Goal: Task Accomplishment & Management: Manage account settings

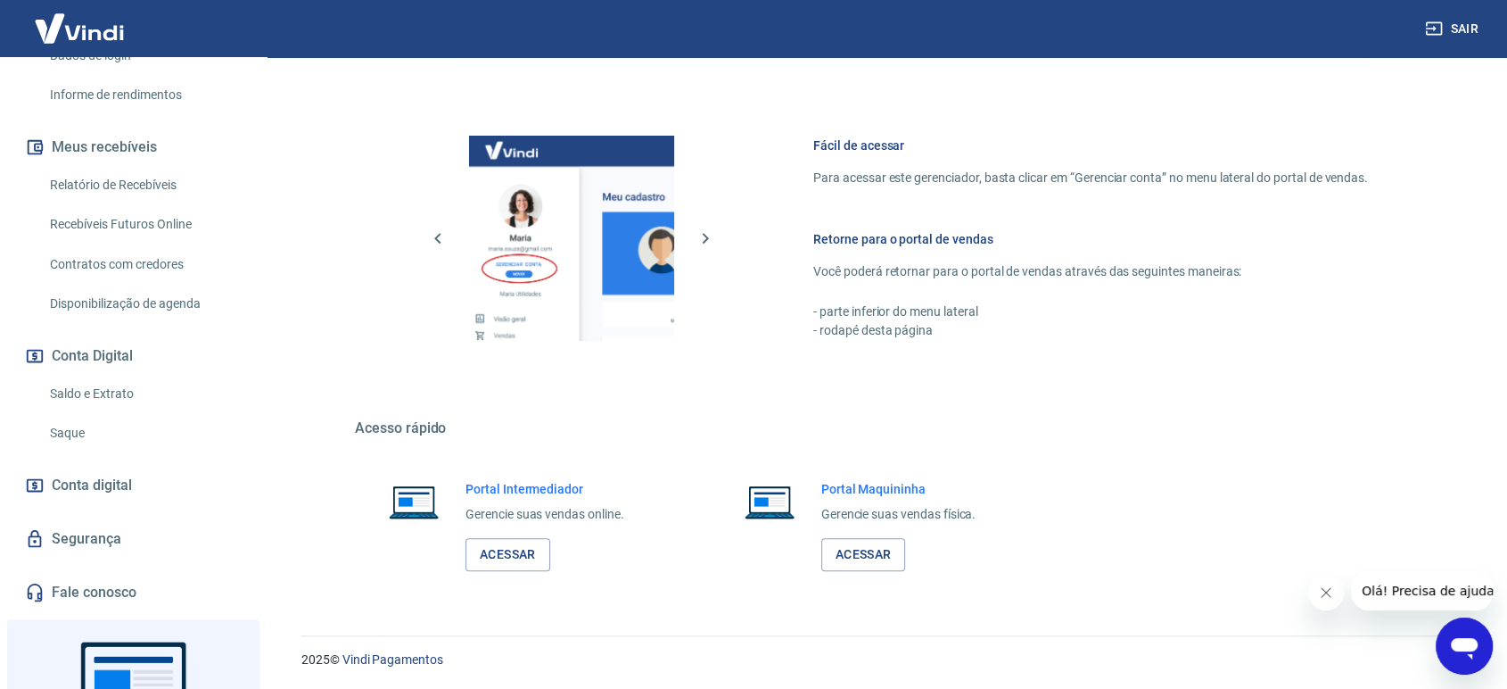
scroll to position [297, 0]
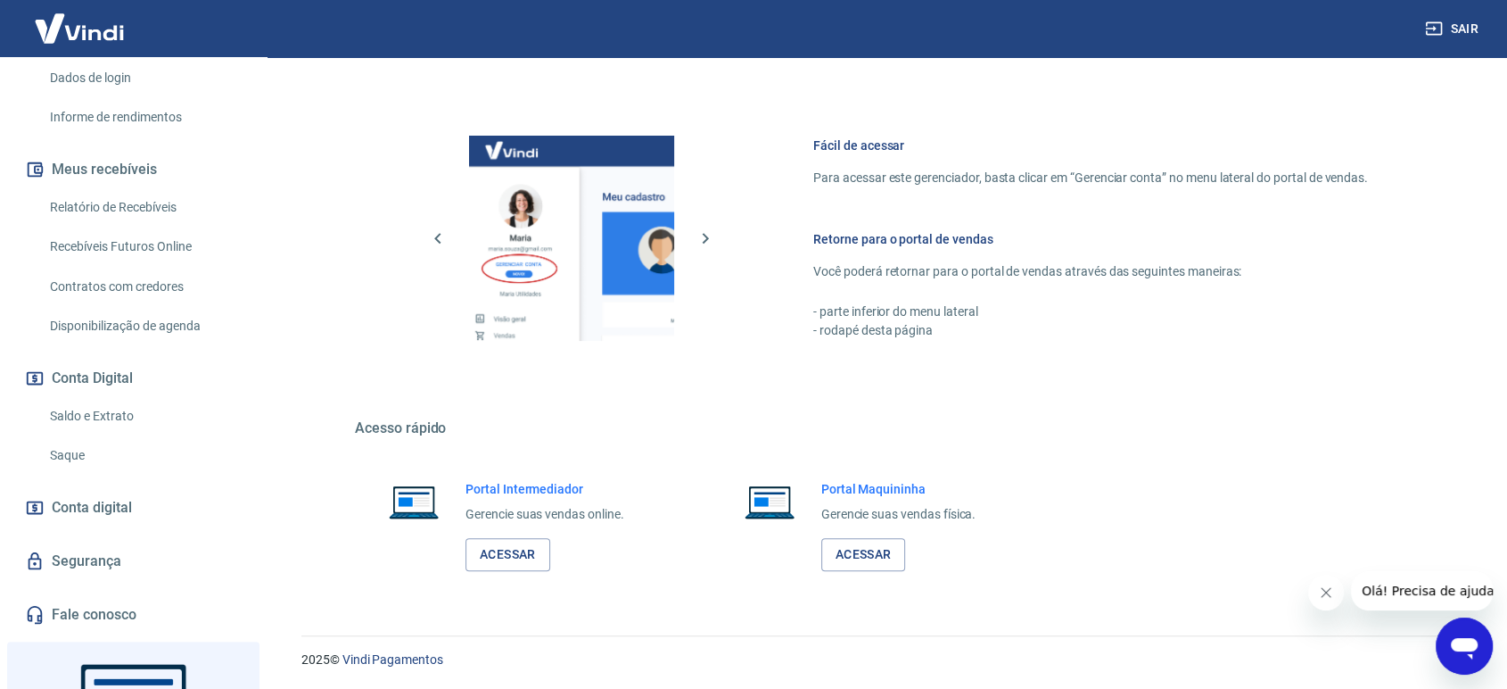
click at [130, 415] on link "Saldo e Extrato" at bounding box center [144, 416] width 202 height 37
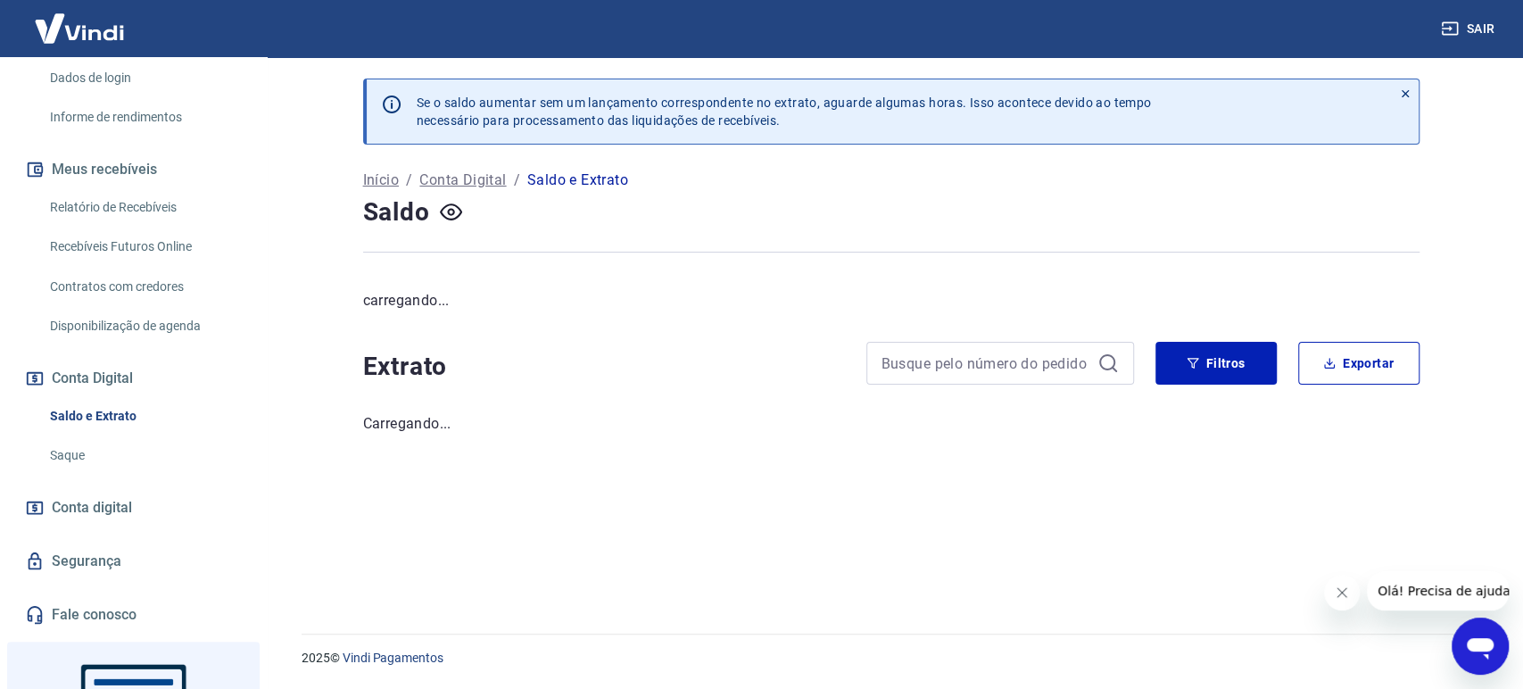
click at [128, 202] on link "Relatório de Recebíveis" at bounding box center [144, 207] width 202 height 37
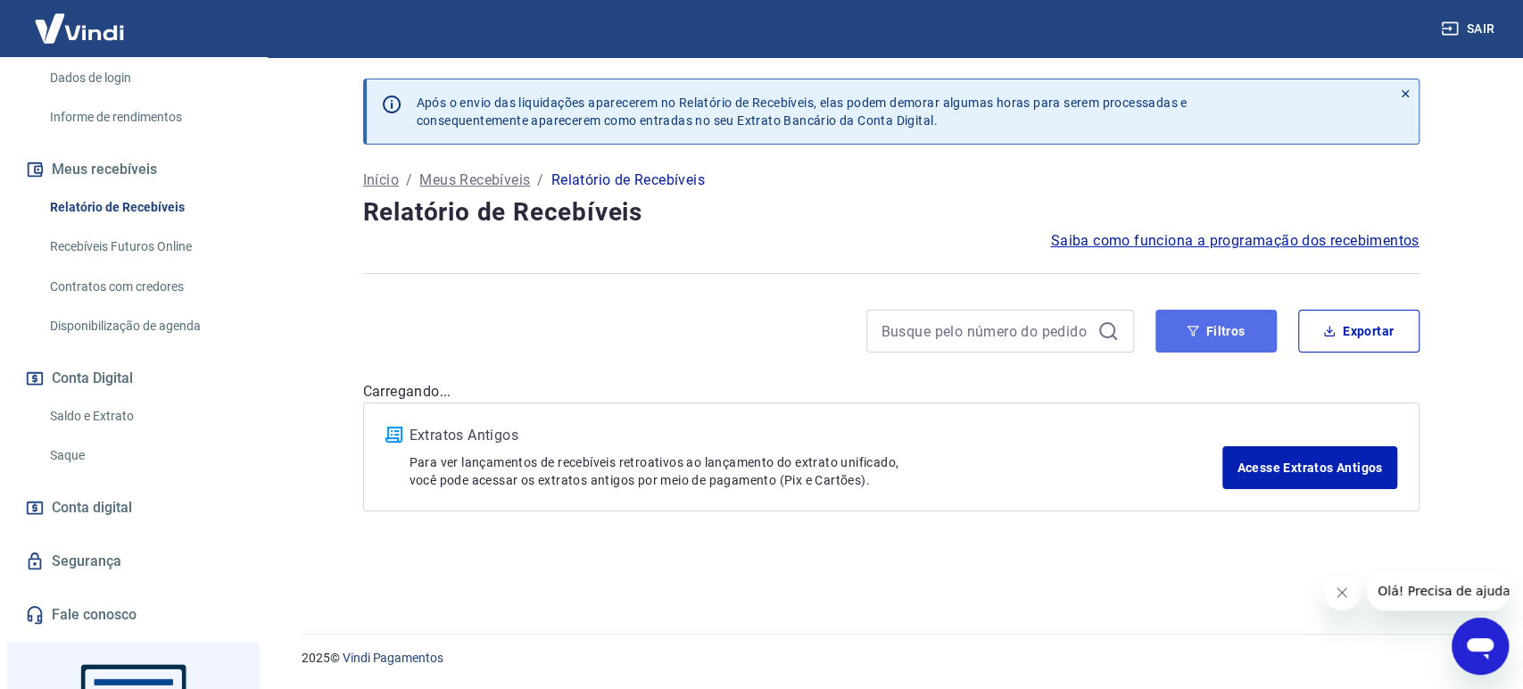
click at [1211, 323] on button "Filtros" at bounding box center [1215, 331] width 121 height 43
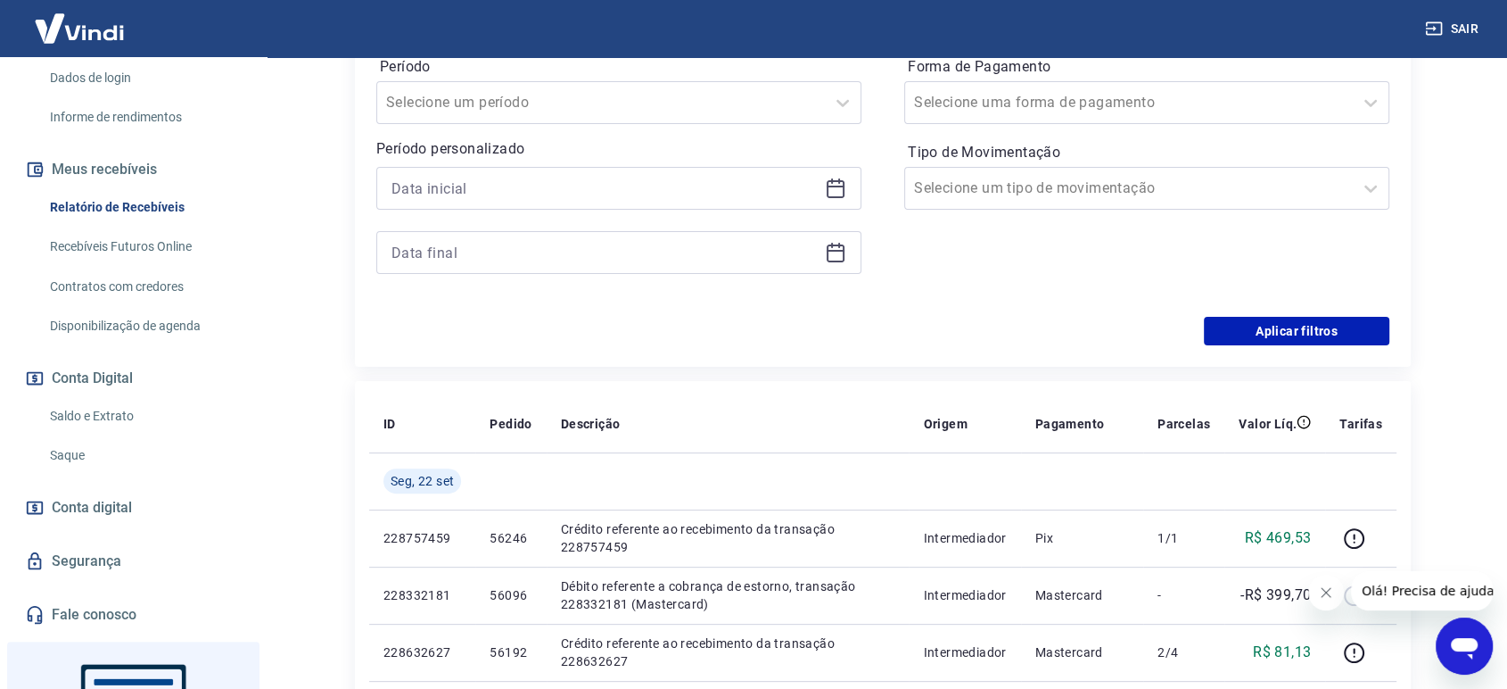
scroll to position [297, 0]
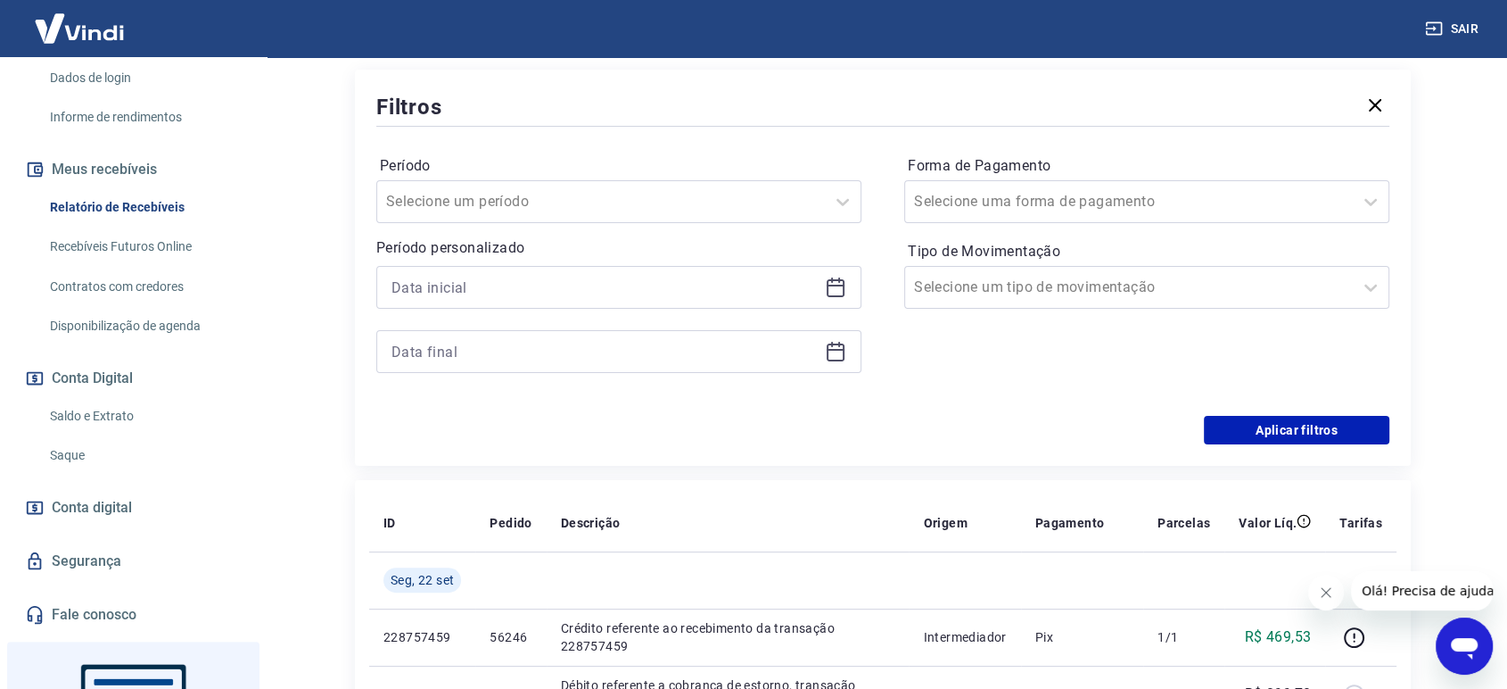
click at [847, 292] on div at bounding box center [618, 287] width 485 height 43
click at [835, 285] on icon at bounding box center [836, 286] width 18 height 2
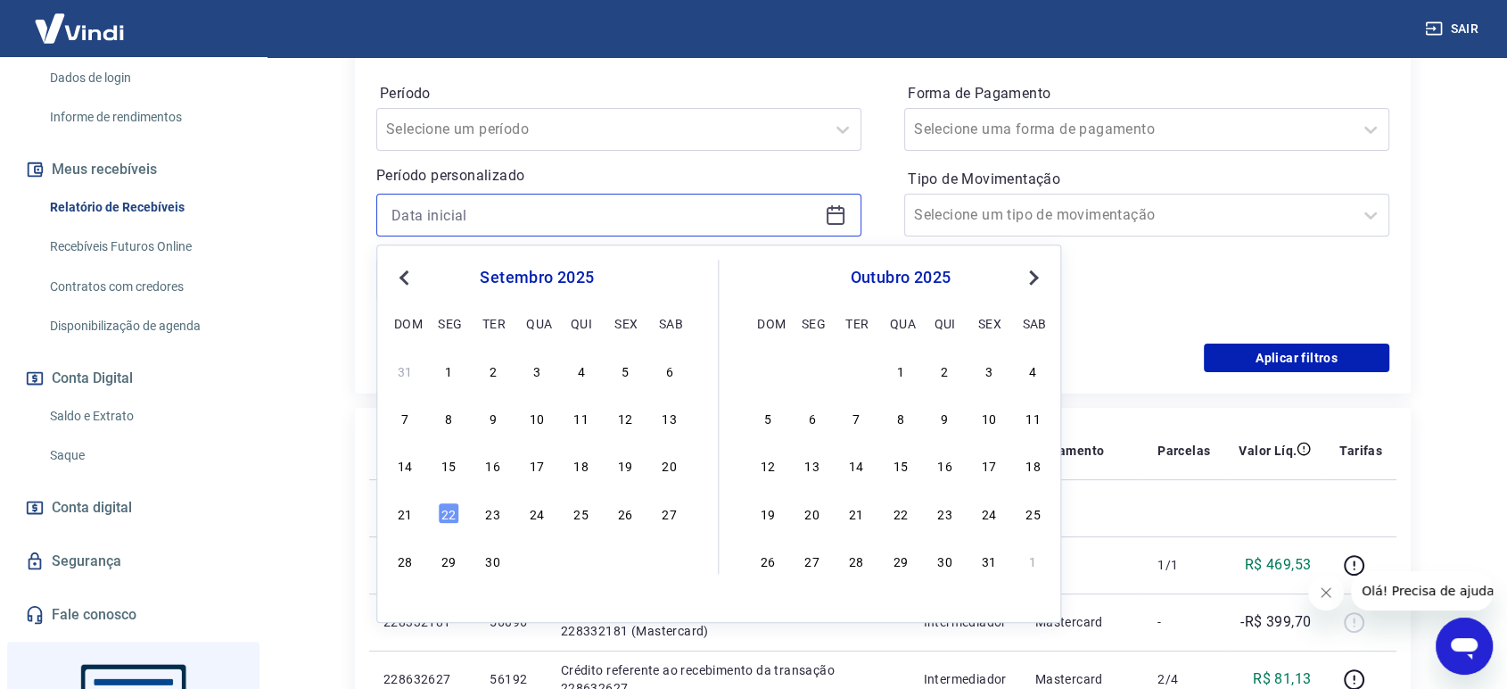
scroll to position [495, 0]
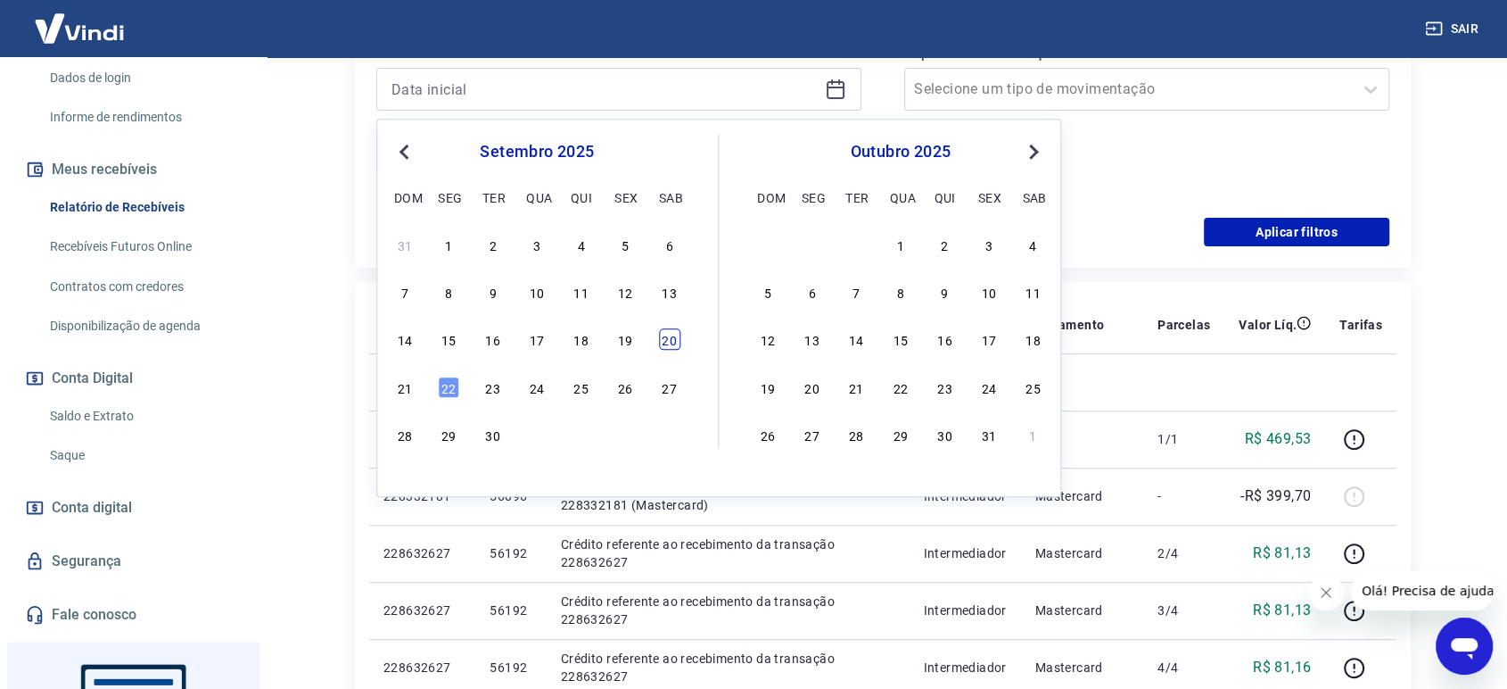
click at [666, 348] on div "20" at bounding box center [669, 339] width 21 height 21
type input "[DATE]"
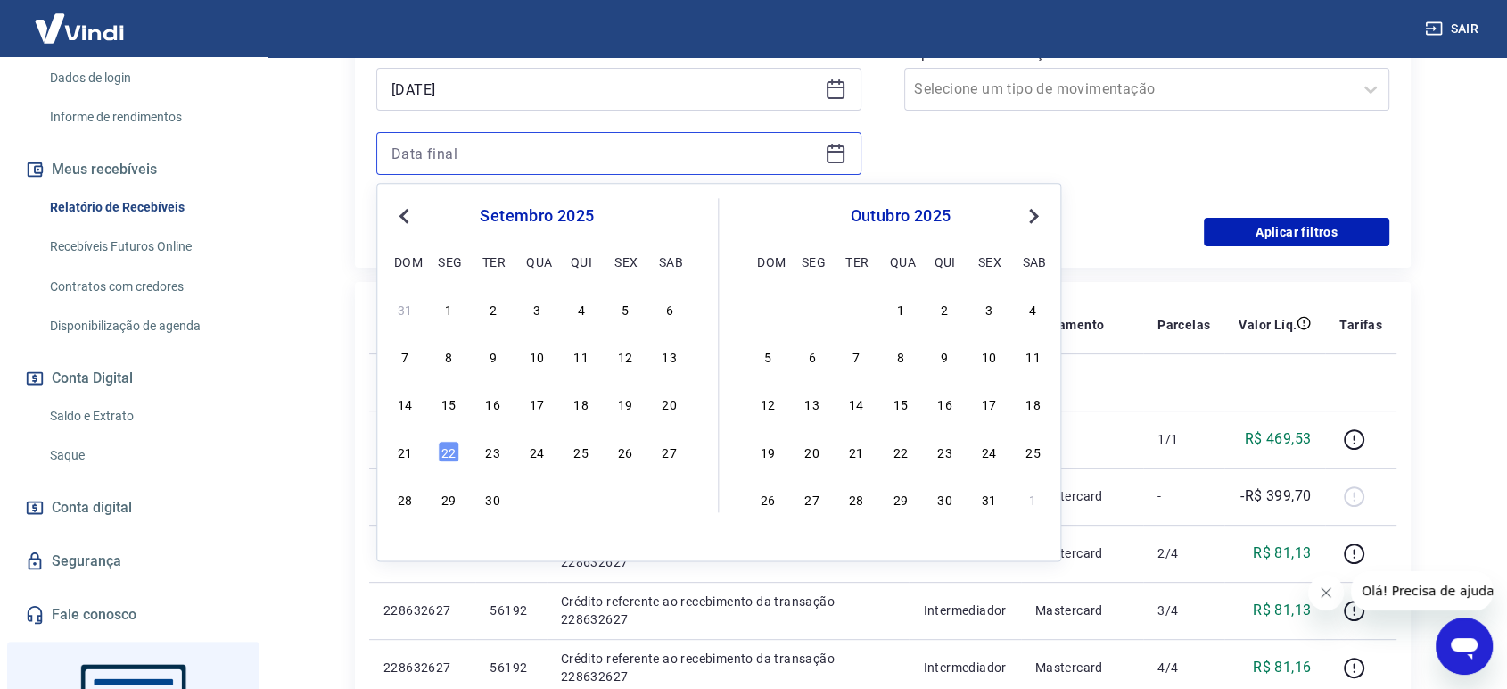
click at [594, 152] on input at bounding box center [605, 153] width 426 height 27
click at [679, 403] on div "20" at bounding box center [669, 403] width 21 height 21
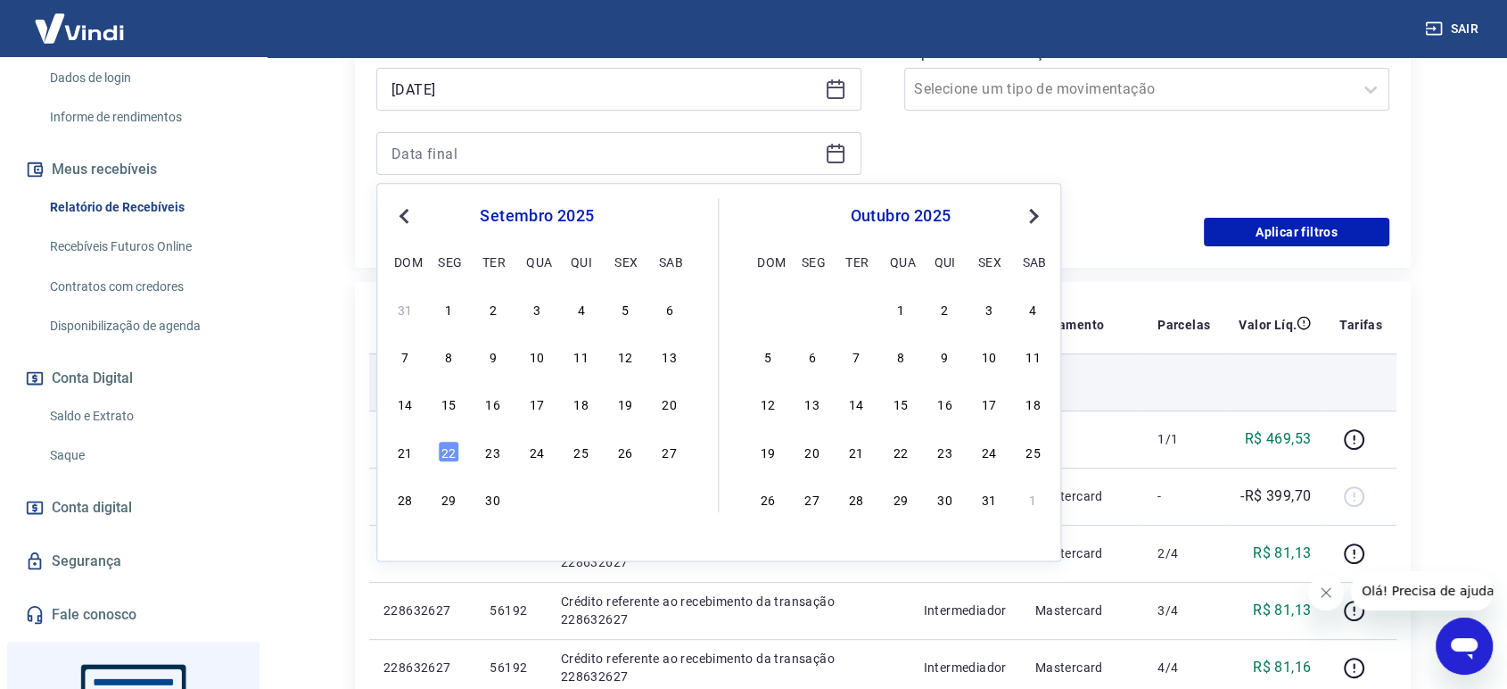
type input "[DATE]"
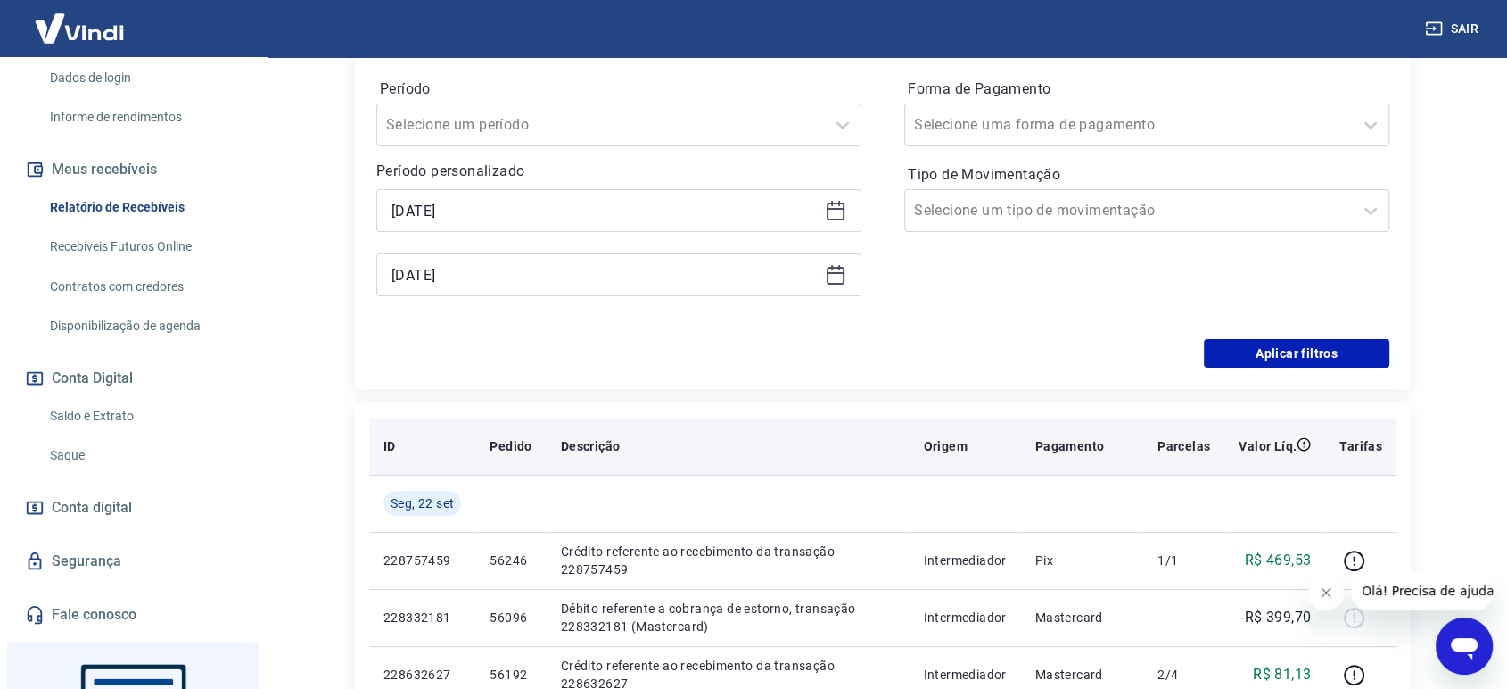
scroll to position [297, 0]
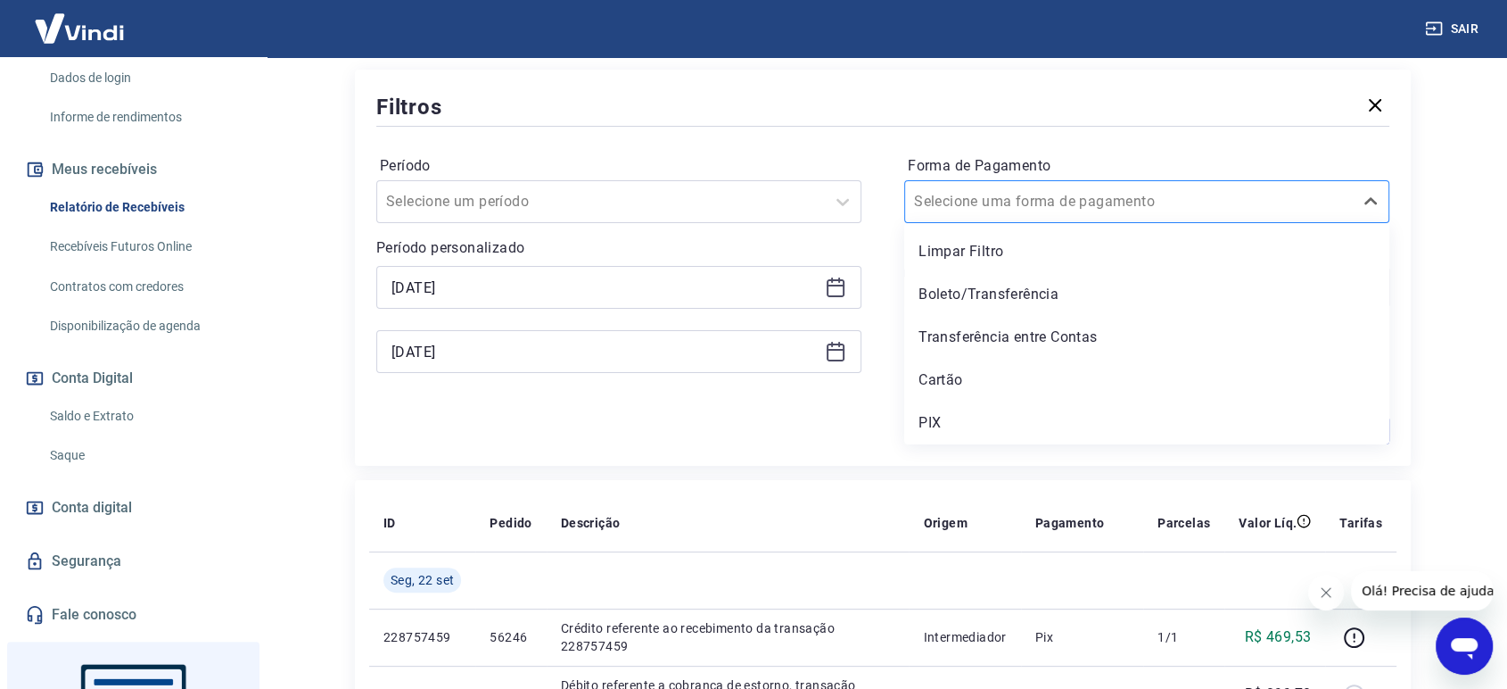
click at [1086, 193] on div at bounding box center [1129, 201] width 430 height 25
click at [995, 379] on div "Cartão" at bounding box center [1146, 380] width 485 height 36
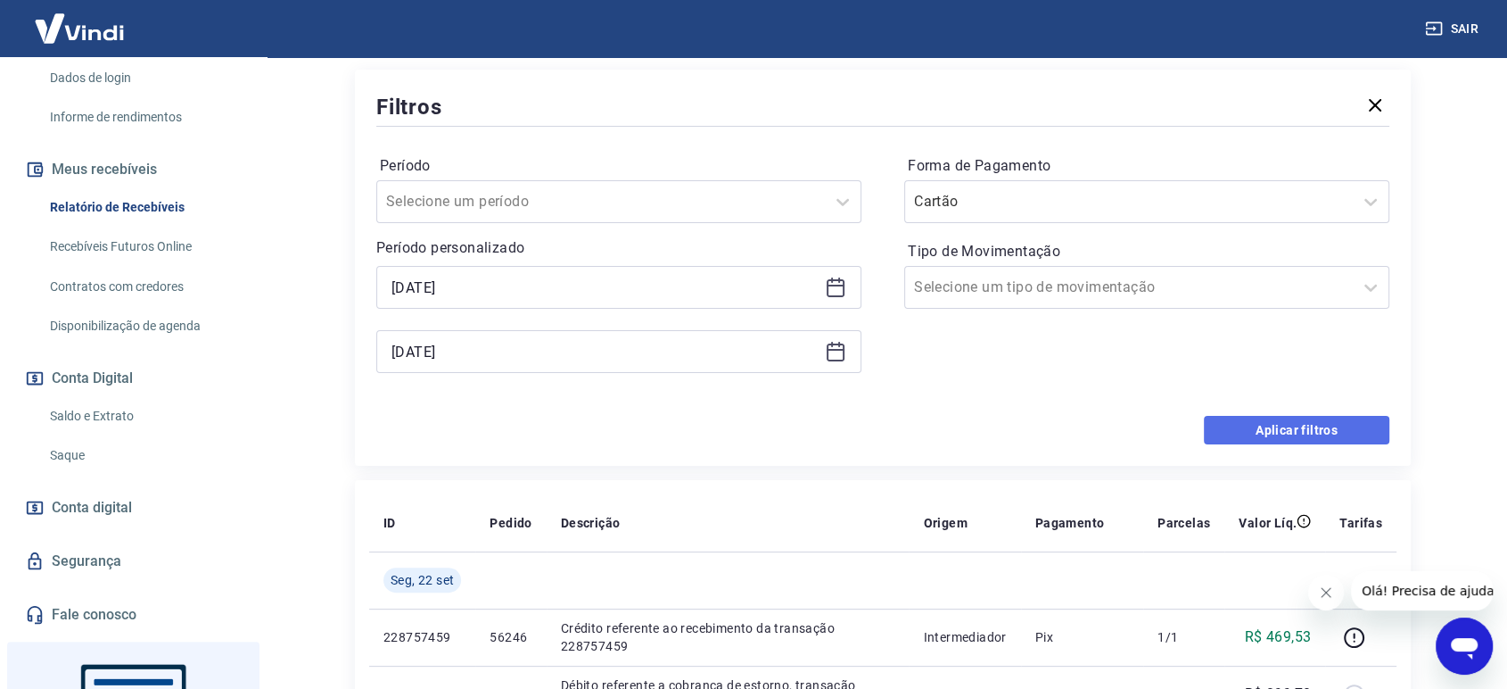
click at [1316, 424] on button "Aplicar filtros" at bounding box center [1297, 430] width 186 height 29
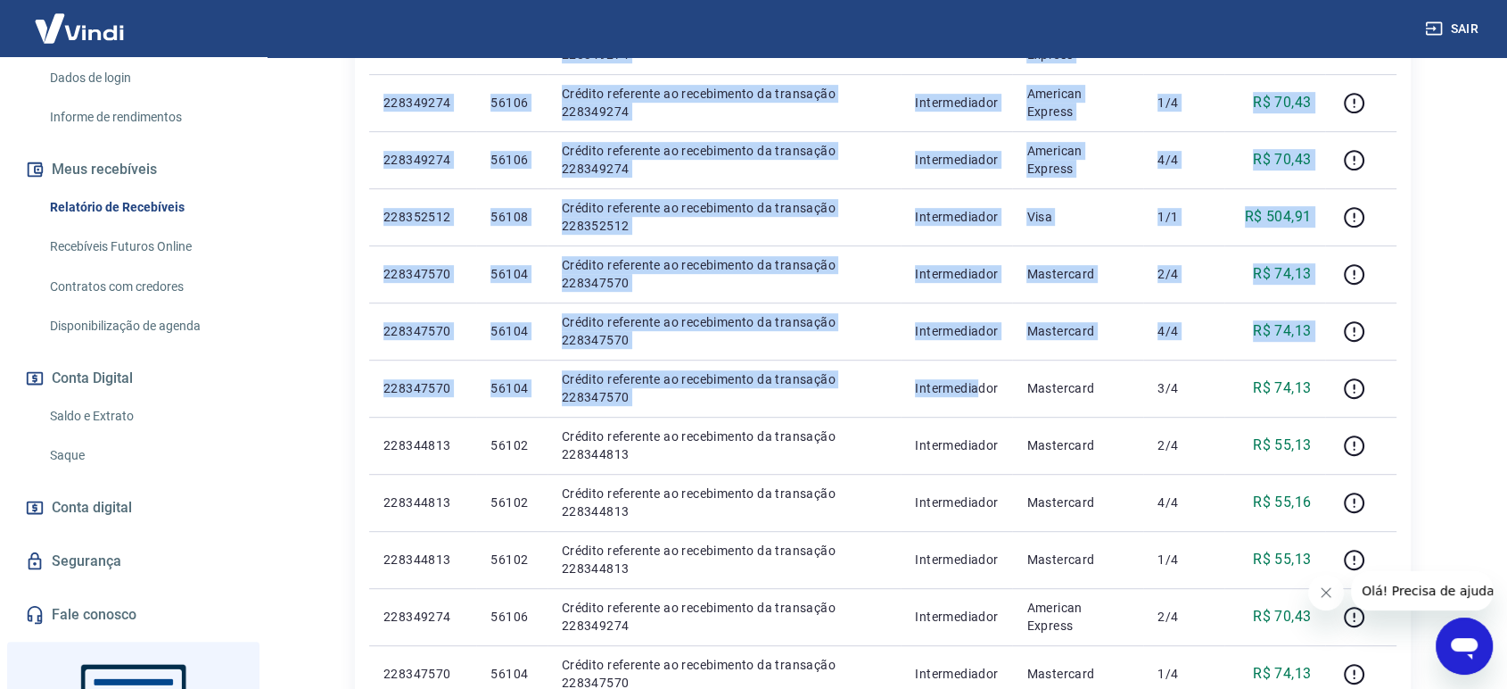
scroll to position [1254, 0]
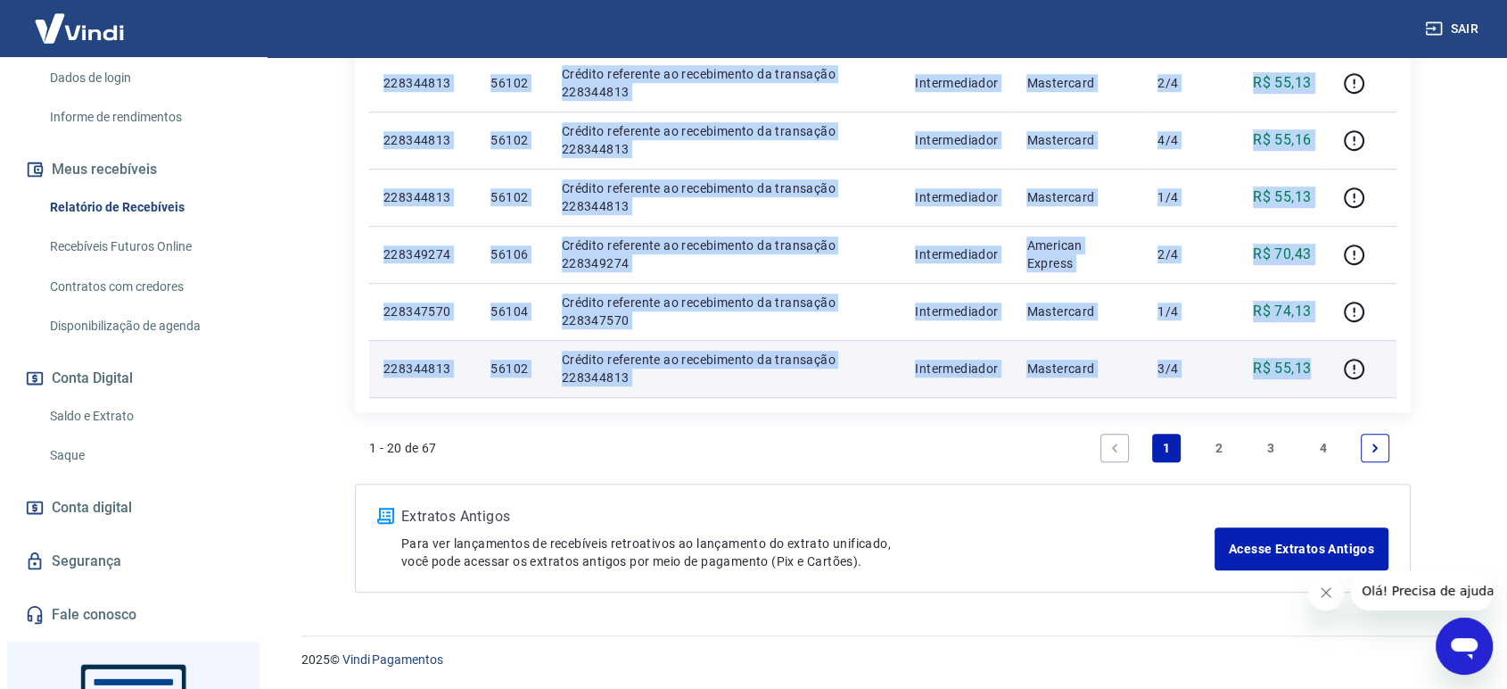
drag, startPoint x: 381, startPoint y: 240, endPoint x: 1314, endPoint y: 362, distance: 941.0
copy tbody "727654454 27738 Loremip dolorsita co adipiscinge se doeiusmod 552968858 Tempori…"
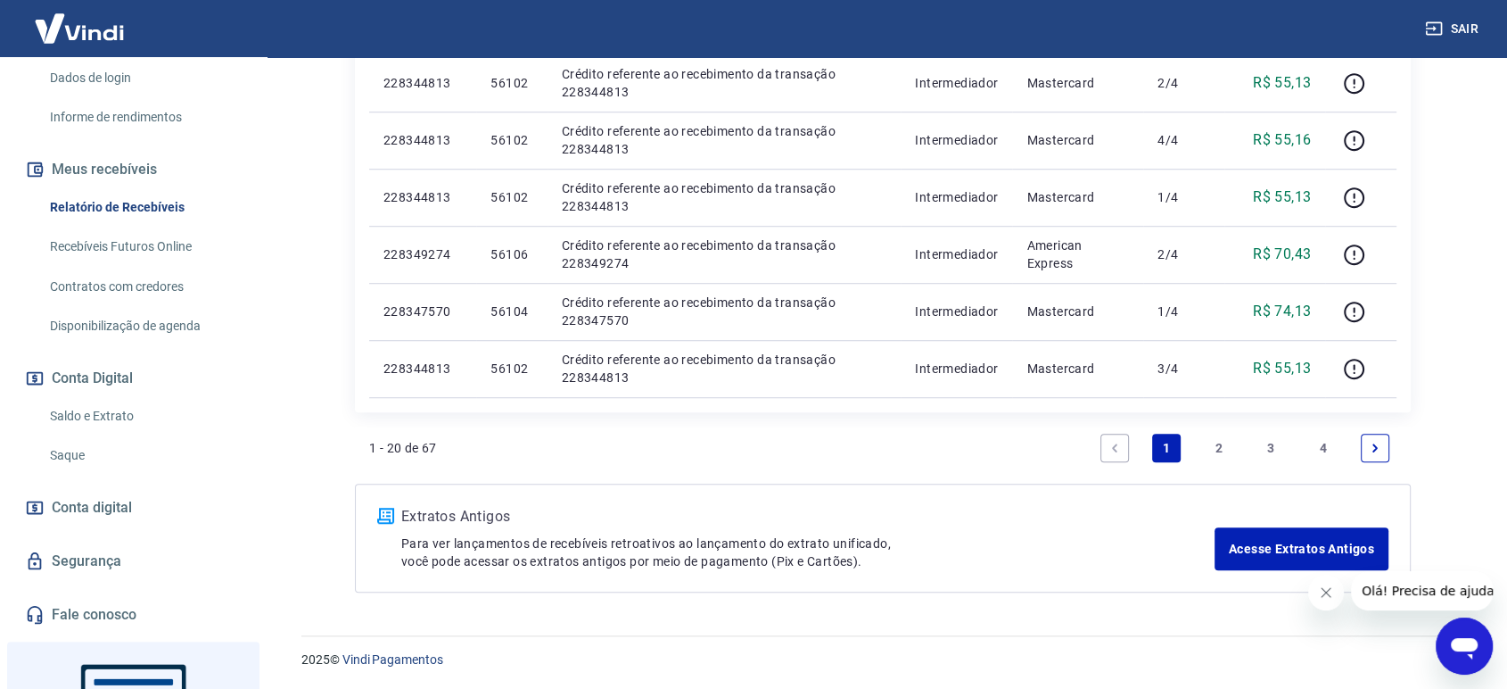
drag, startPoint x: 1216, startPoint y: 451, endPoint x: 1000, endPoint y: 309, distance: 258.8
click at [1217, 451] on link "2" at bounding box center [1219, 448] width 29 height 29
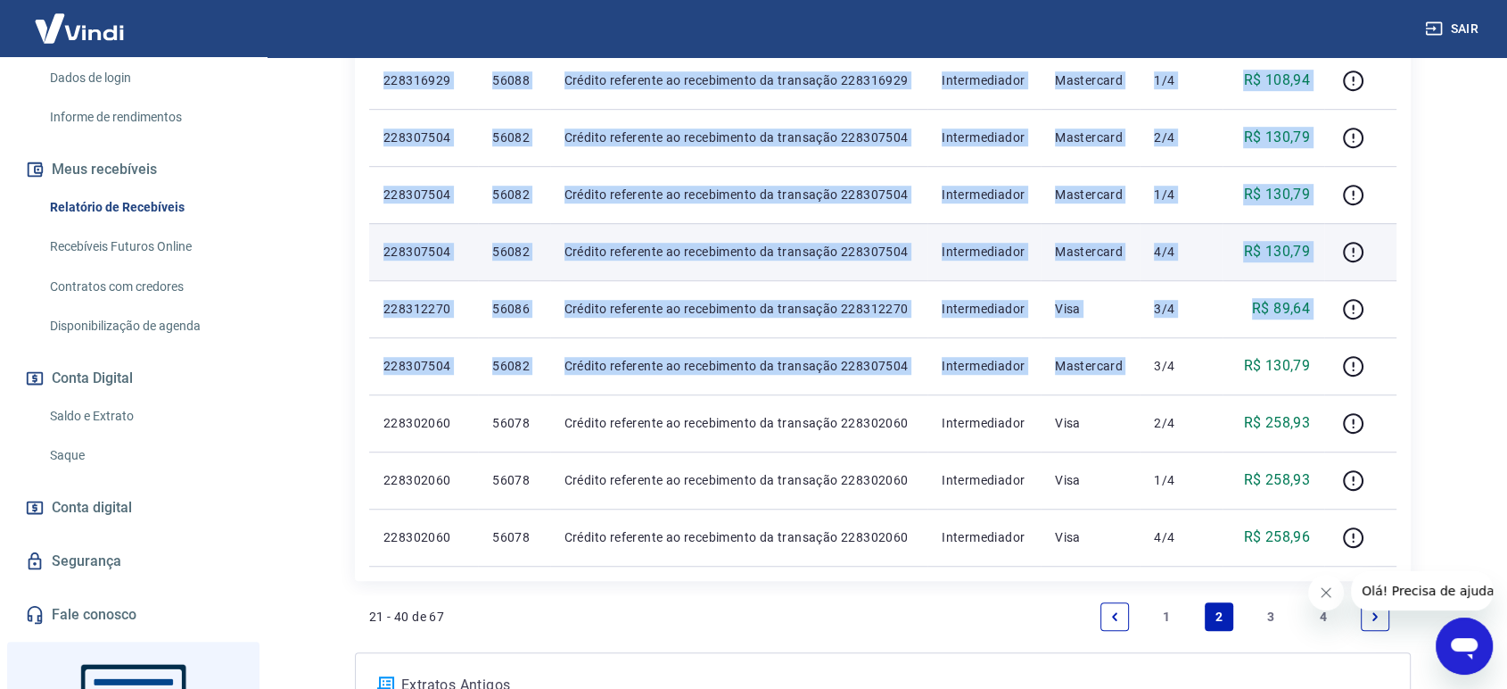
scroll to position [1090, 0]
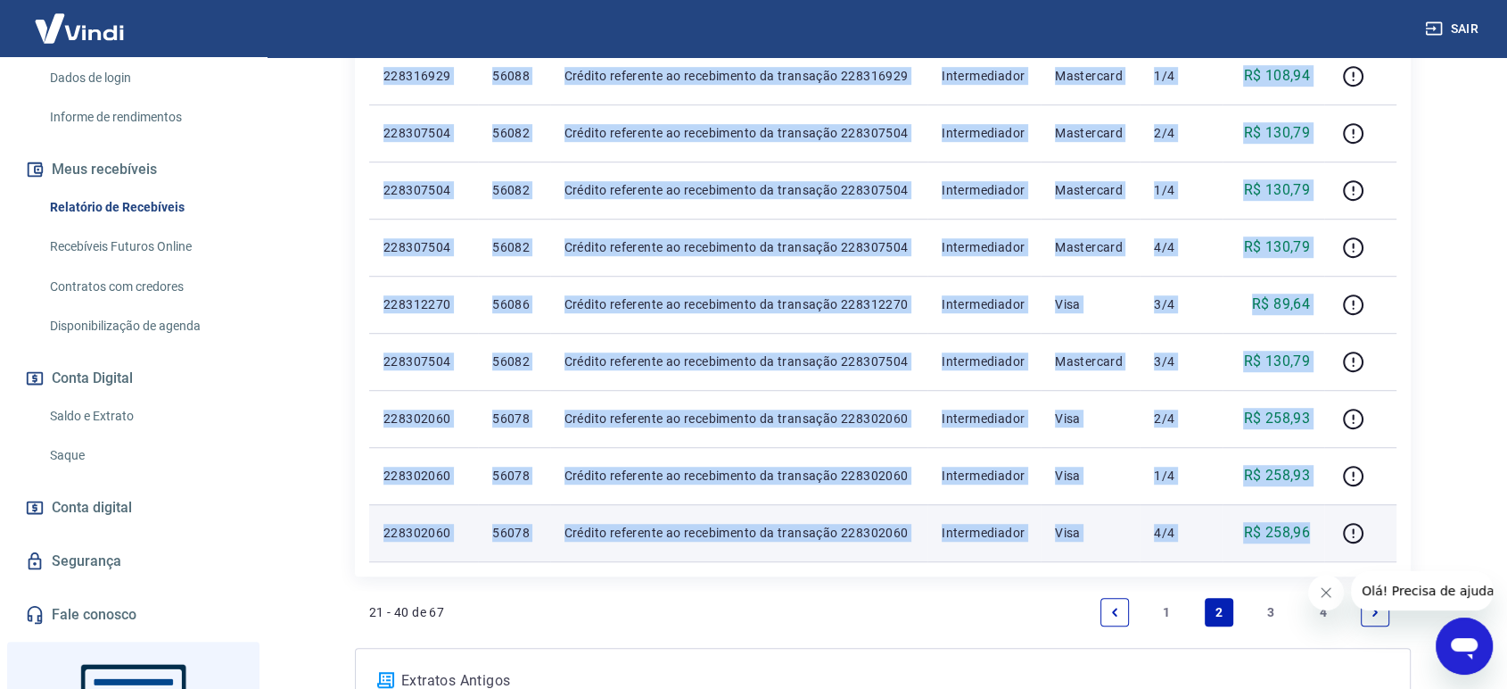
drag, startPoint x: 386, startPoint y: 340, endPoint x: 1313, endPoint y: 525, distance: 945.2
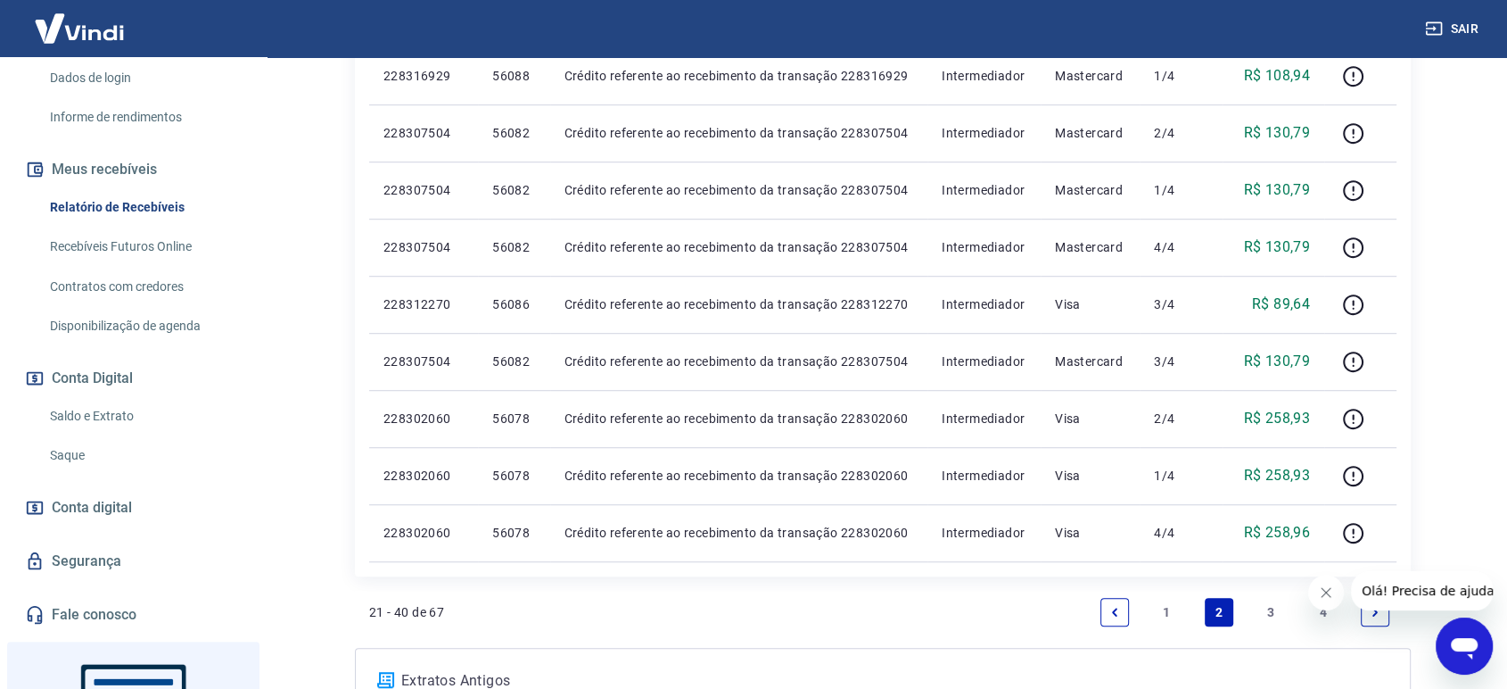
click at [1268, 611] on link "3" at bounding box center [1271, 612] width 29 height 29
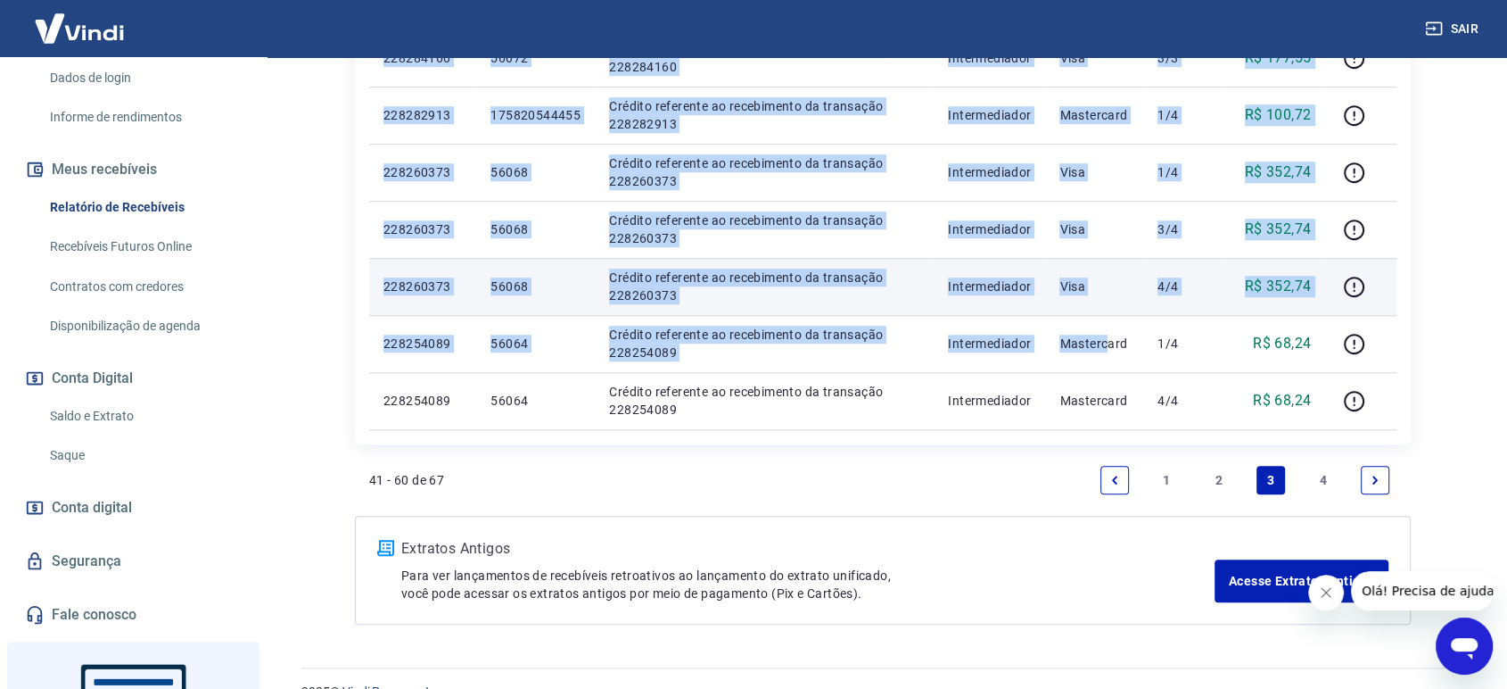
scroll to position [1254, 0]
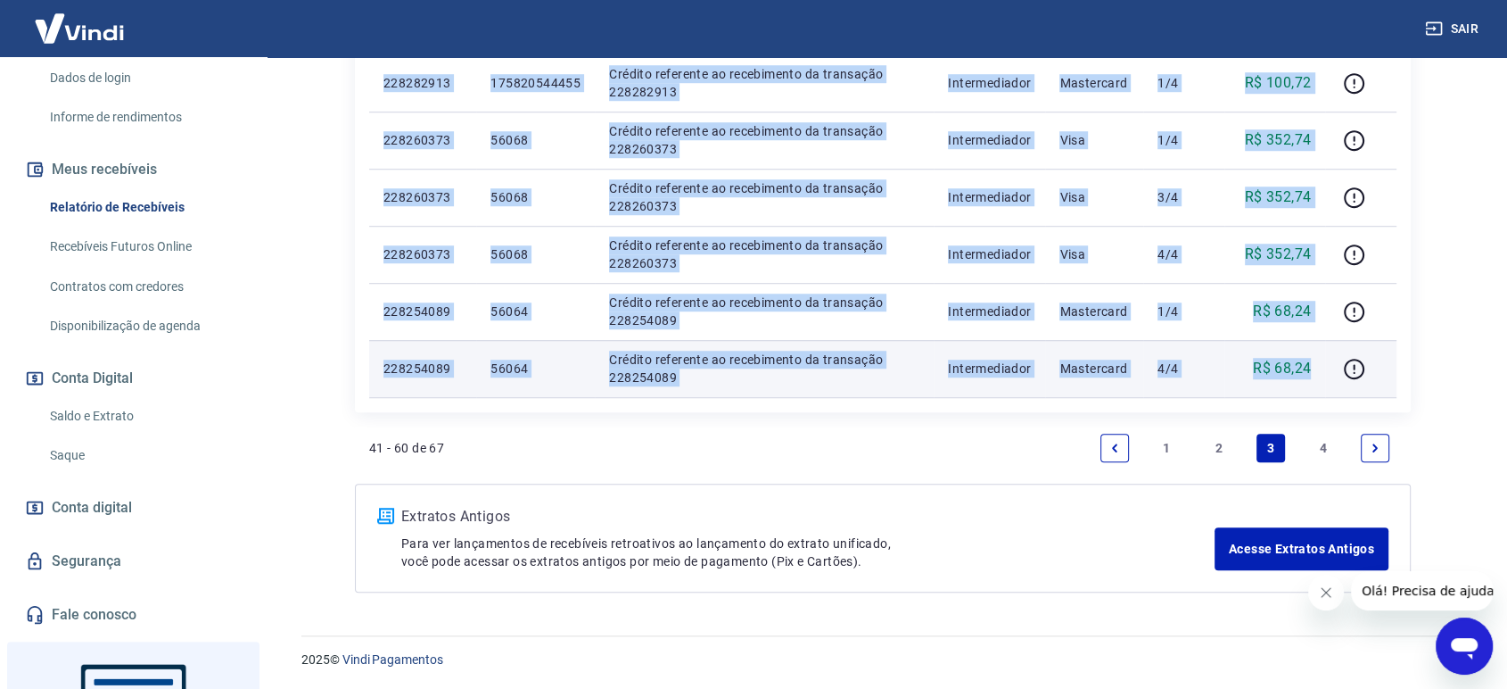
drag, startPoint x: 385, startPoint y: 234, endPoint x: 1311, endPoint y: 356, distance: 933.9
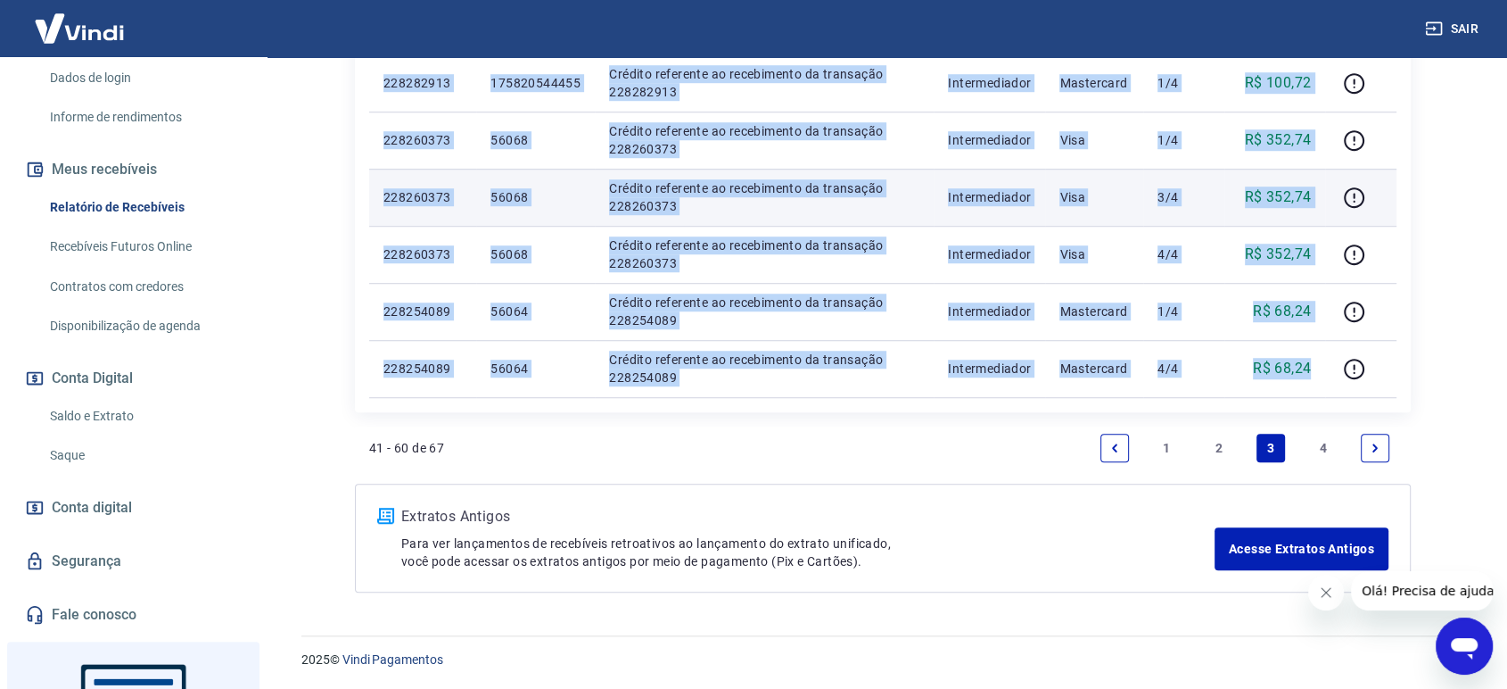
copy tbody "795695536 17402 Loremip dolorsita co adipiscinge se doeiusmod 399958684 Tempori…"
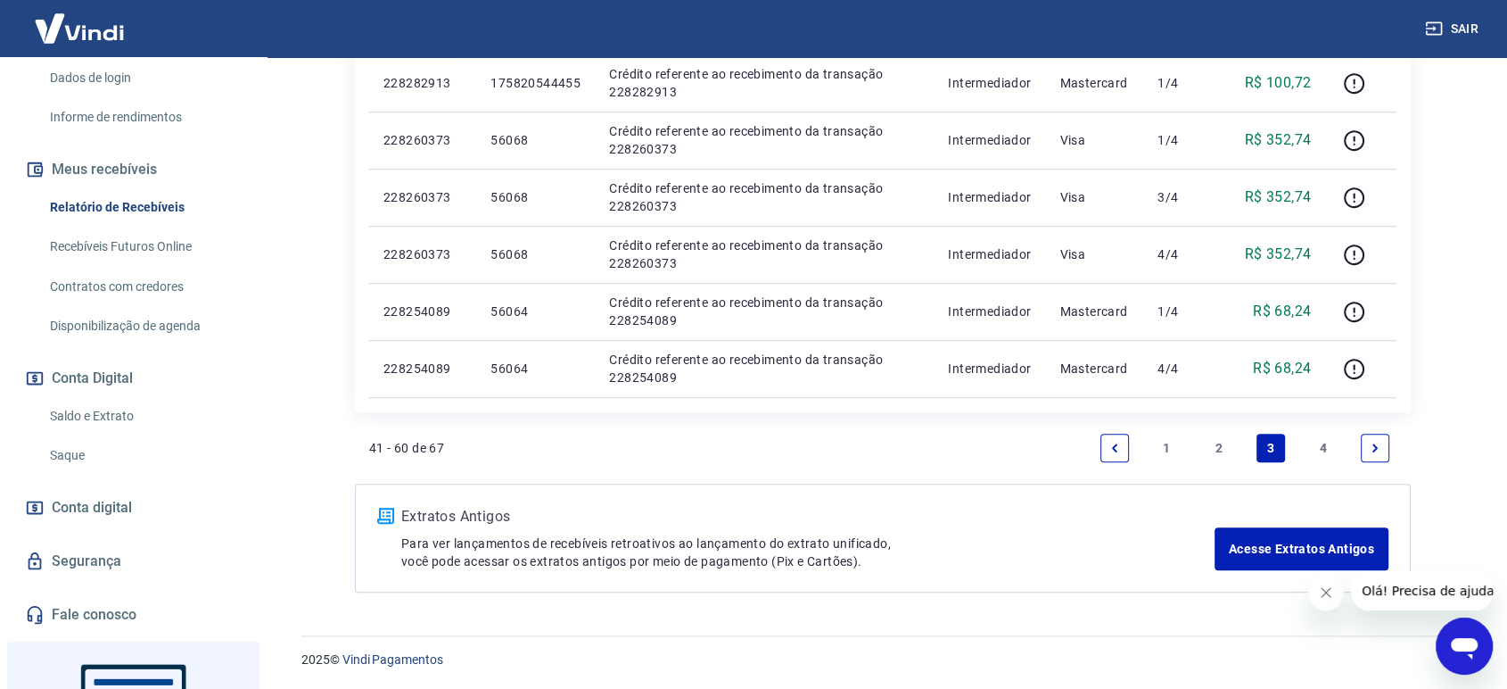
click at [1327, 444] on link "4" at bounding box center [1323, 448] width 29 height 29
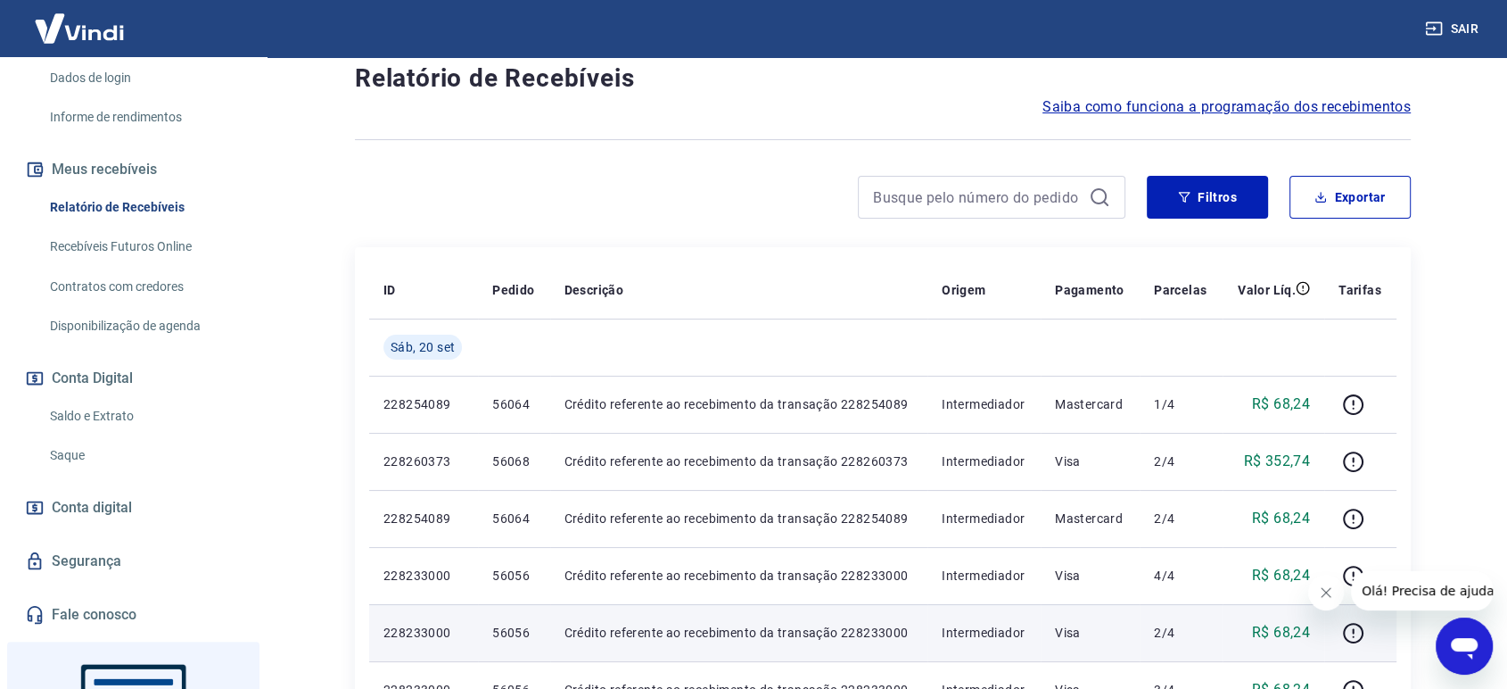
scroll to position [396, 0]
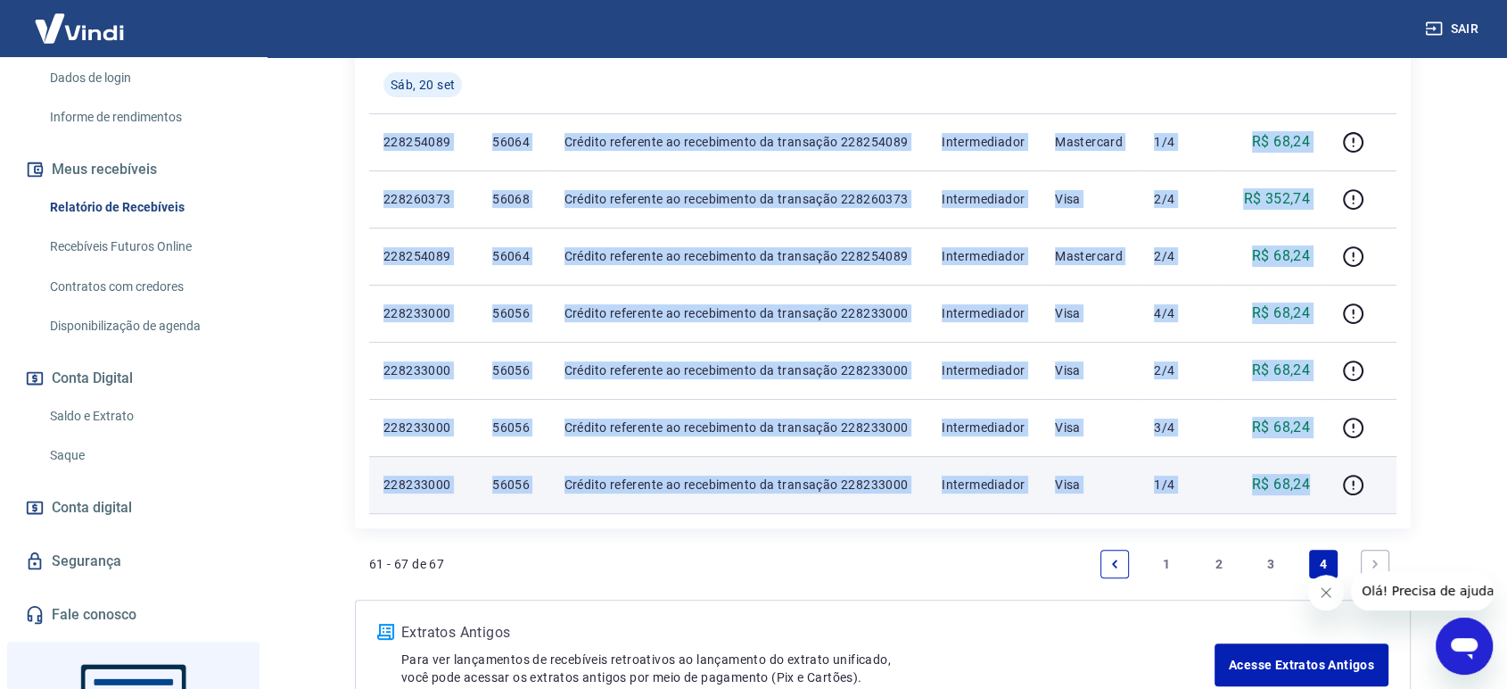
drag, startPoint x: 379, startPoint y: 129, endPoint x: 1313, endPoint y: 491, distance: 1001.4
click at [1313, 491] on tbody "[DATE] 228254089 56064 Crédito referente ao recebimento da transação 228254089 …" at bounding box center [883, 284] width 1028 height 457
copy tbody "228254089 56064 Crédito referente ao recebimento da transação 228254089 Interme…"
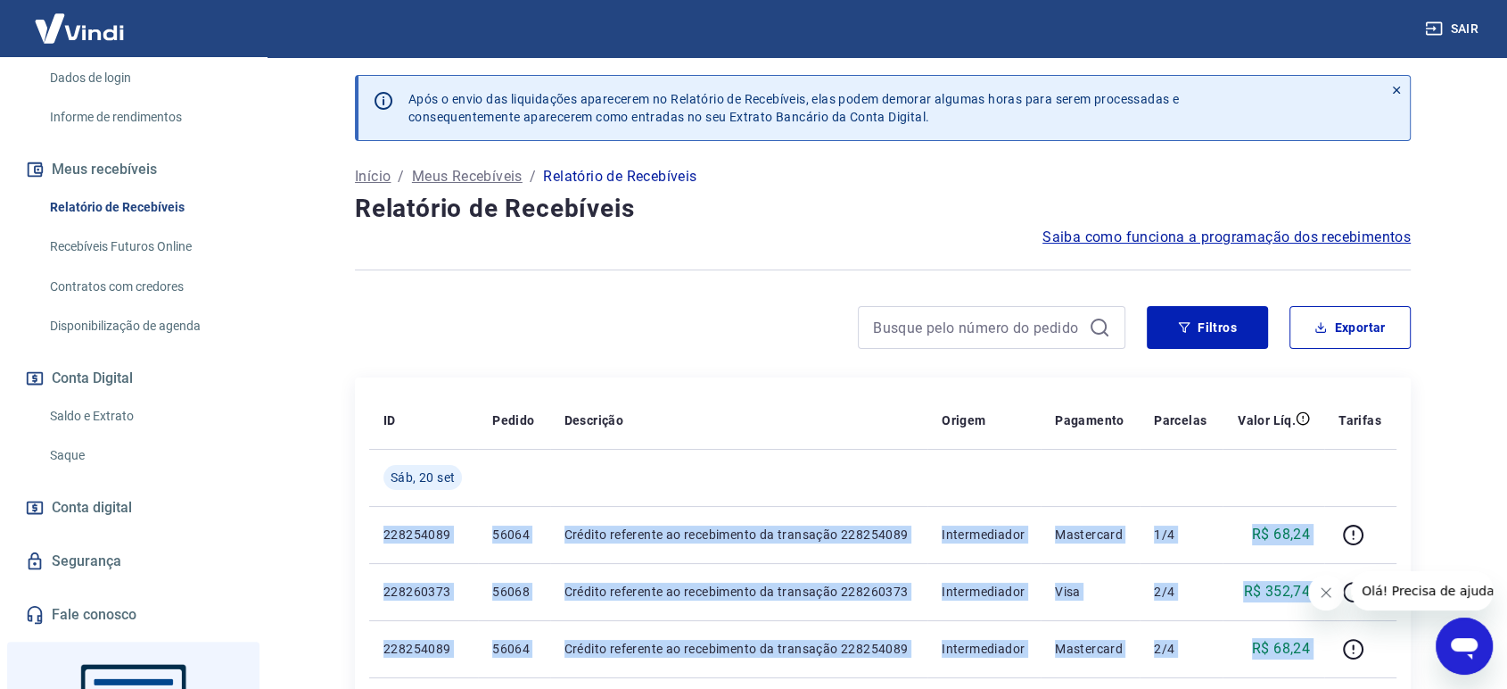
scroll to position [0, 0]
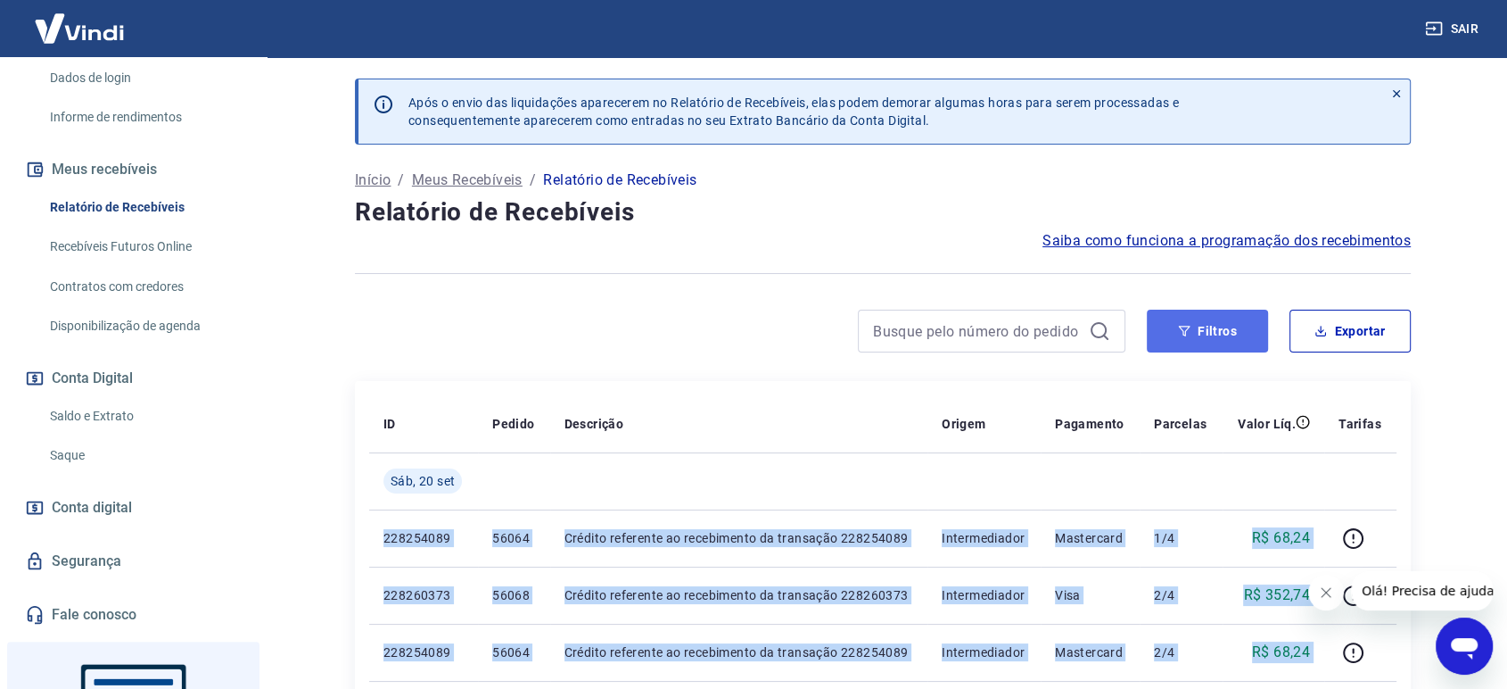
click at [1197, 318] on button "Filtros" at bounding box center [1207, 331] width 121 height 43
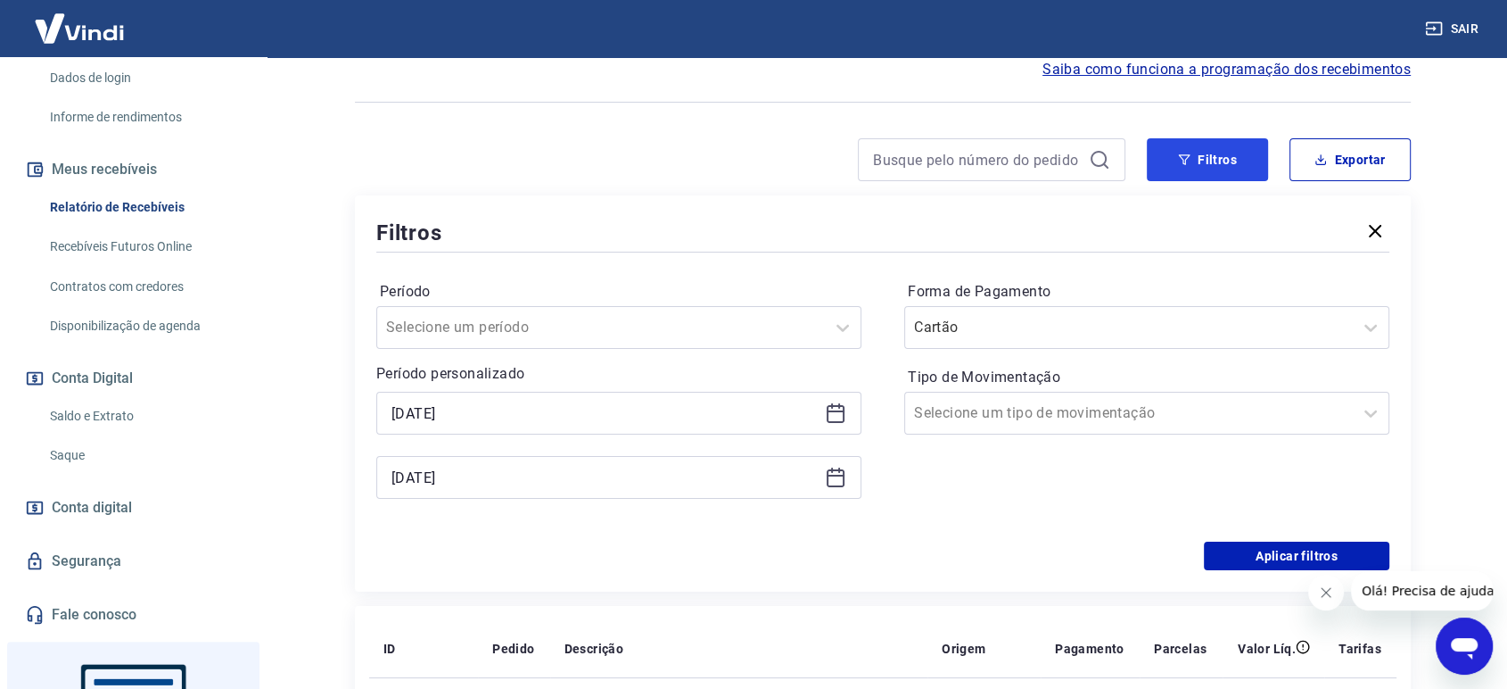
scroll to position [297, 0]
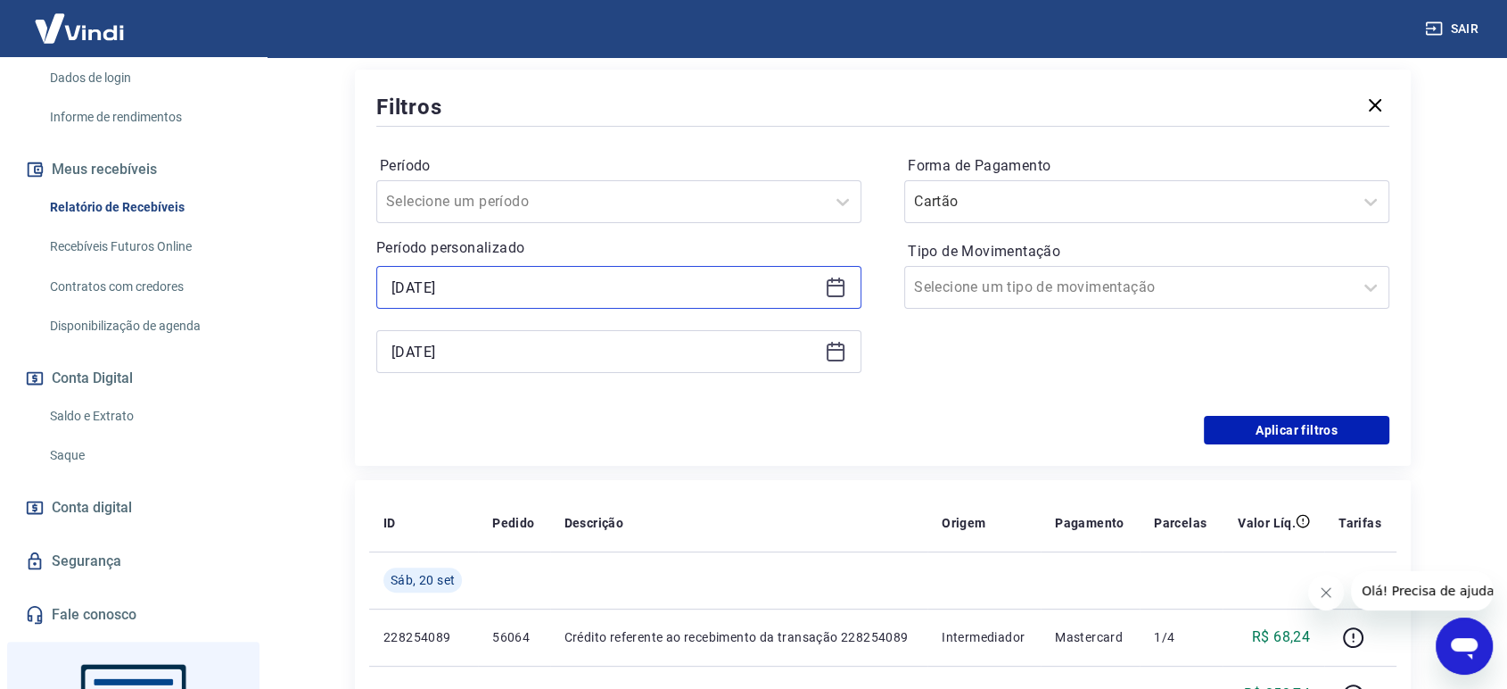
click at [489, 299] on input "[DATE]" at bounding box center [605, 287] width 426 height 27
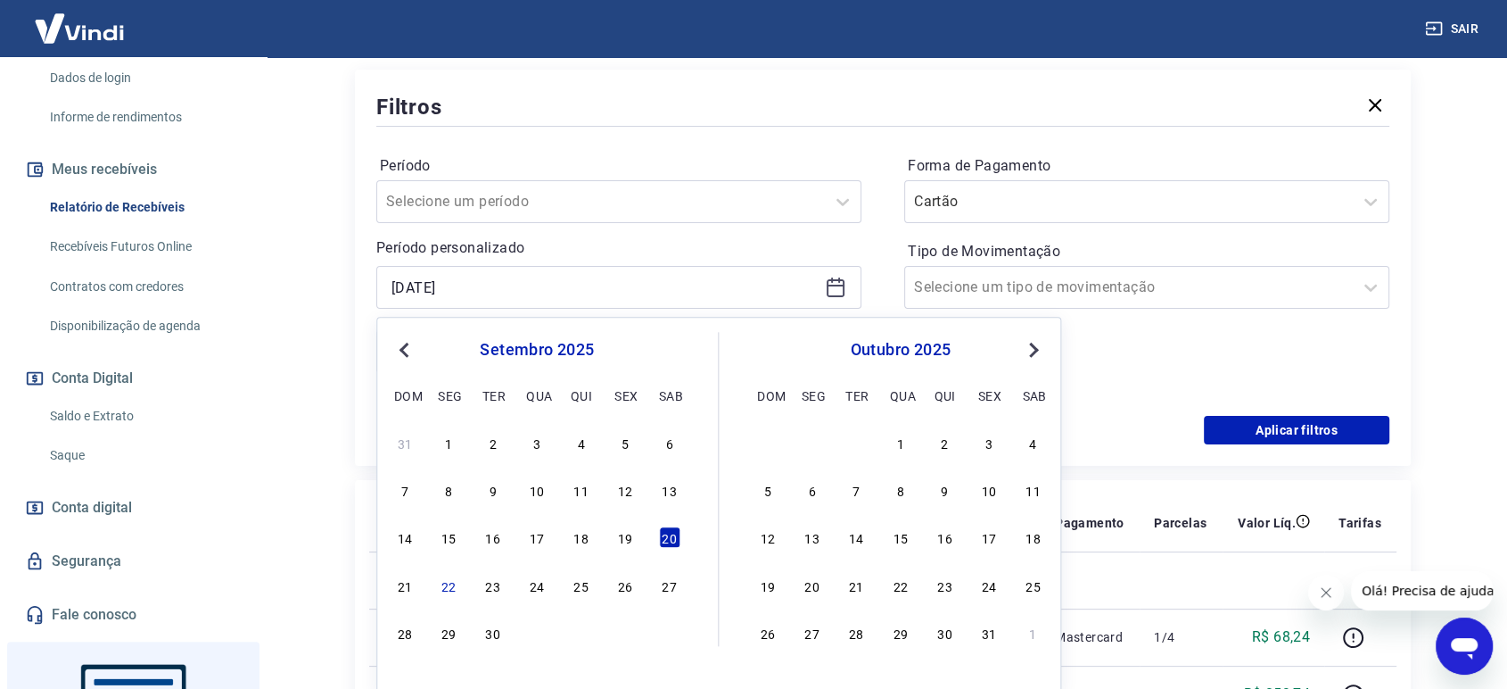
click at [392, 586] on div "Previous Month Next Month setembro 2025 dom seg ter qua qui sex sab 31 1 2 3 4 …" at bounding box center [718, 506] width 685 height 378
click at [404, 590] on div "21" at bounding box center [404, 584] width 21 height 21
type input "[DATE]"
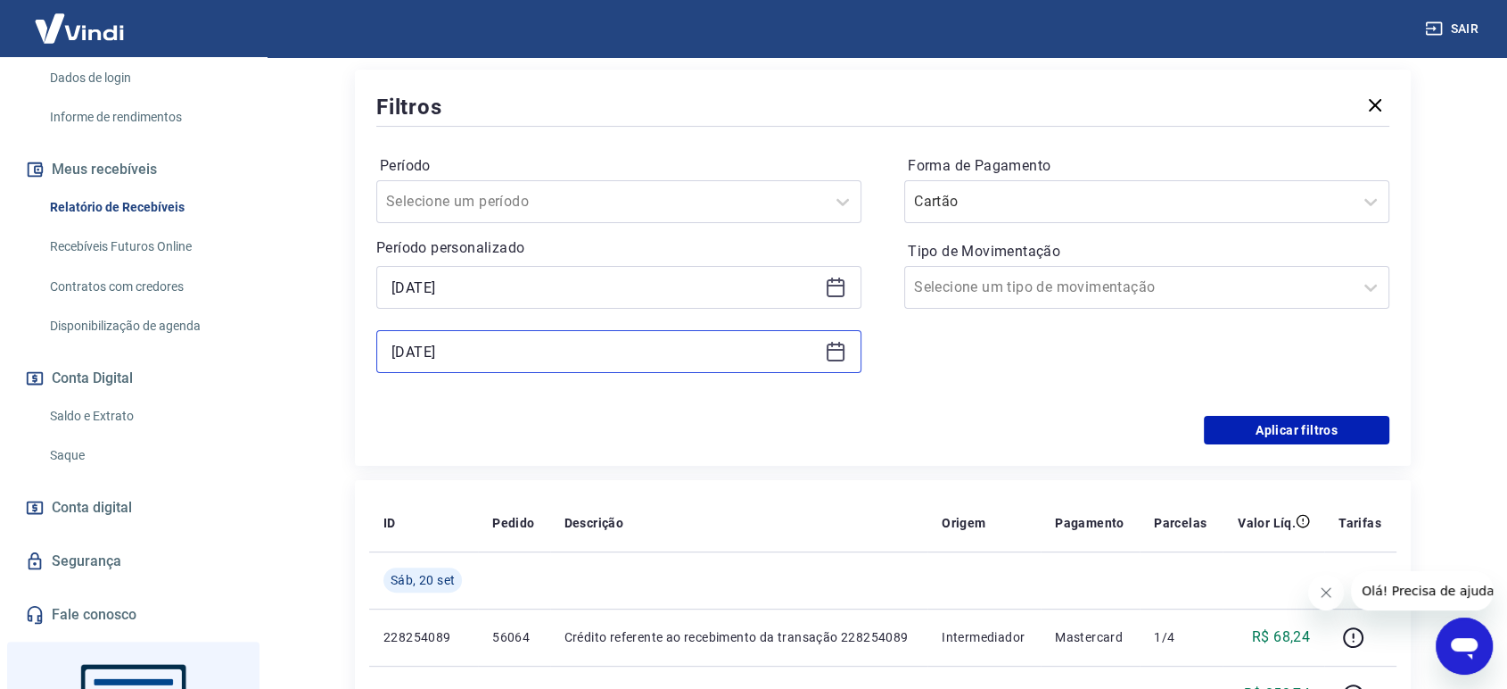
click at [491, 349] on input "[DATE]" at bounding box center [605, 351] width 426 height 27
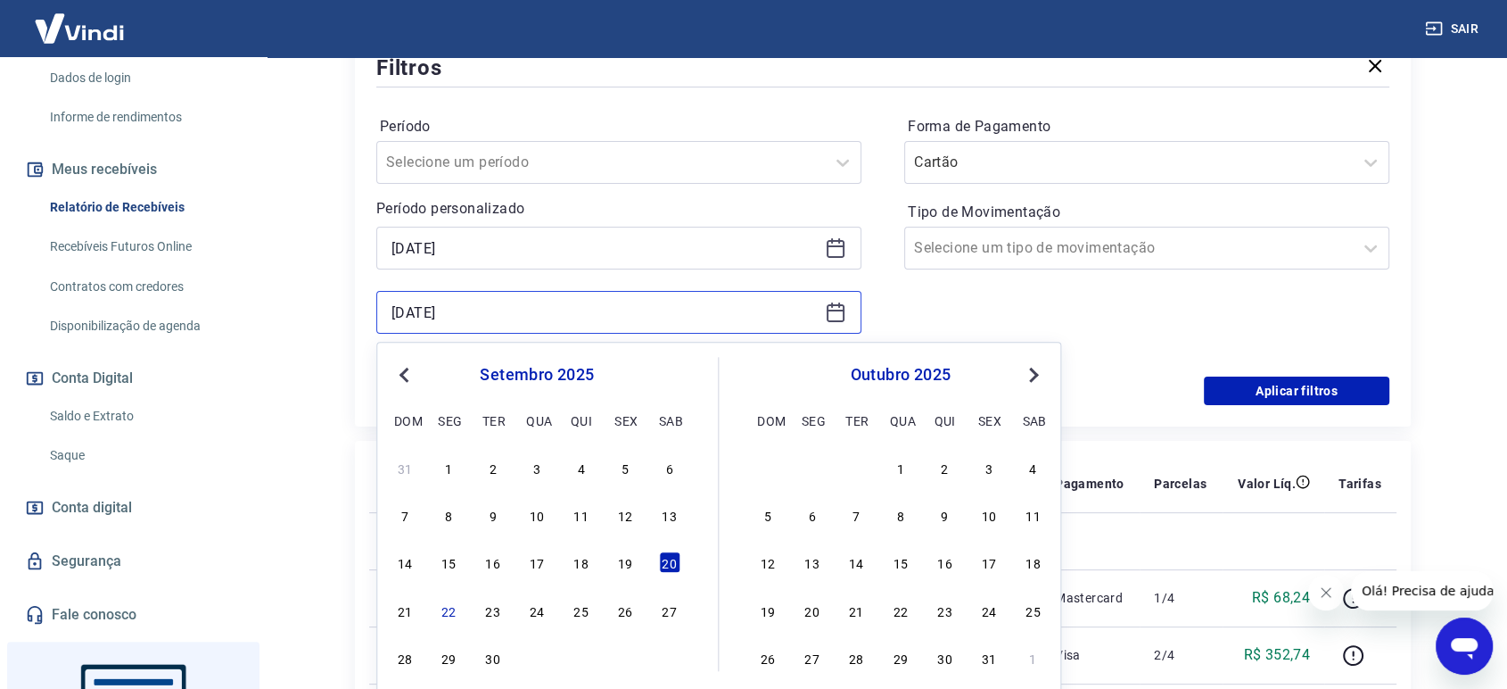
scroll to position [396, 0]
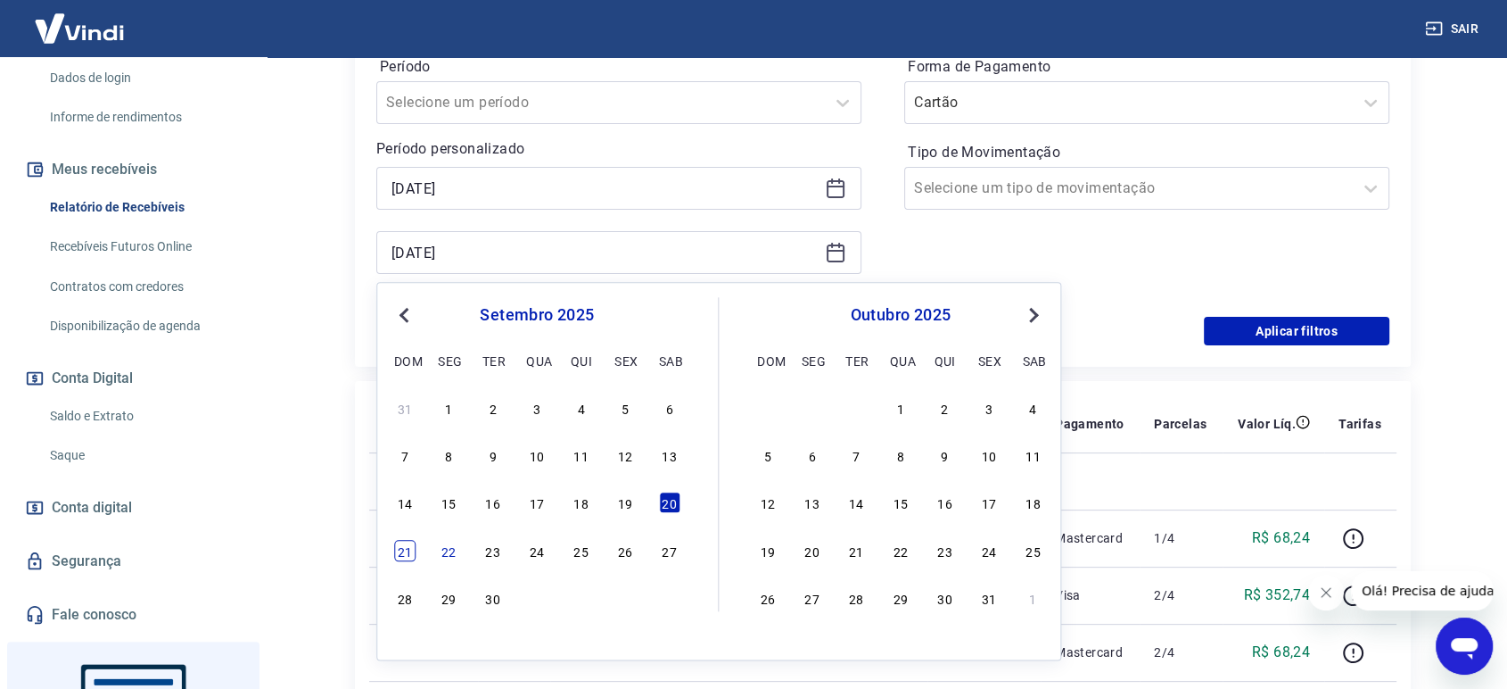
click at [407, 557] on div "21" at bounding box center [404, 550] width 21 height 21
type input "[DATE]"
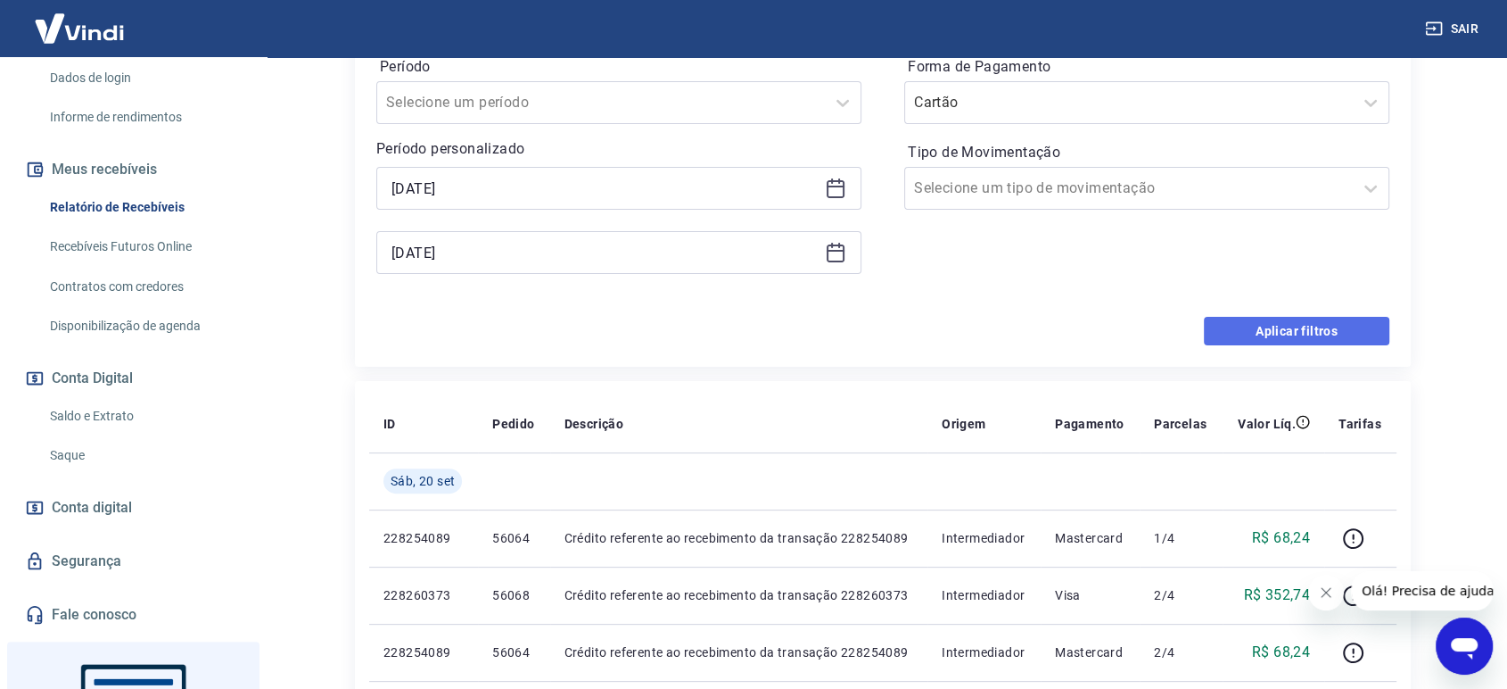
click at [1261, 322] on button "Aplicar filtros" at bounding box center [1297, 331] width 186 height 29
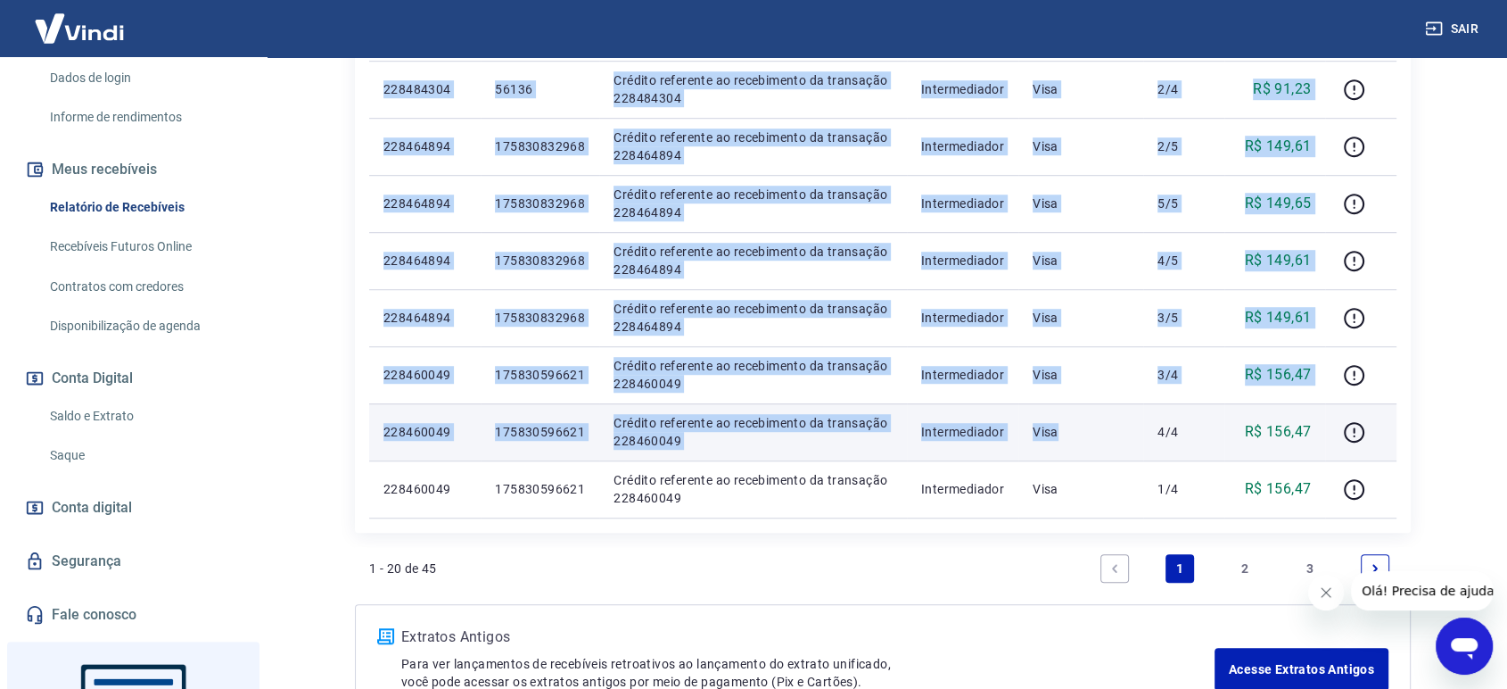
scroll to position [1254, 0]
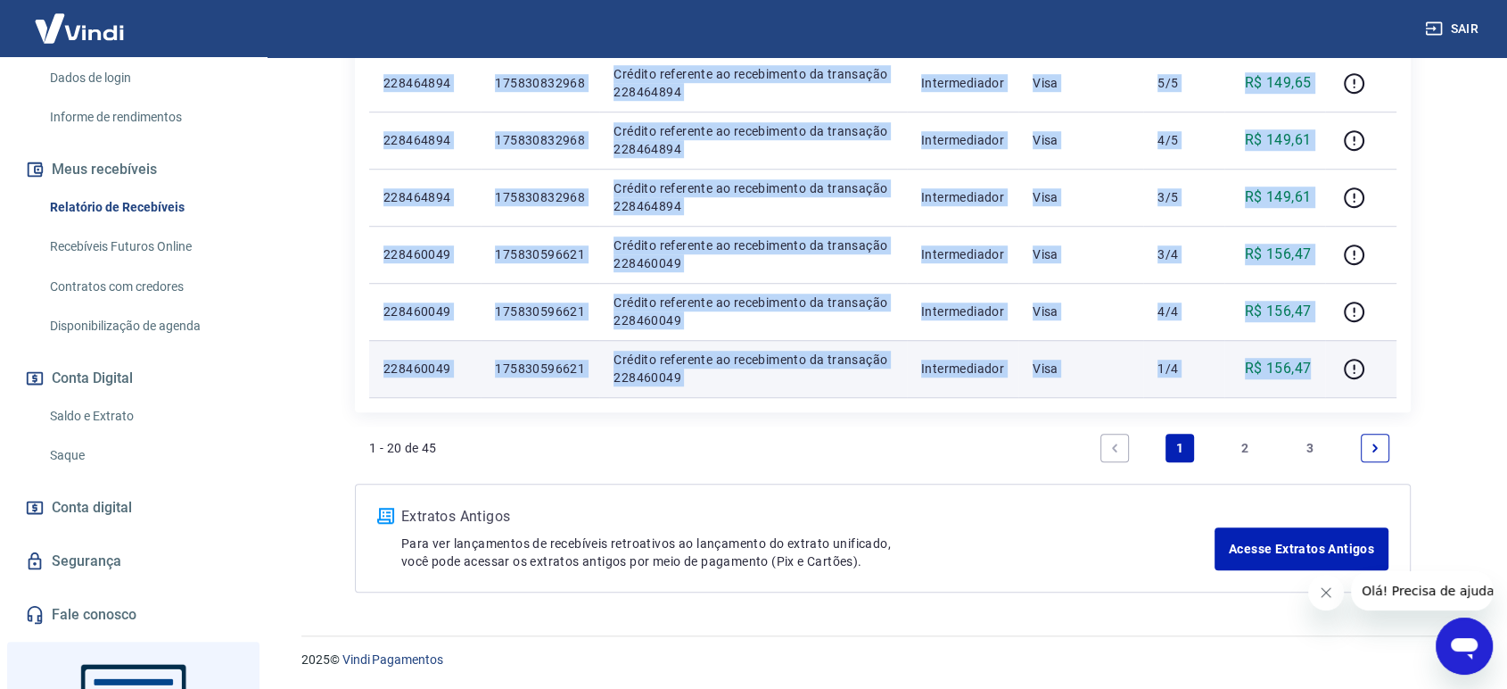
drag, startPoint x: 376, startPoint y: 238, endPoint x: 1313, endPoint y: 374, distance: 946.4
copy tbody "999489046 10641 Loremip dolorsita co adipiscinge se doeiusmod 676588969 Tempori…"
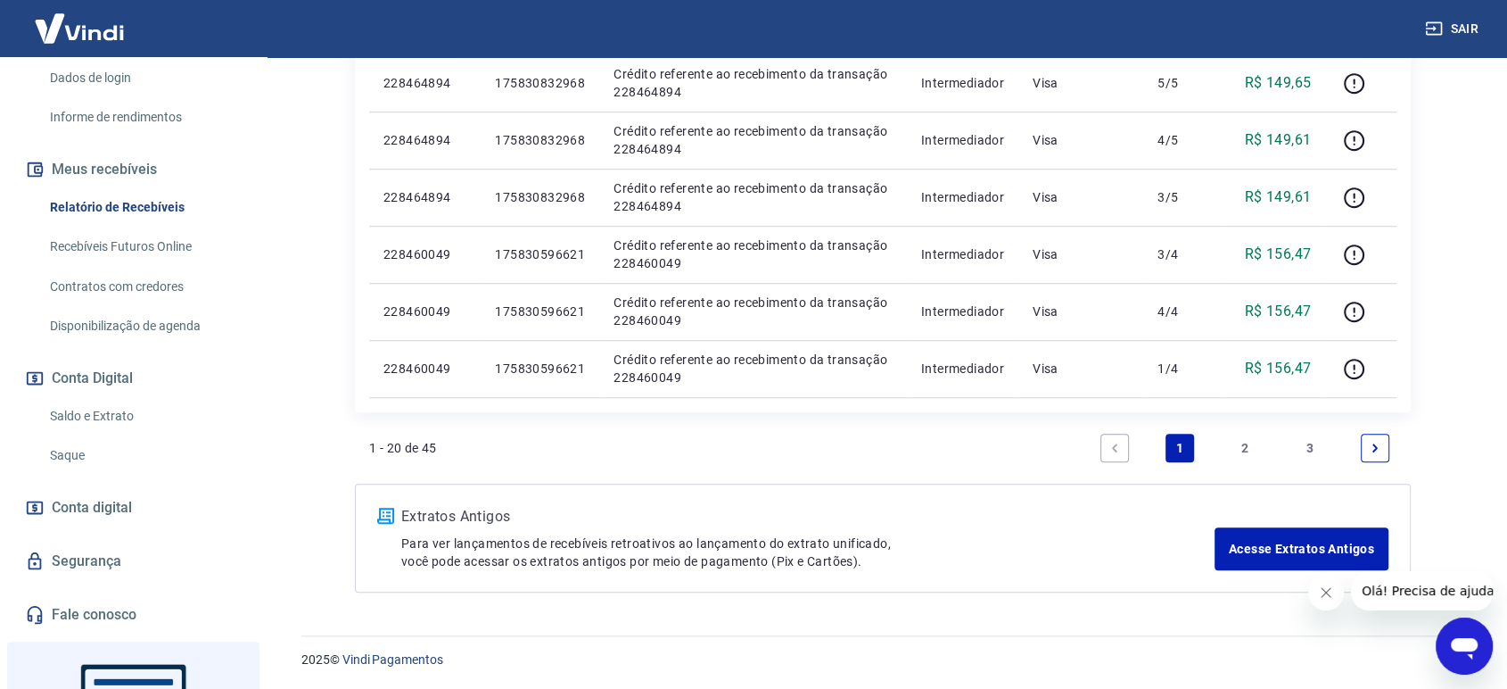
click at [1243, 443] on link "2" at bounding box center [1245, 448] width 29 height 29
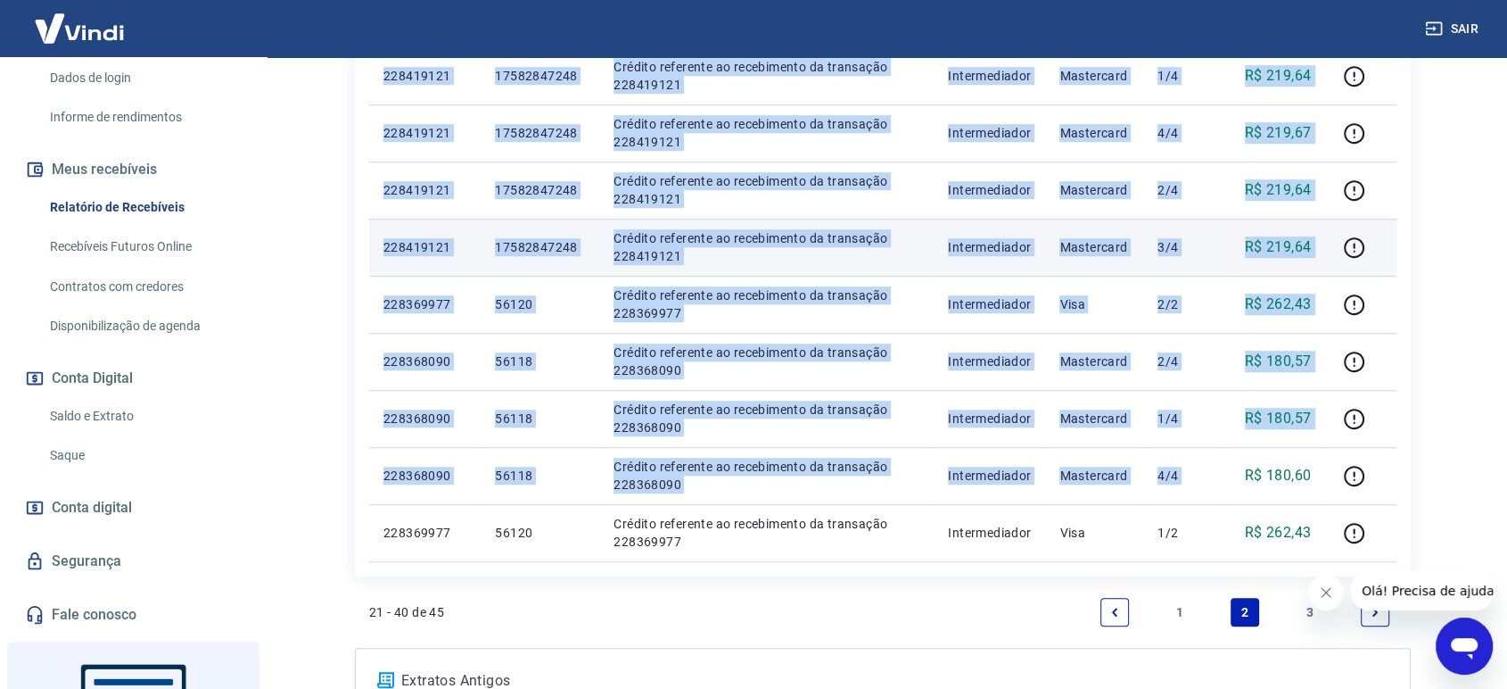
scroll to position [1254, 0]
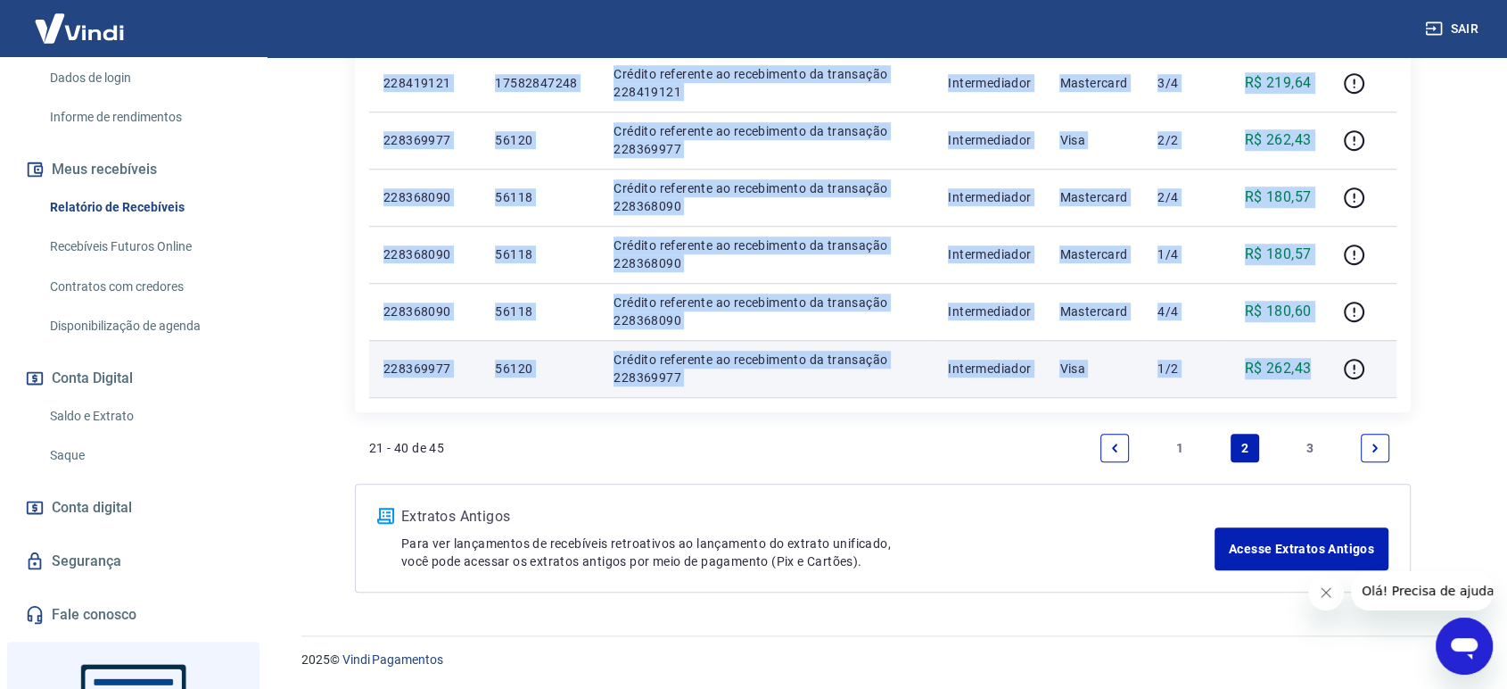
drag, startPoint x: 378, startPoint y: 339, endPoint x: 1313, endPoint y: 376, distance: 935.5
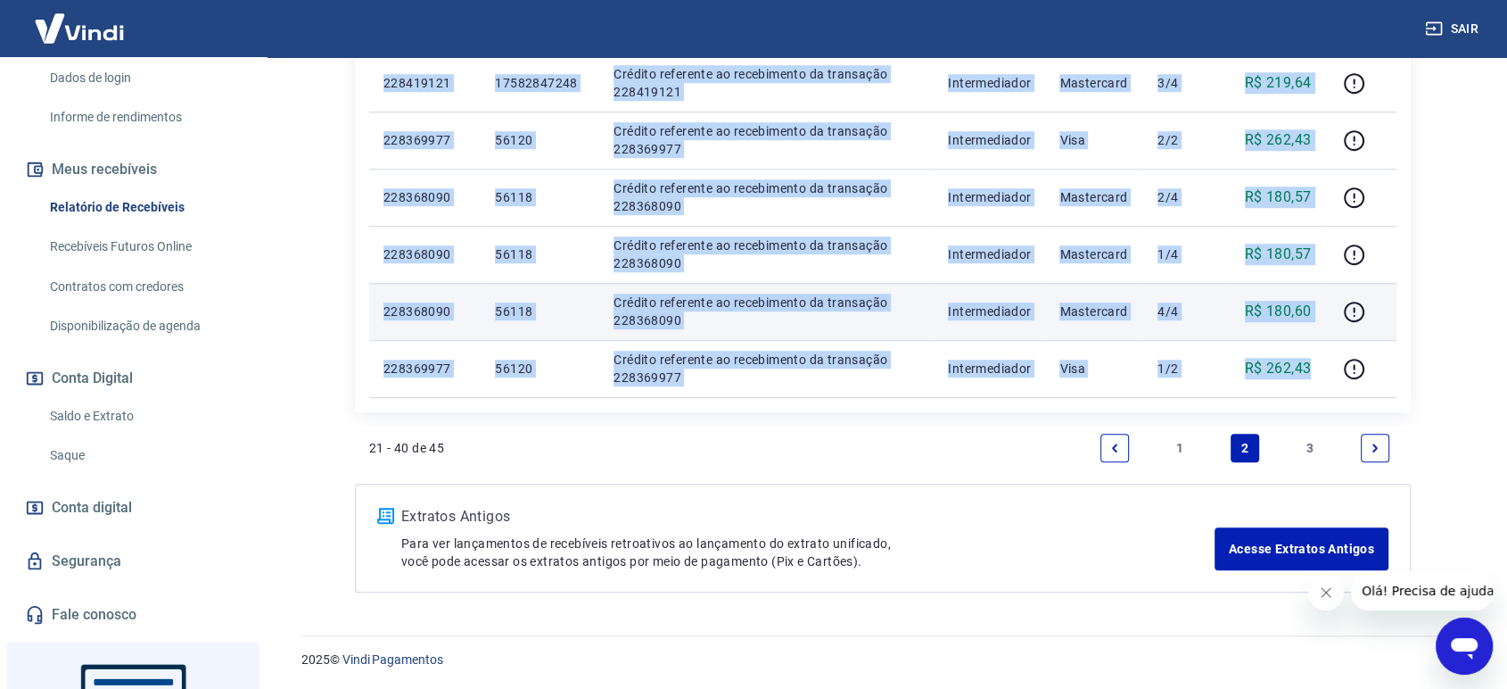
copy tbody "731919789 47859 Loremip dolorsita co adipiscinge se doeiusmod 008829207 Tempori…"
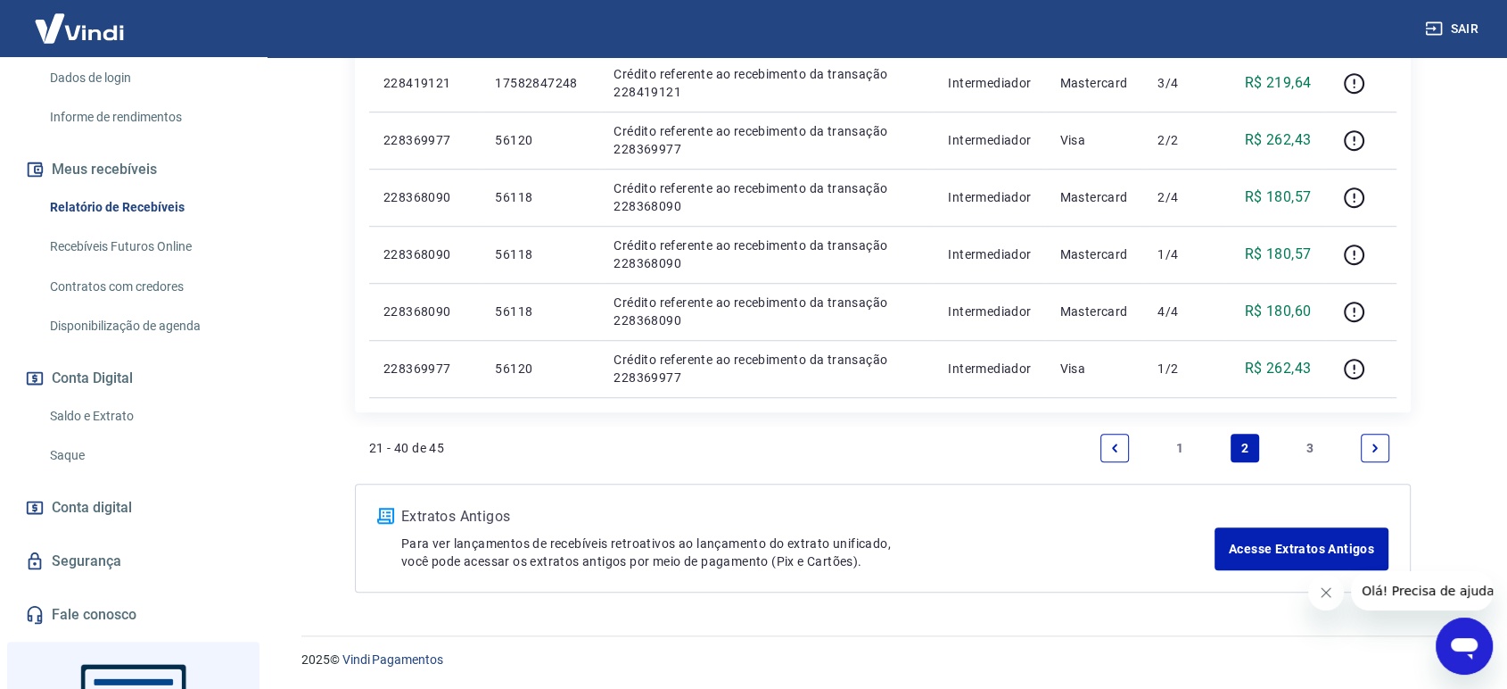
click at [1314, 453] on link "3" at bounding box center [1310, 448] width 29 height 29
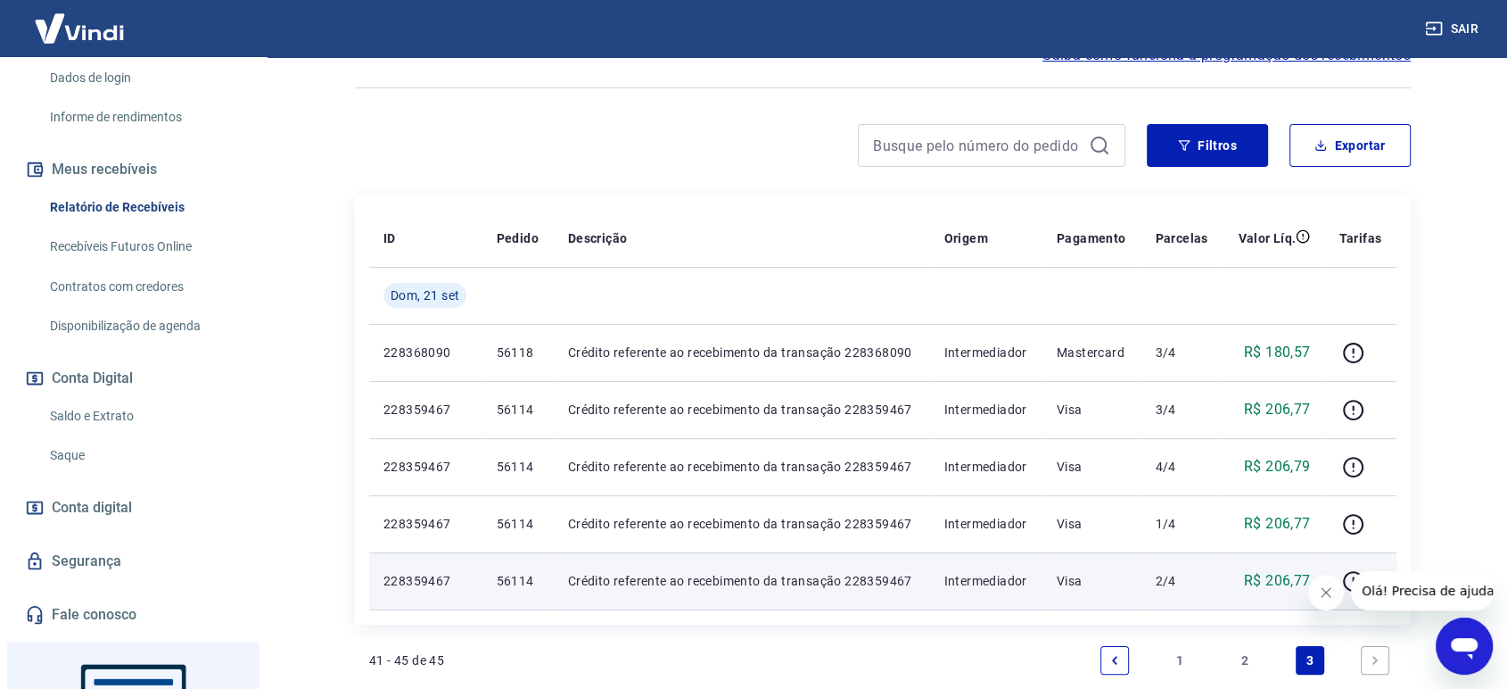
scroll to position [396, 0]
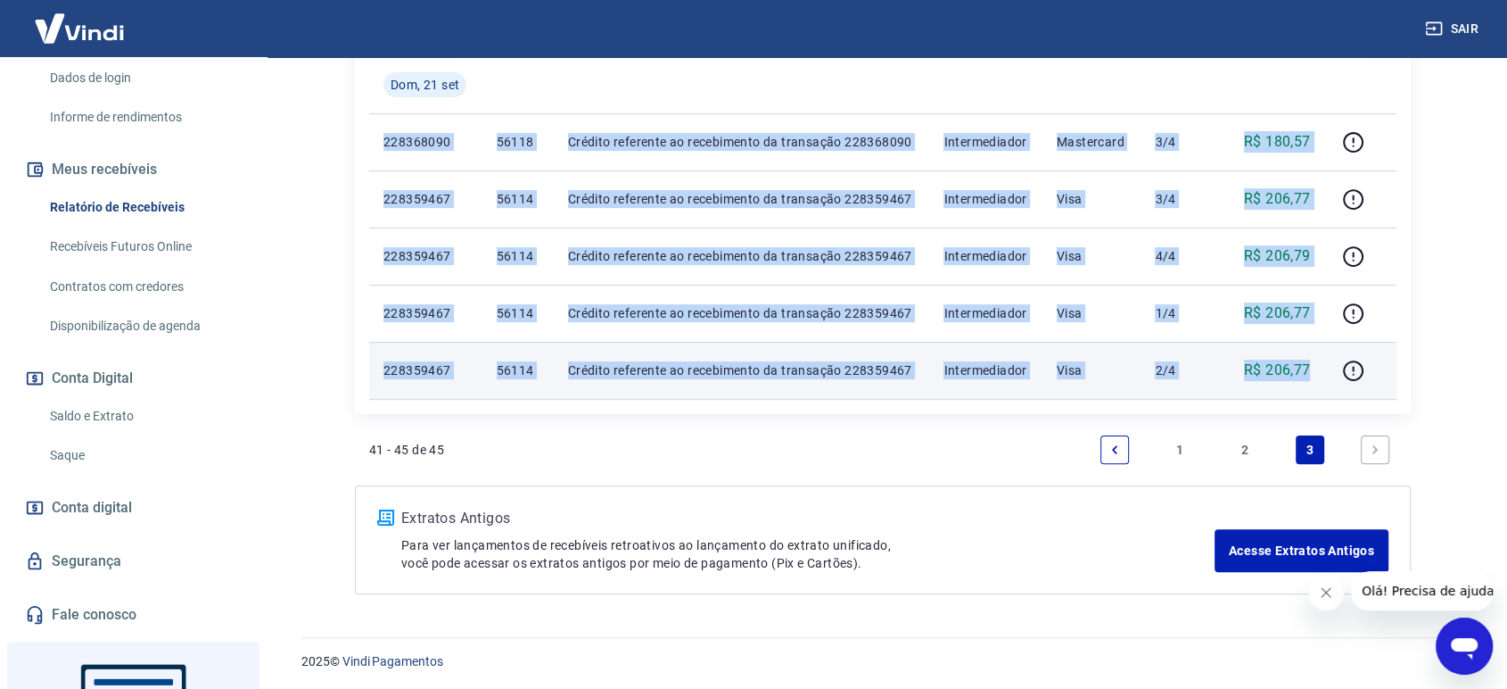
drag, startPoint x: 380, startPoint y: 134, endPoint x: 1310, endPoint y: 384, distance: 963.5
click at [1310, 384] on tbody "[PERSON_NAME][DATE] 228368090 56118 Crédito referente ao recebimento da transaç…" at bounding box center [883, 227] width 1028 height 343
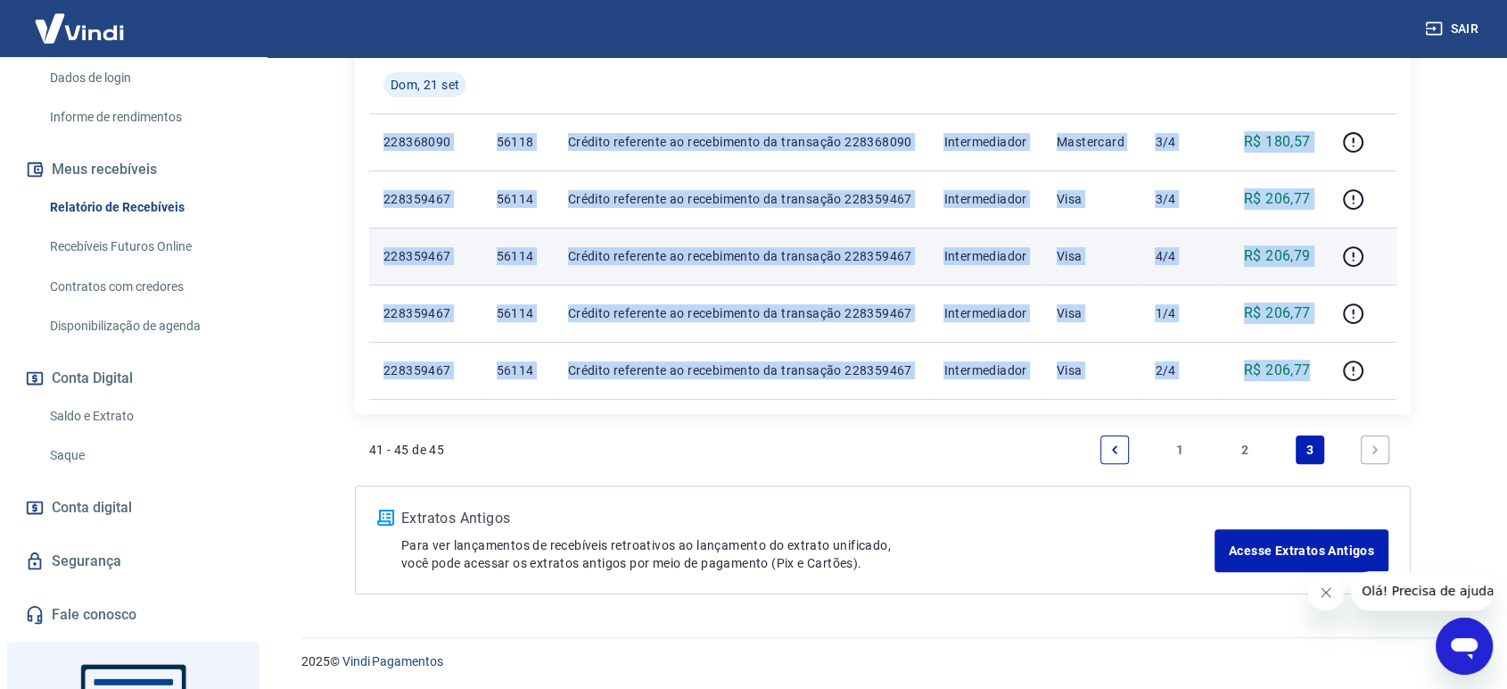
copy tbody "228368090 56118 Crédito referente ao recebimento da transação 228368090 Interme…"
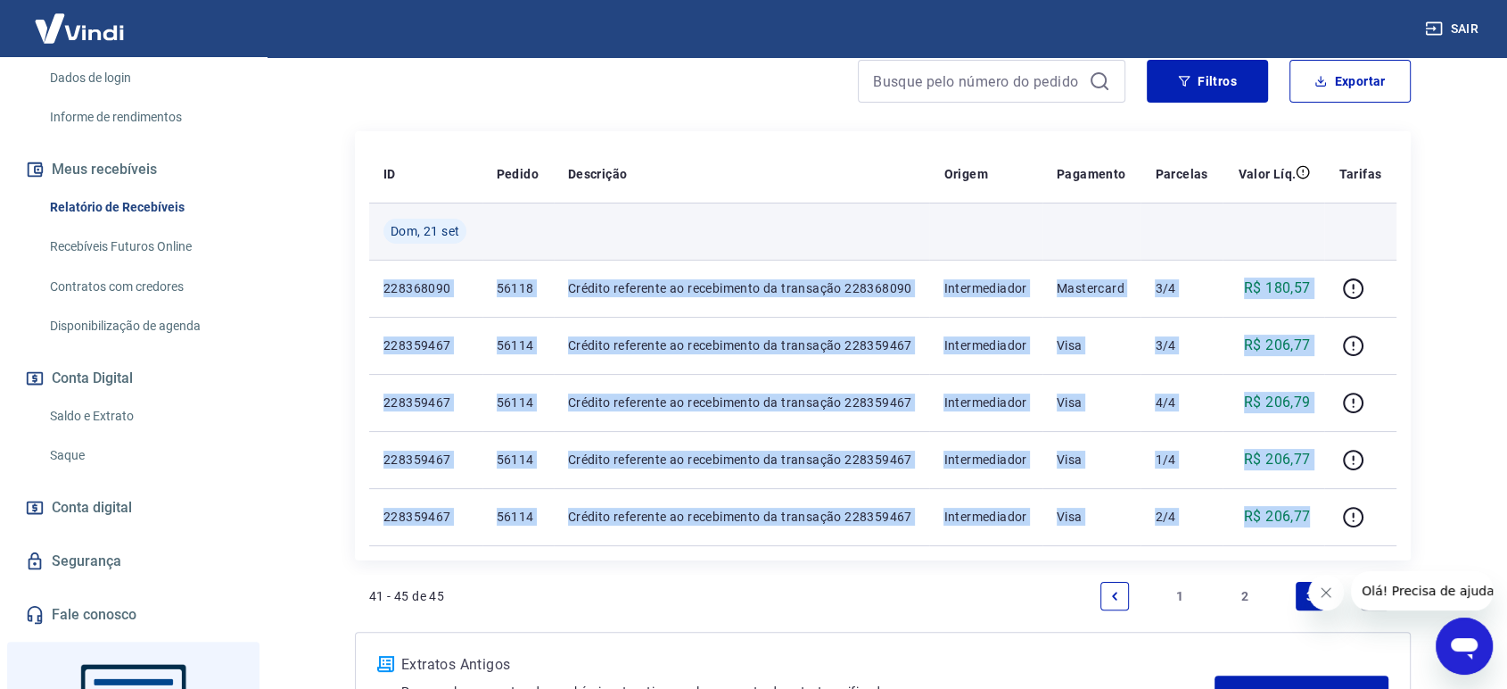
scroll to position [0, 0]
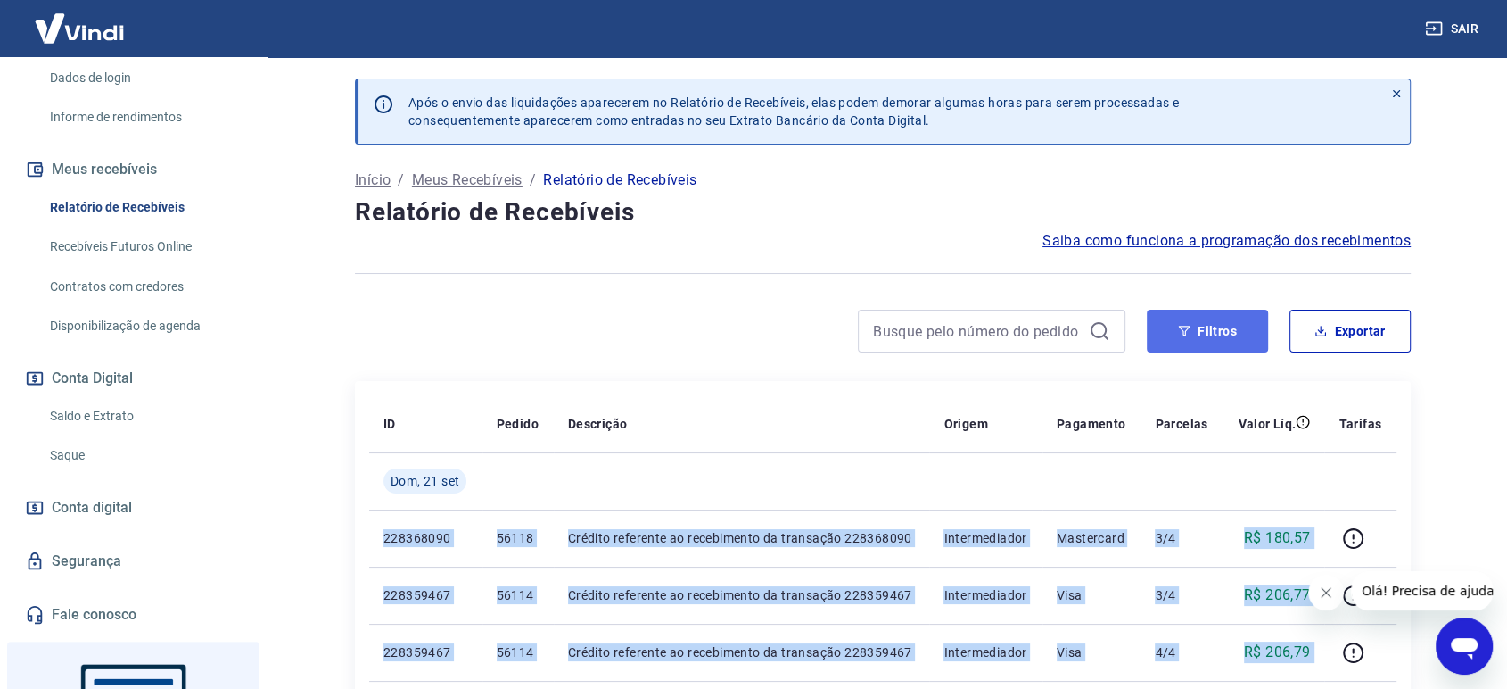
click at [1199, 327] on button "Filtros" at bounding box center [1207, 331] width 121 height 43
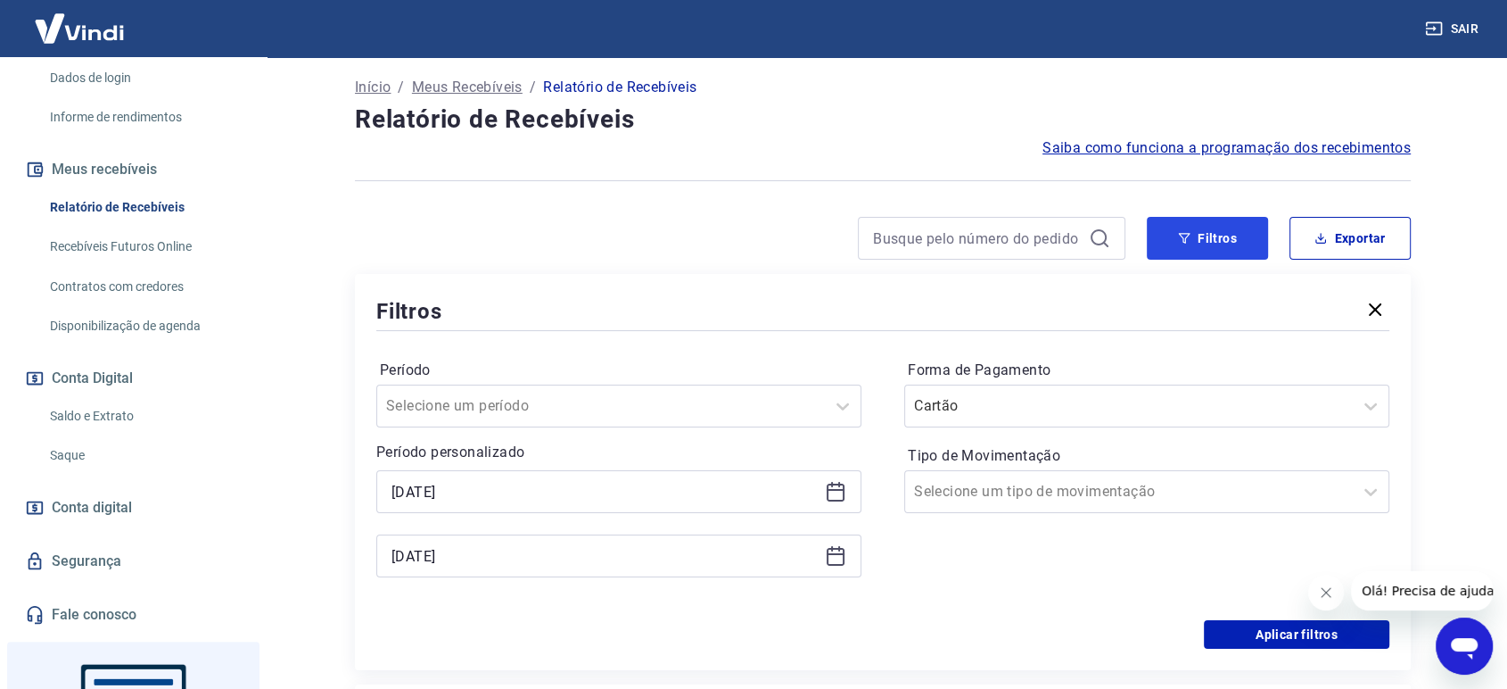
scroll to position [297, 0]
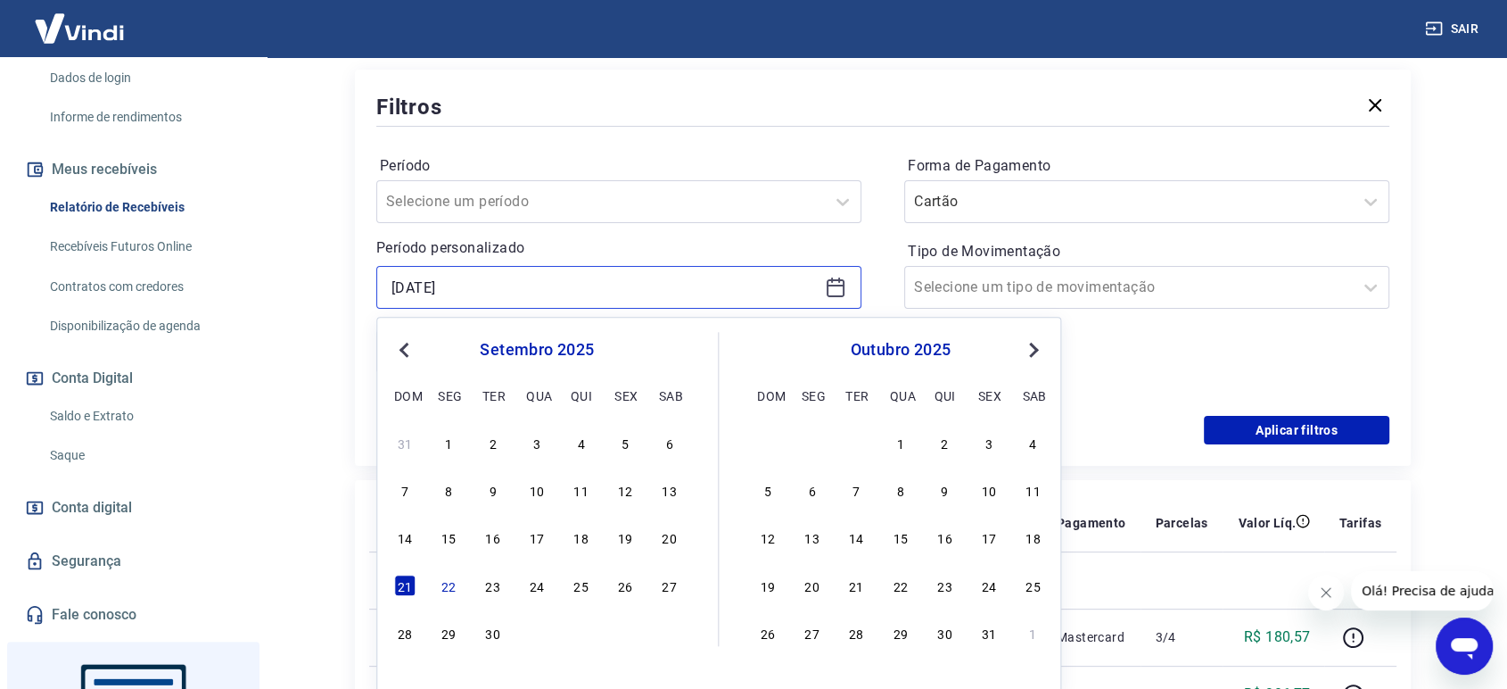
click at [507, 286] on input "[DATE]" at bounding box center [605, 287] width 426 height 27
click at [447, 583] on div "22" at bounding box center [448, 584] width 21 height 21
type input "[DATE]"
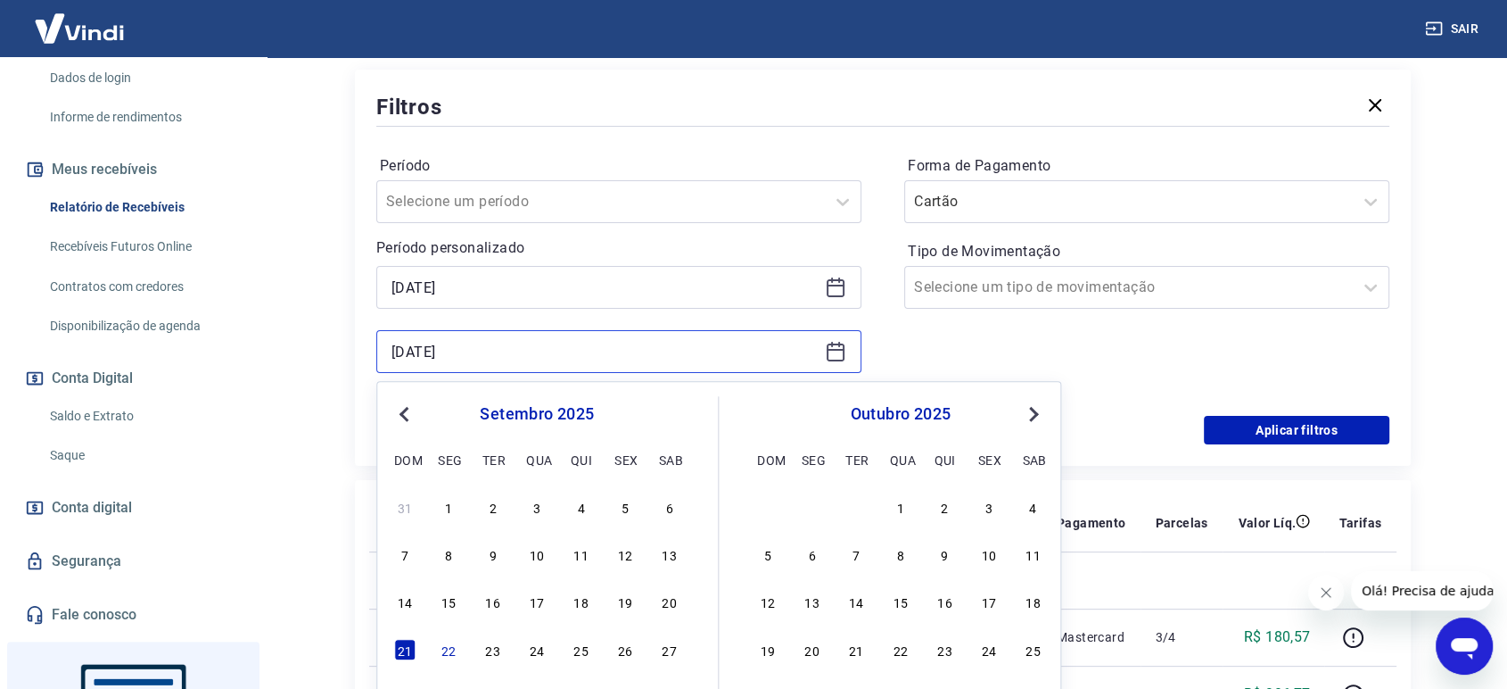
click at [540, 353] on input "[DATE]" at bounding box center [605, 351] width 426 height 27
click at [450, 644] on div "22" at bounding box center [448, 649] width 21 height 21
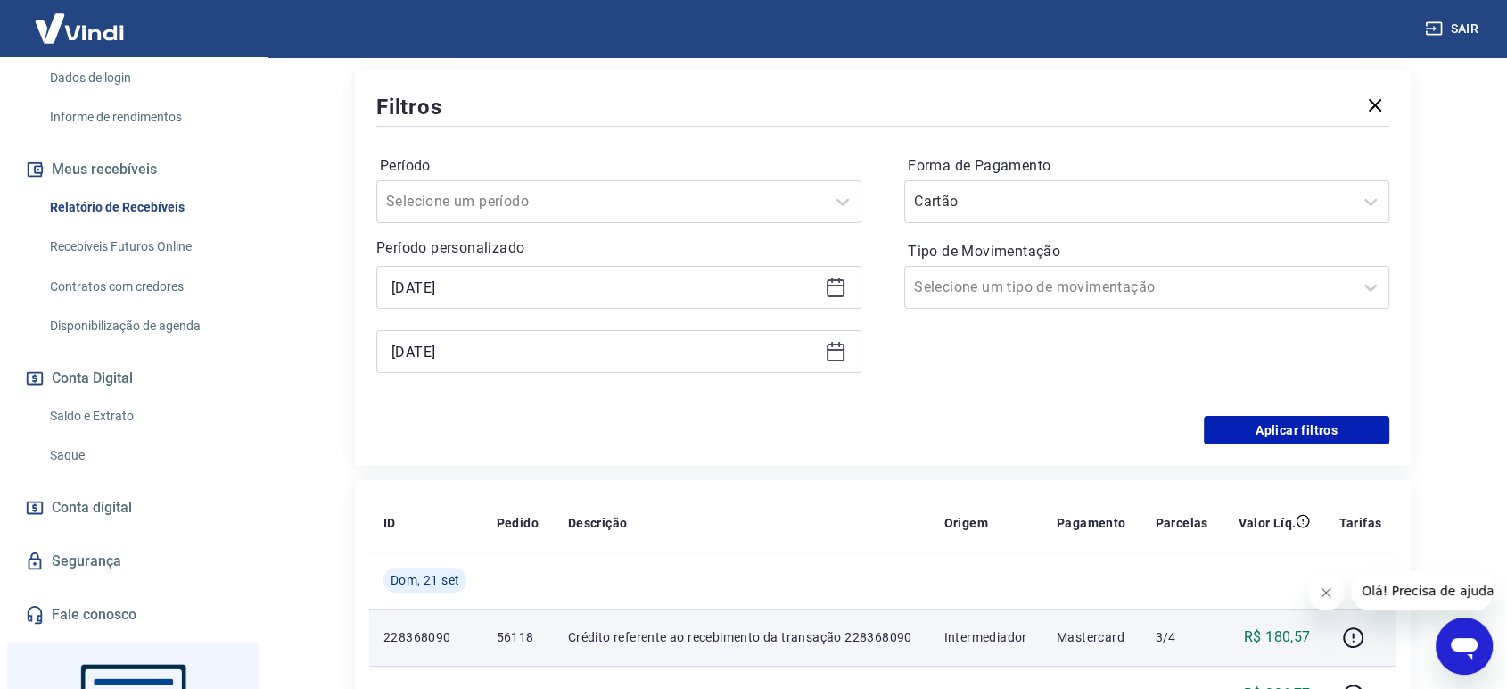
type input "[DATE]"
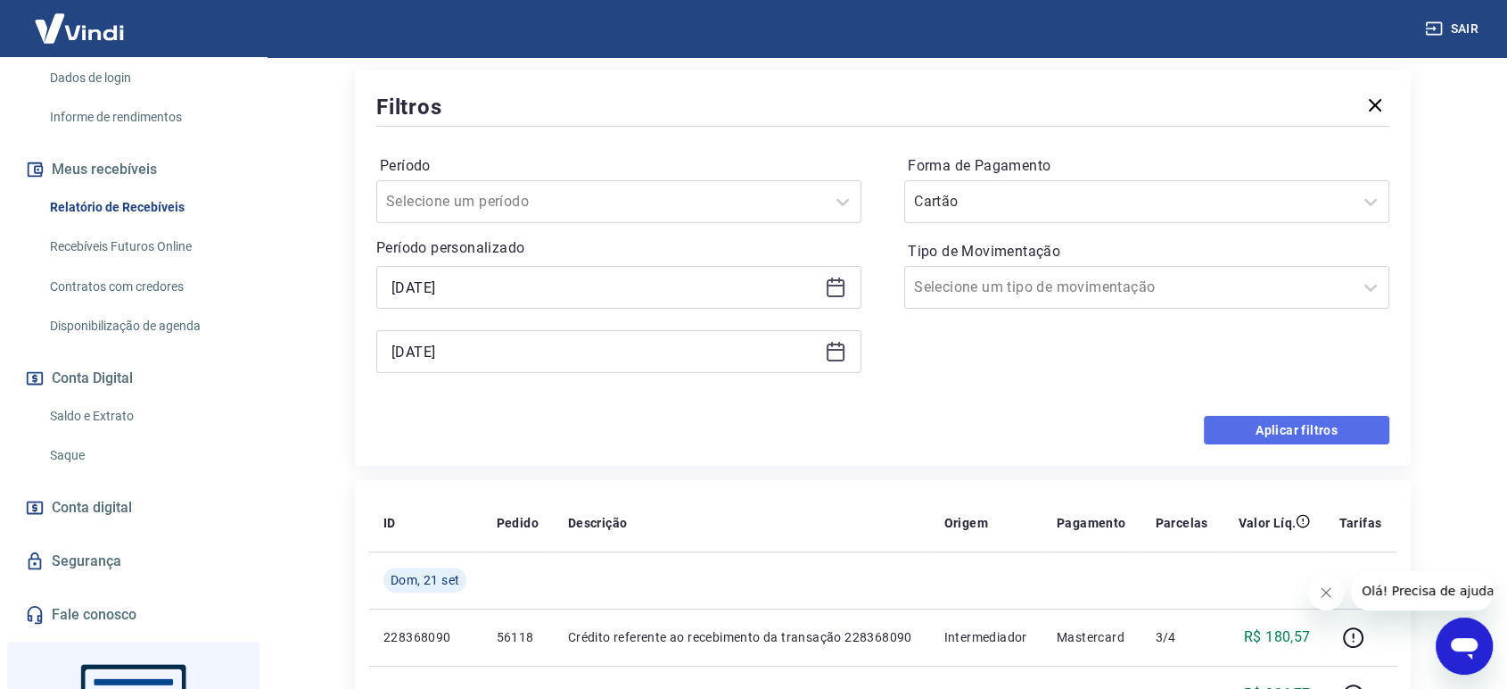
click at [1284, 441] on button "Aplicar filtros" at bounding box center [1297, 430] width 186 height 29
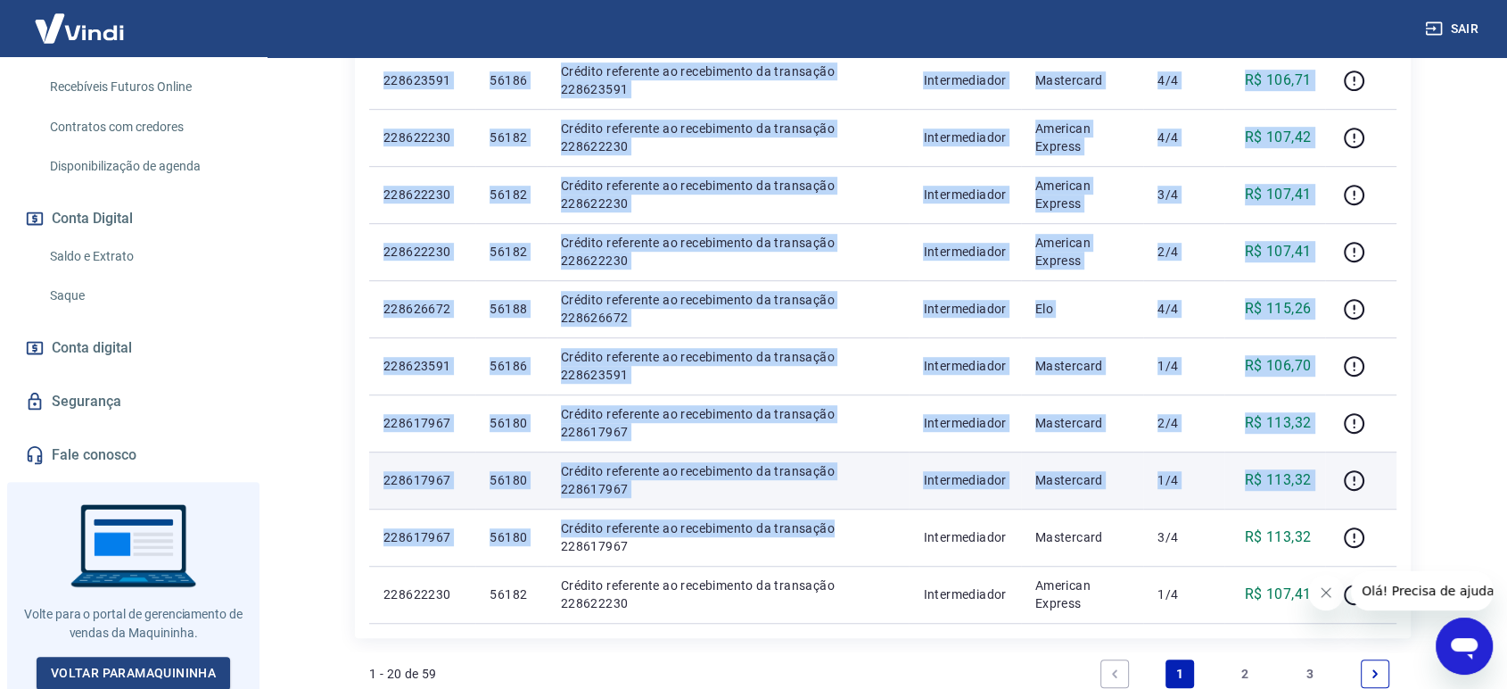
scroll to position [1254, 0]
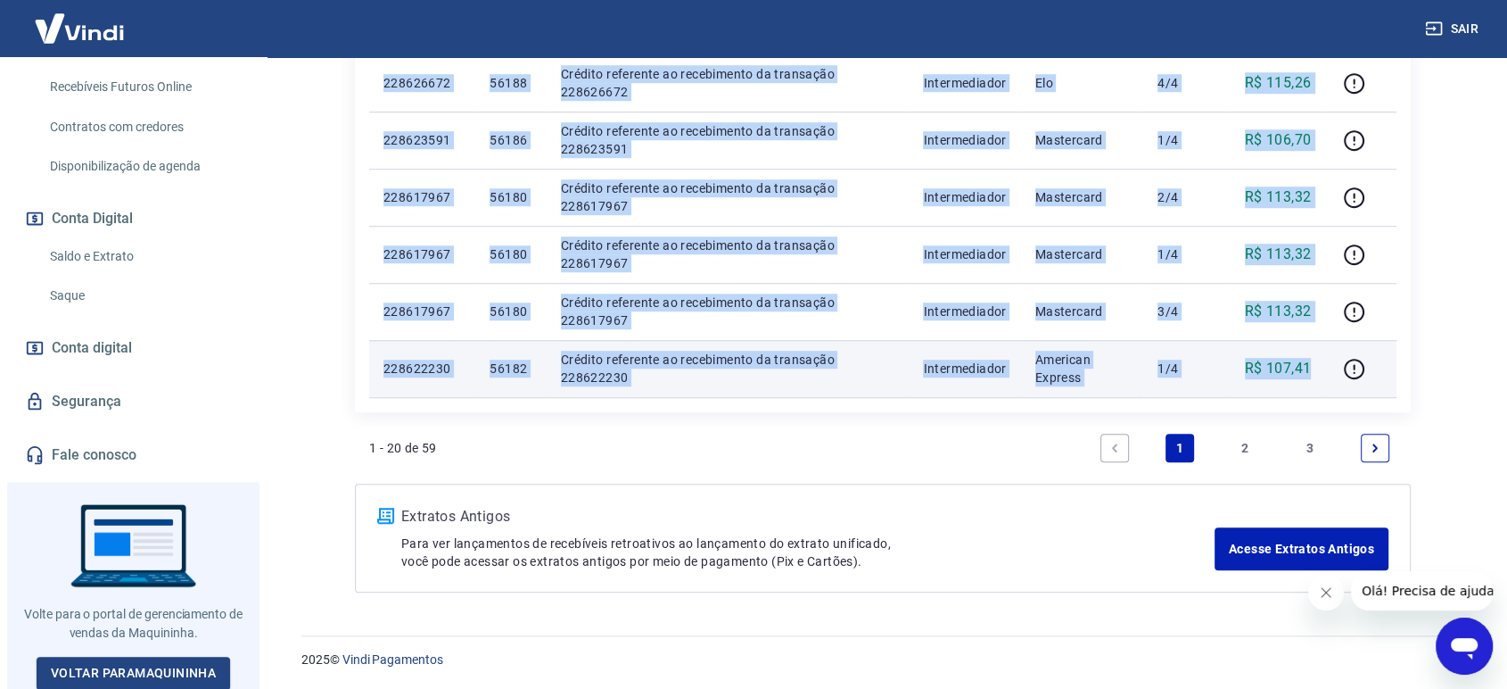
drag, startPoint x: 380, startPoint y: 241, endPoint x: 1316, endPoint y: 366, distance: 944.0
copy tbody "253778768 23329 Loremi dolorsita c adipisci el seddoei, temporinc 130081674 (Ut…"
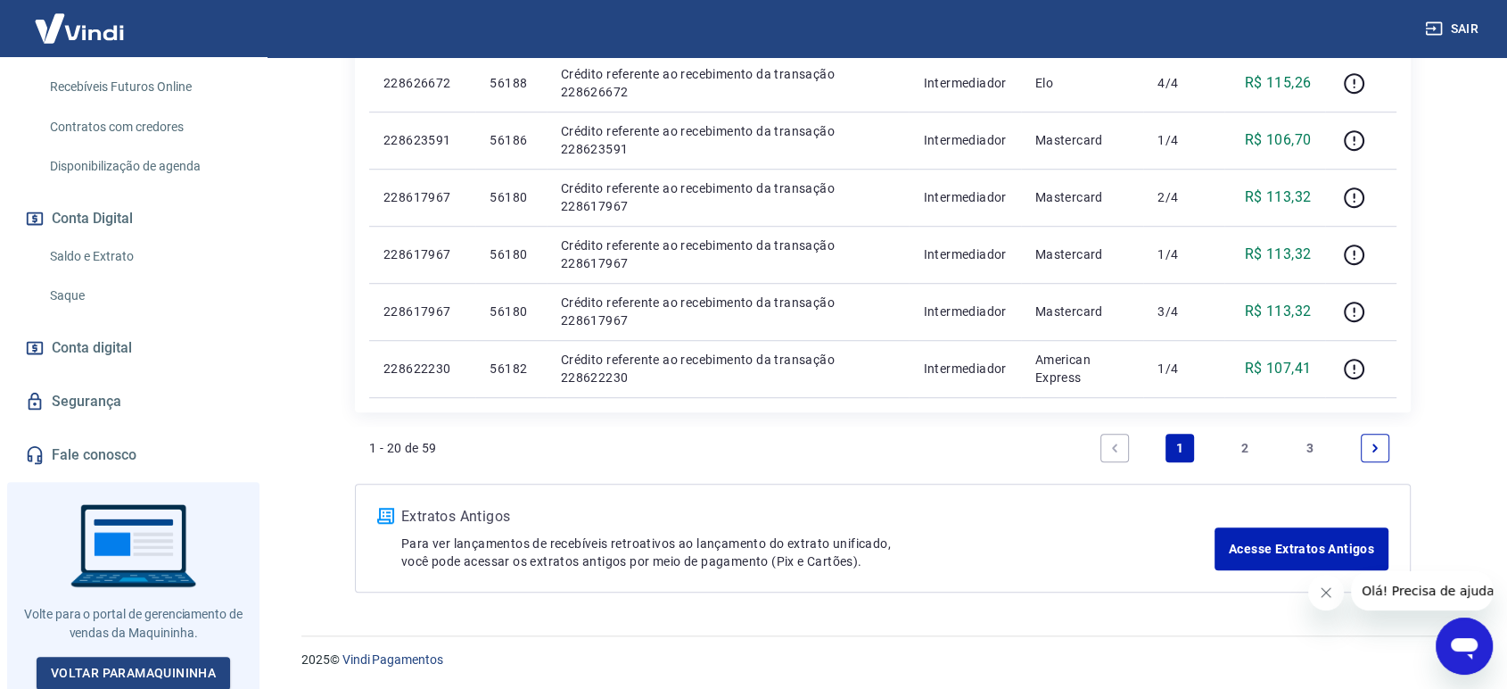
click at [1252, 444] on link "2" at bounding box center [1245, 448] width 29 height 29
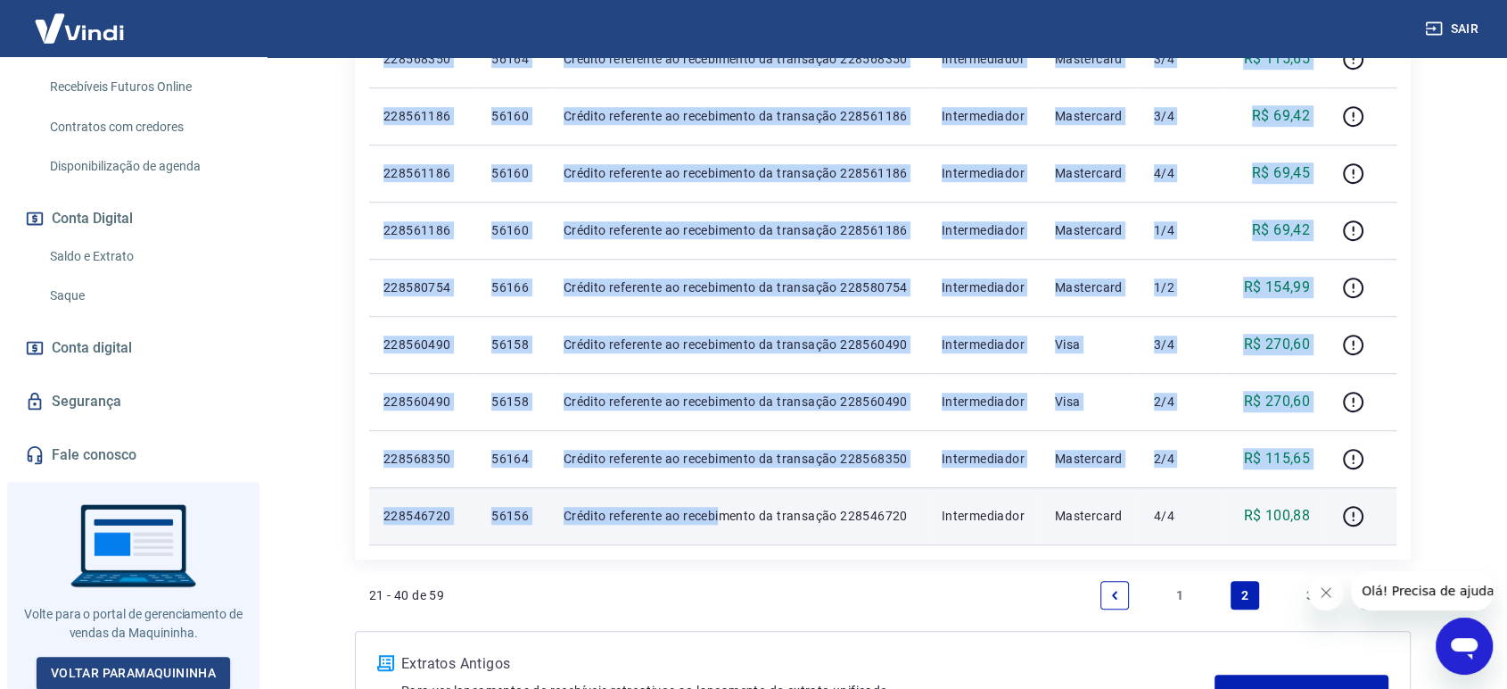
scroll to position [1254, 0]
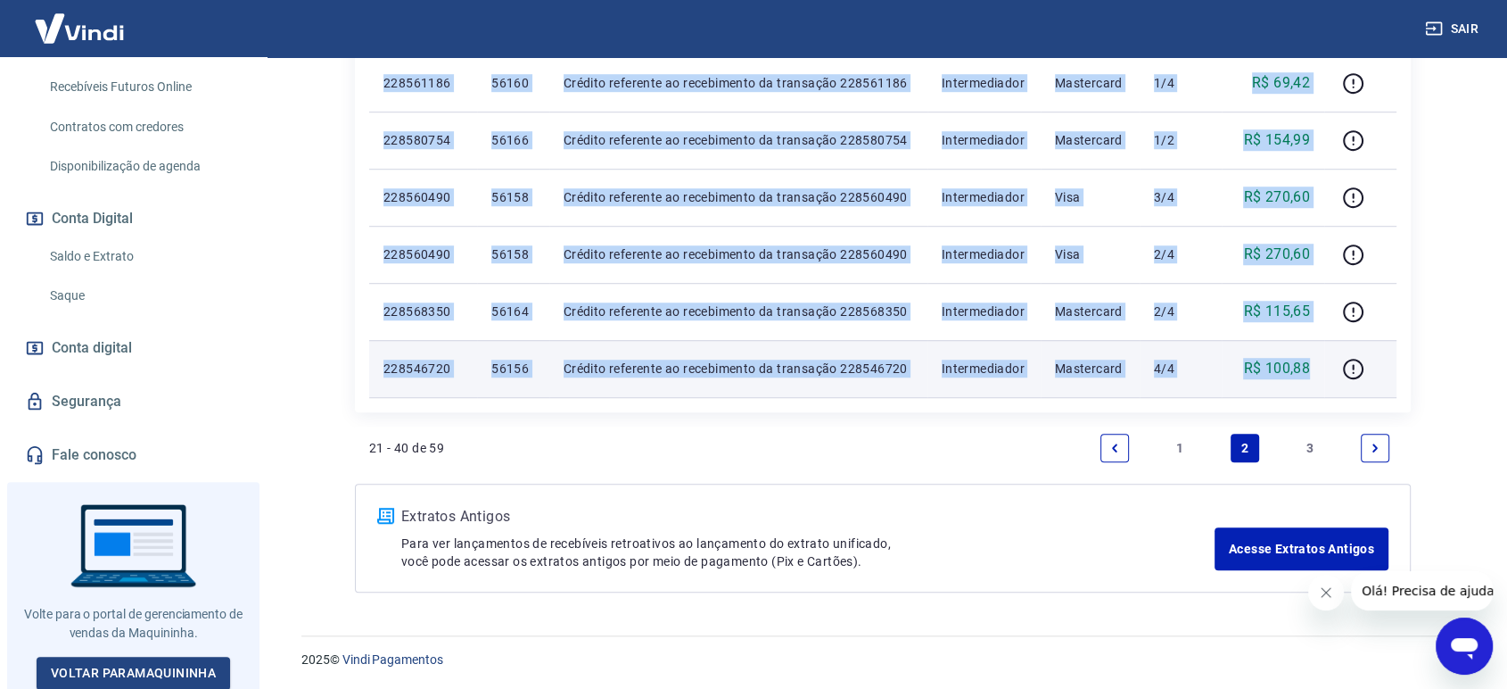
drag, startPoint x: 380, startPoint y: 234, endPoint x: 1317, endPoint y: 368, distance: 947.0
copy tbody "155383836 22701 Loremip dolorsita co adipiscinge se doeiusmod 060269148 Tempori…"
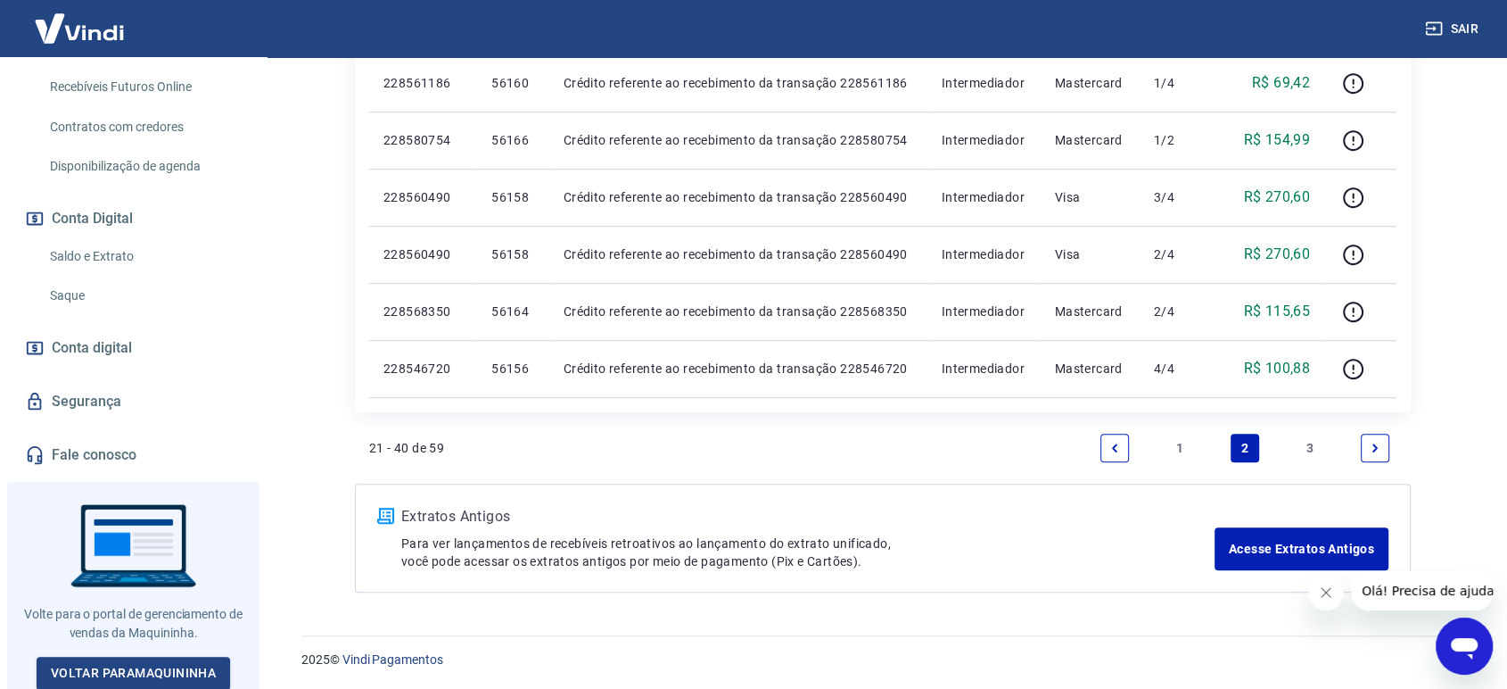
click at [1313, 441] on link "3" at bounding box center [1310, 448] width 29 height 29
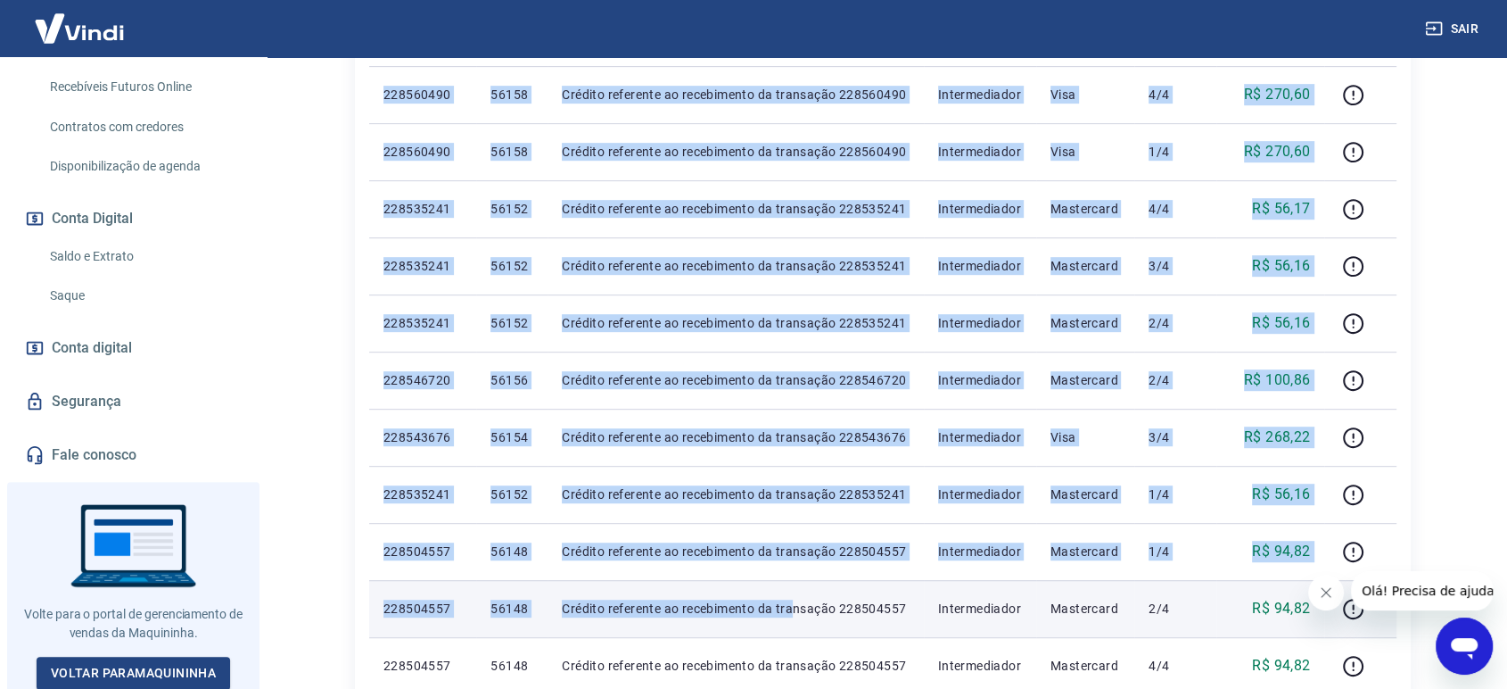
scroll to position [1090, 0]
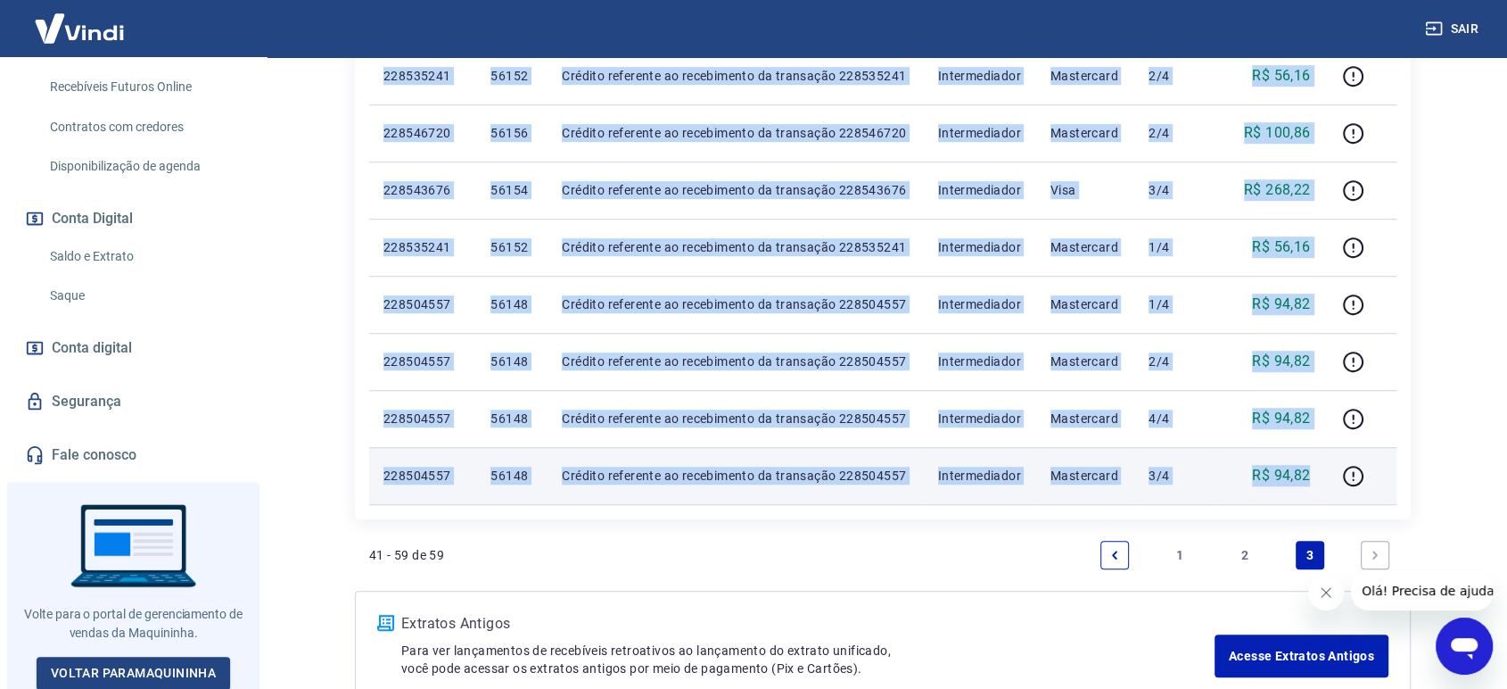
drag, startPoint x: 377, startPoint y: 239, endPoint x: 1324, endPoint y: 471, distance: 974.4
copy tbody "530622509 12785 Loremip dolorsita co adipiscinge se doeiusmod 070339305 Tempori…"
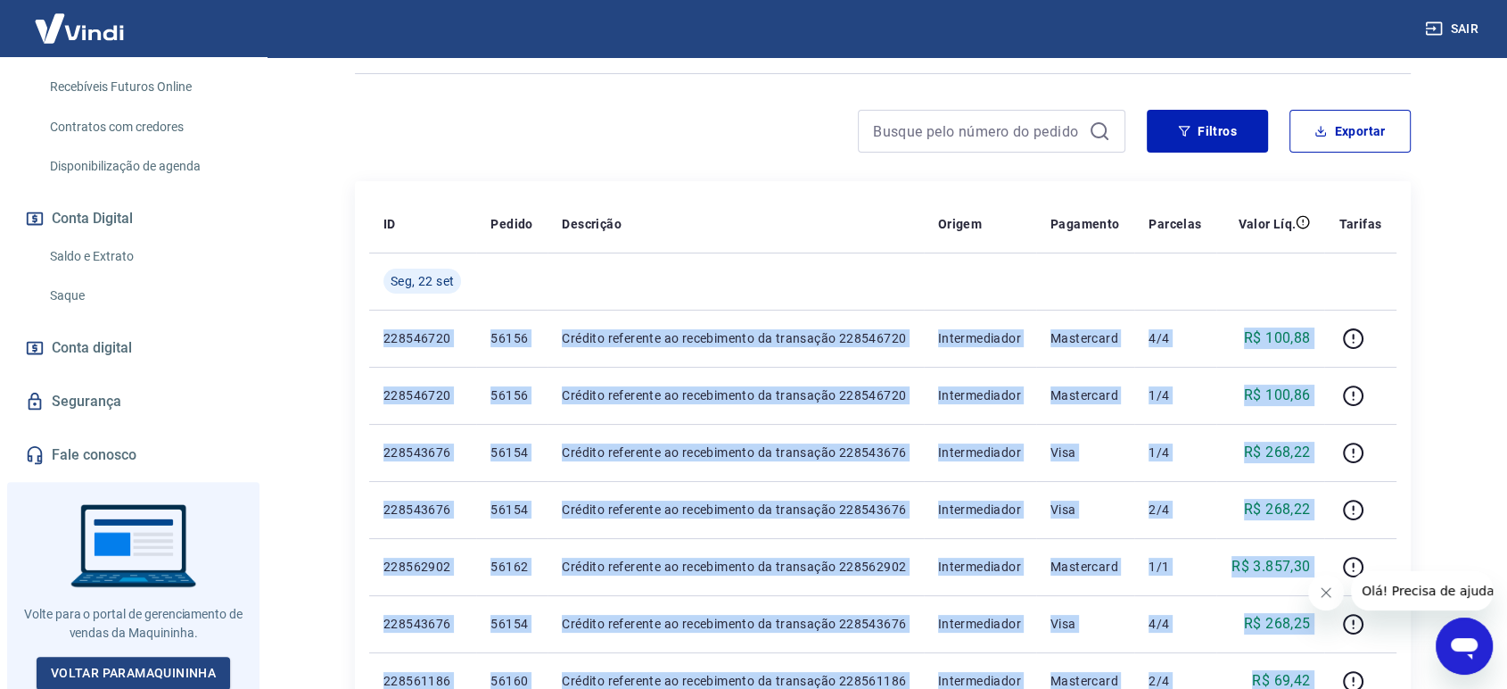
scroll to position [0, 0]
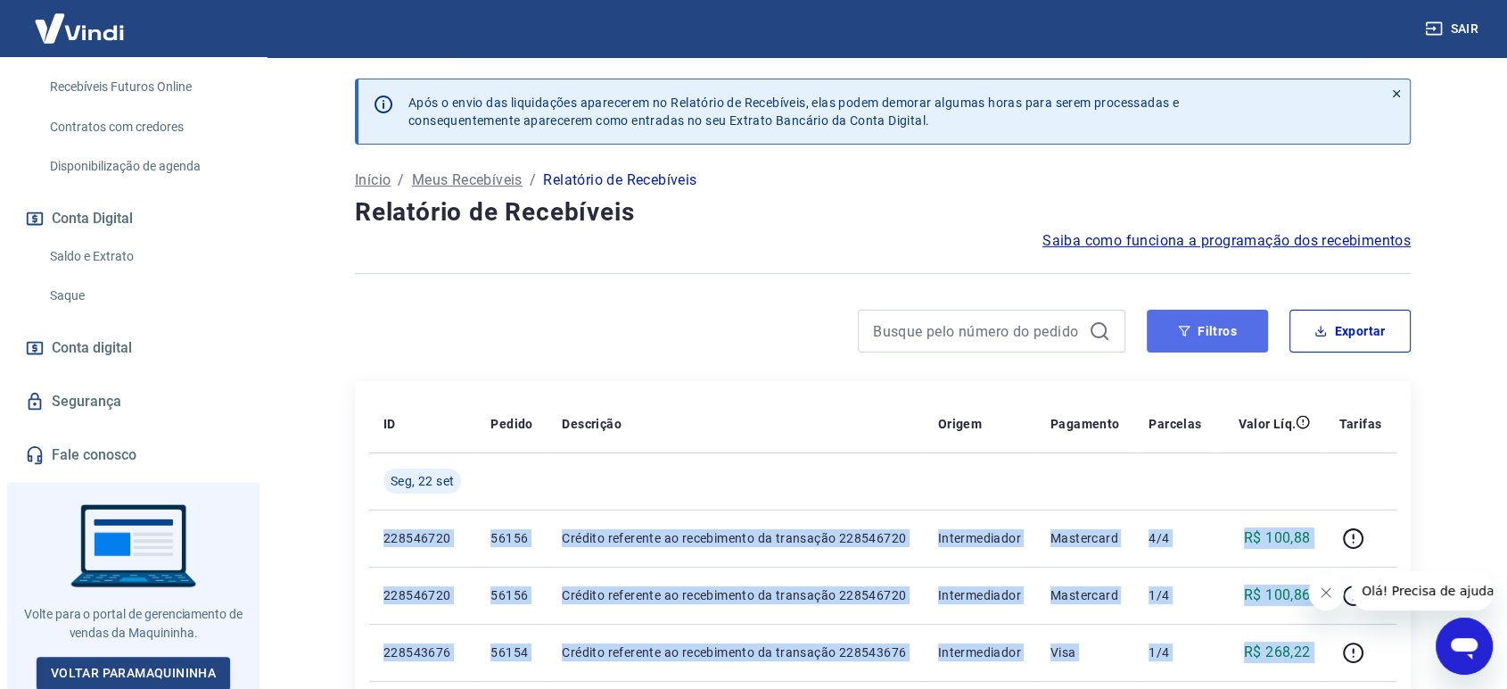
click at [1192, 333] on button "Filtros" at bounding box center [1207, 331] width 121 height 43
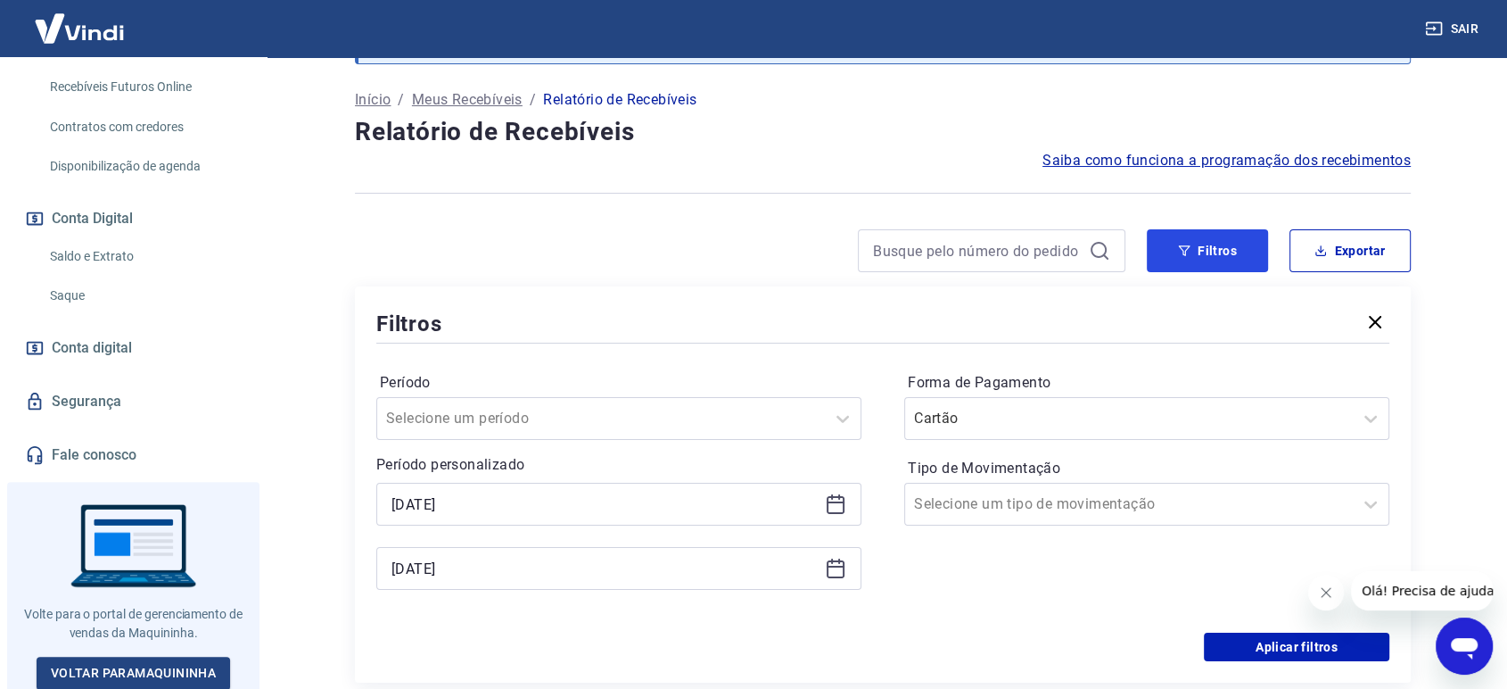
scroll to position [198, 0]
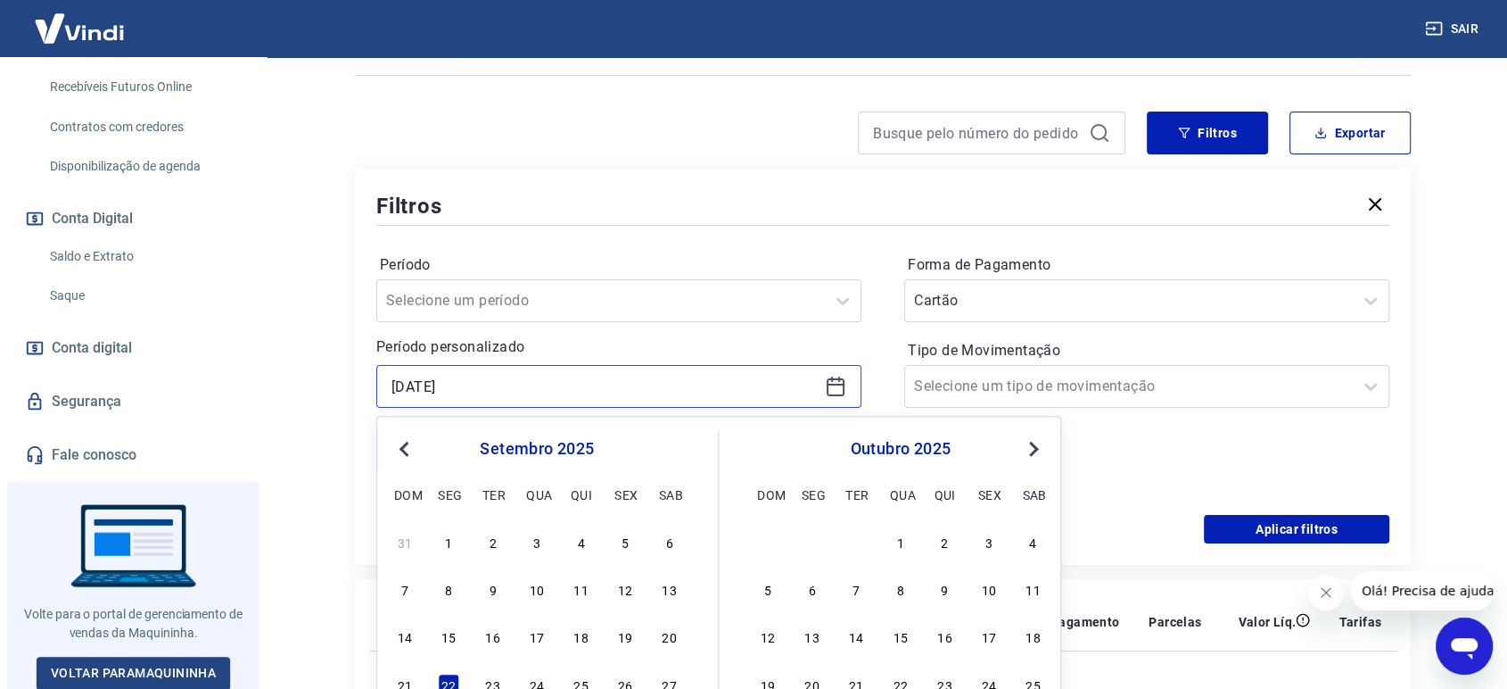
click at [425, 384] on input "[DATE]" at bounding box center [605, 386] width 426 height 27
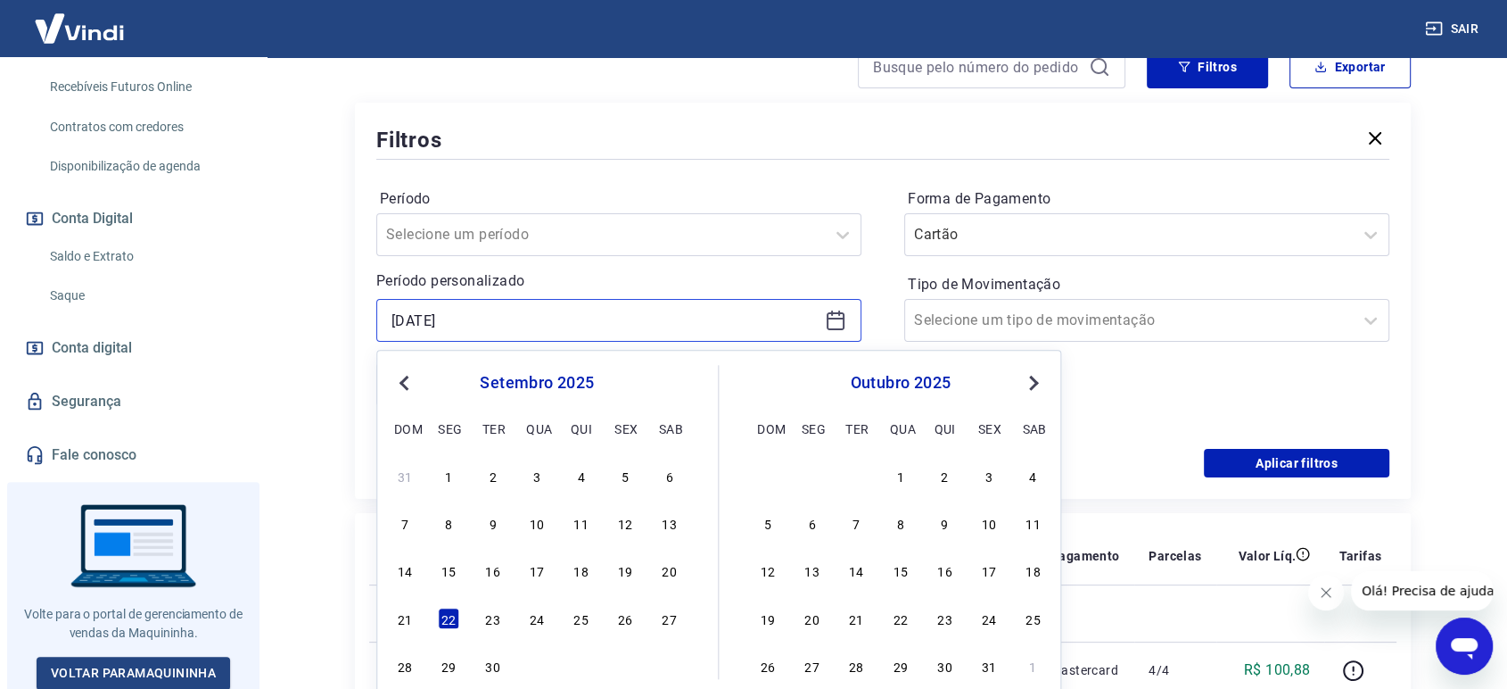
scroll to position [297, 0]
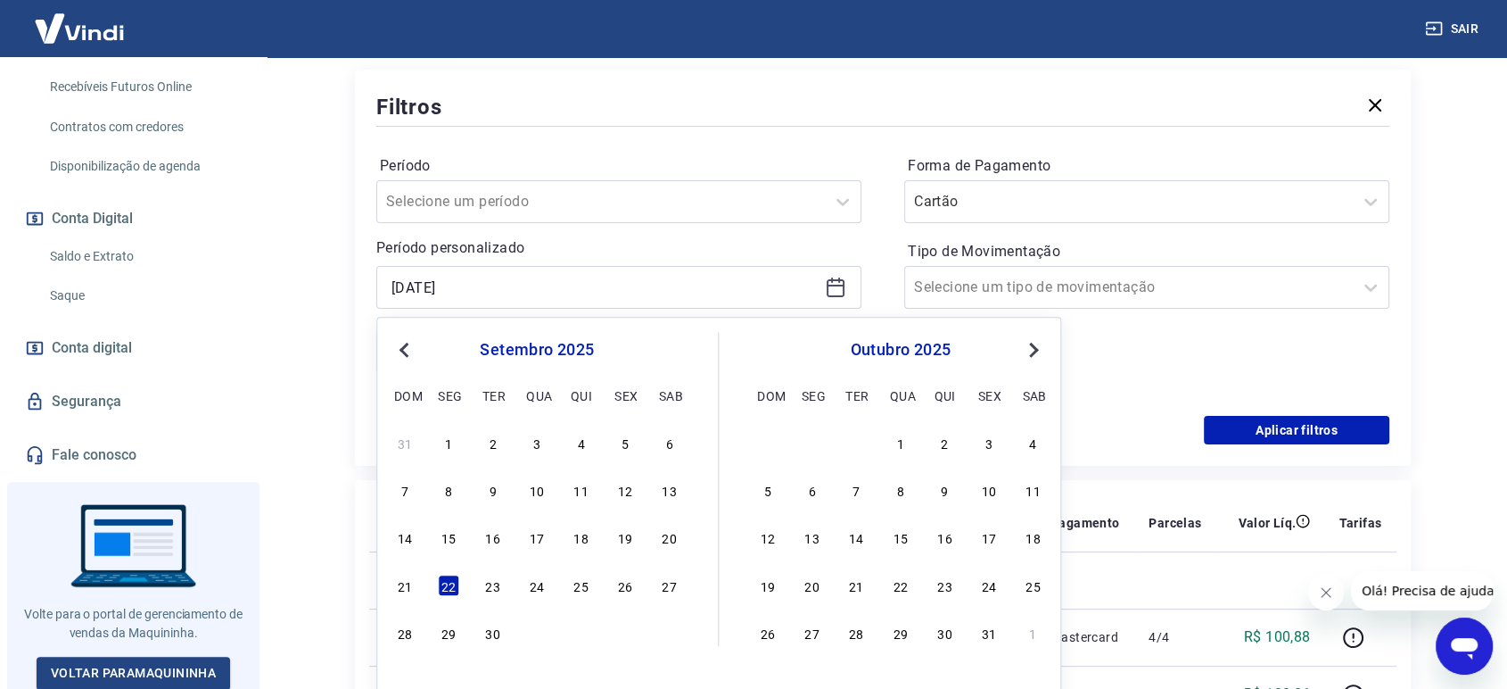
drag, startPoint x: 629, startPoint y: 539, endPoint x: 457, endPoint y: 334, distance: 267.8
click at [630, 538] on div "19" at bounding box center [625, 537] width 21 height 21
type input "[DATE]"
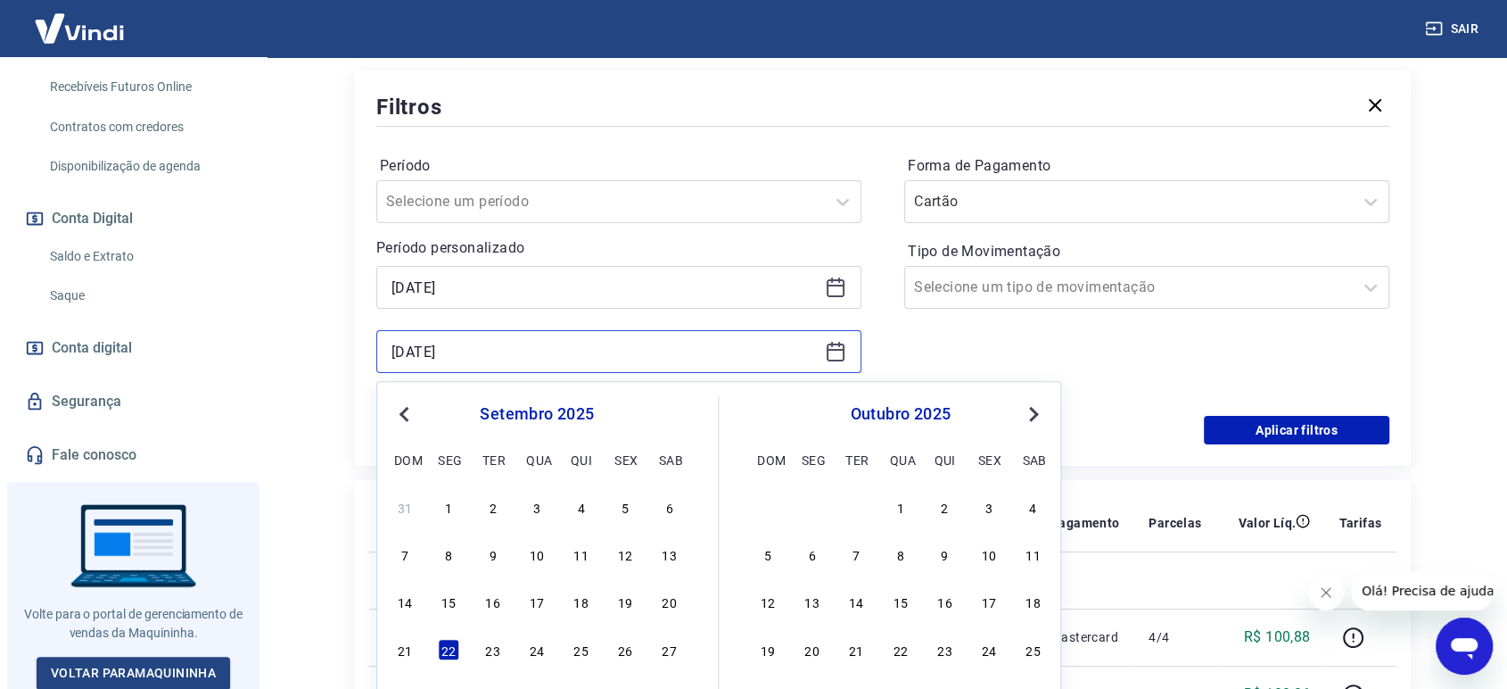
click at [455, 359] on input "[DATE]" at bounding box center [605, 351] width 426 height 27
click at [620, 602] on div "19" at bounding box center [625, 601] width 21 height 21
type input "[DATE]"
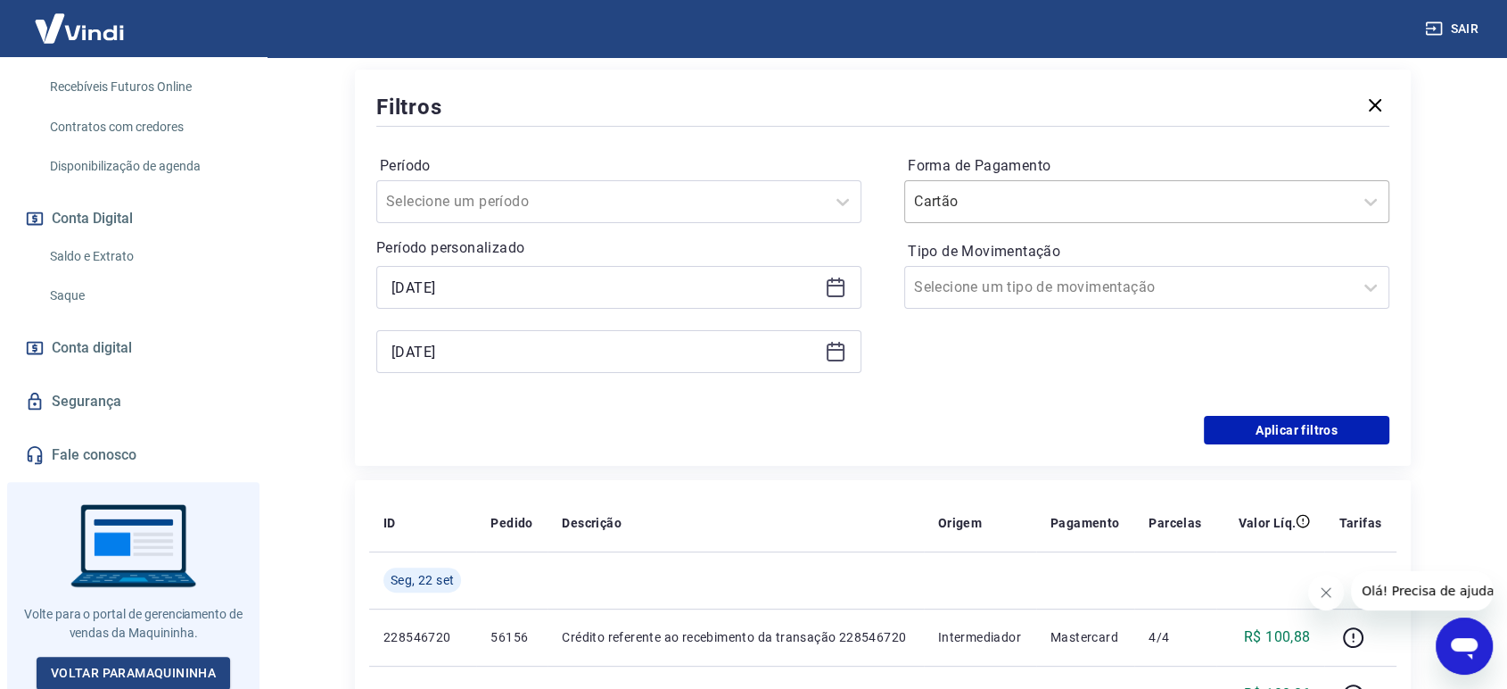
click at [1020, 208] on input "Forma de Pagamento" at bounding box center [1004, 201] width 180 height 21
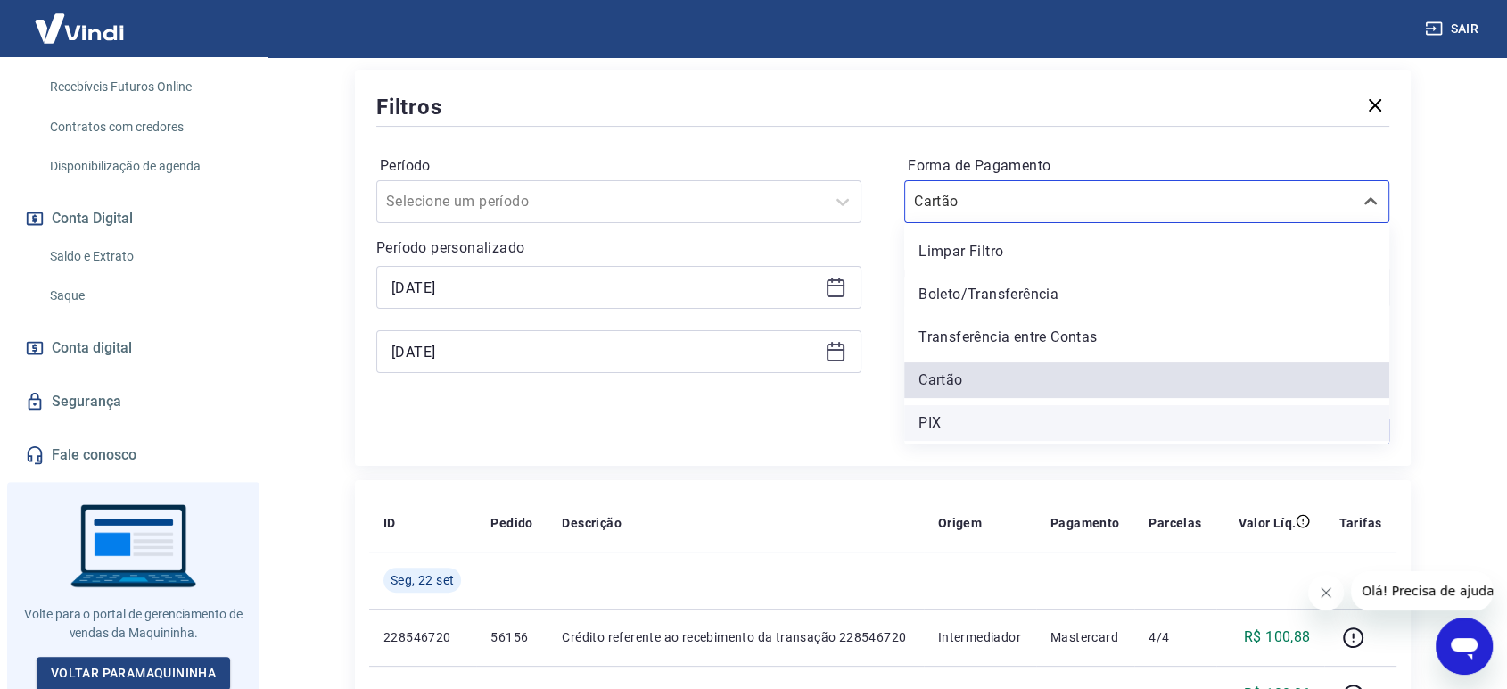
click at [1011, 416] on div "PIX" at bounding box center [1146, 423] width 485 height 36
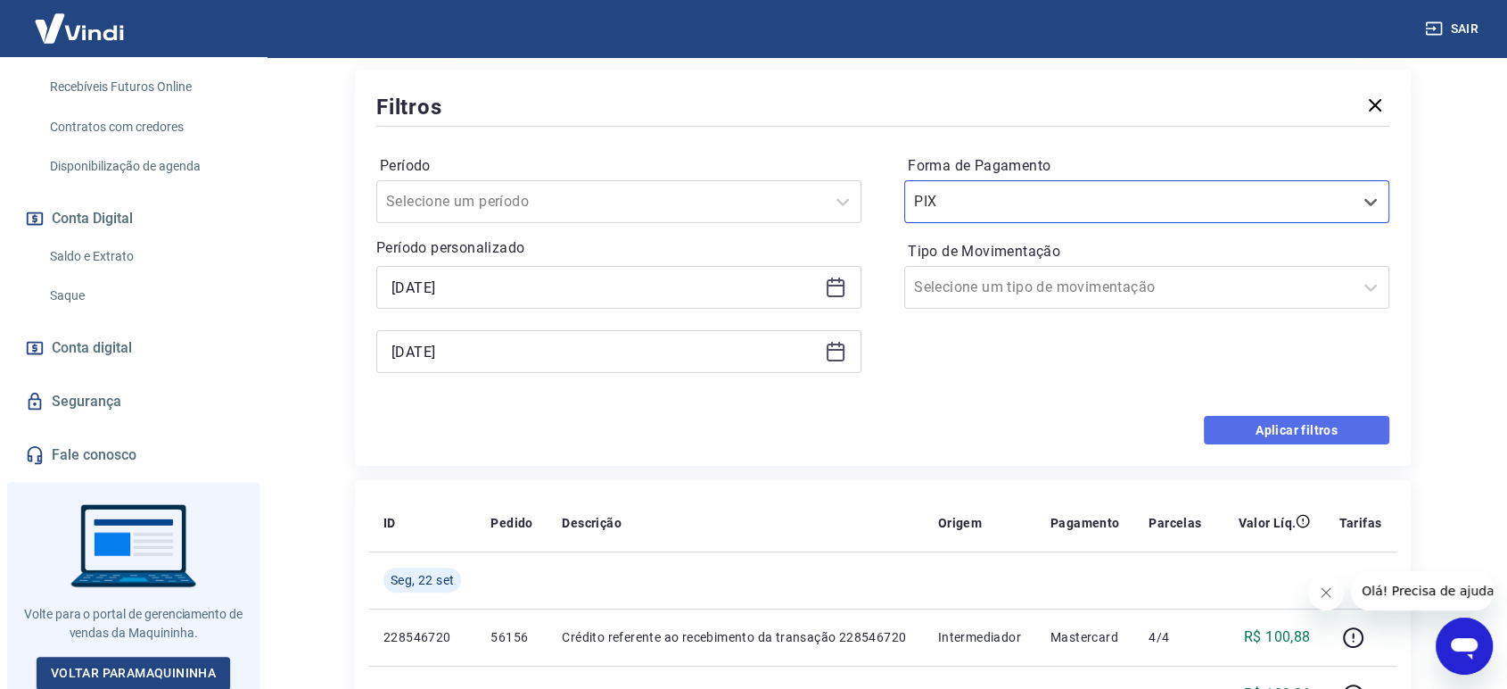
click at [1305, 424] on button "Aplicar filtros" at bounding box center [1297, 430] width 186 height 29
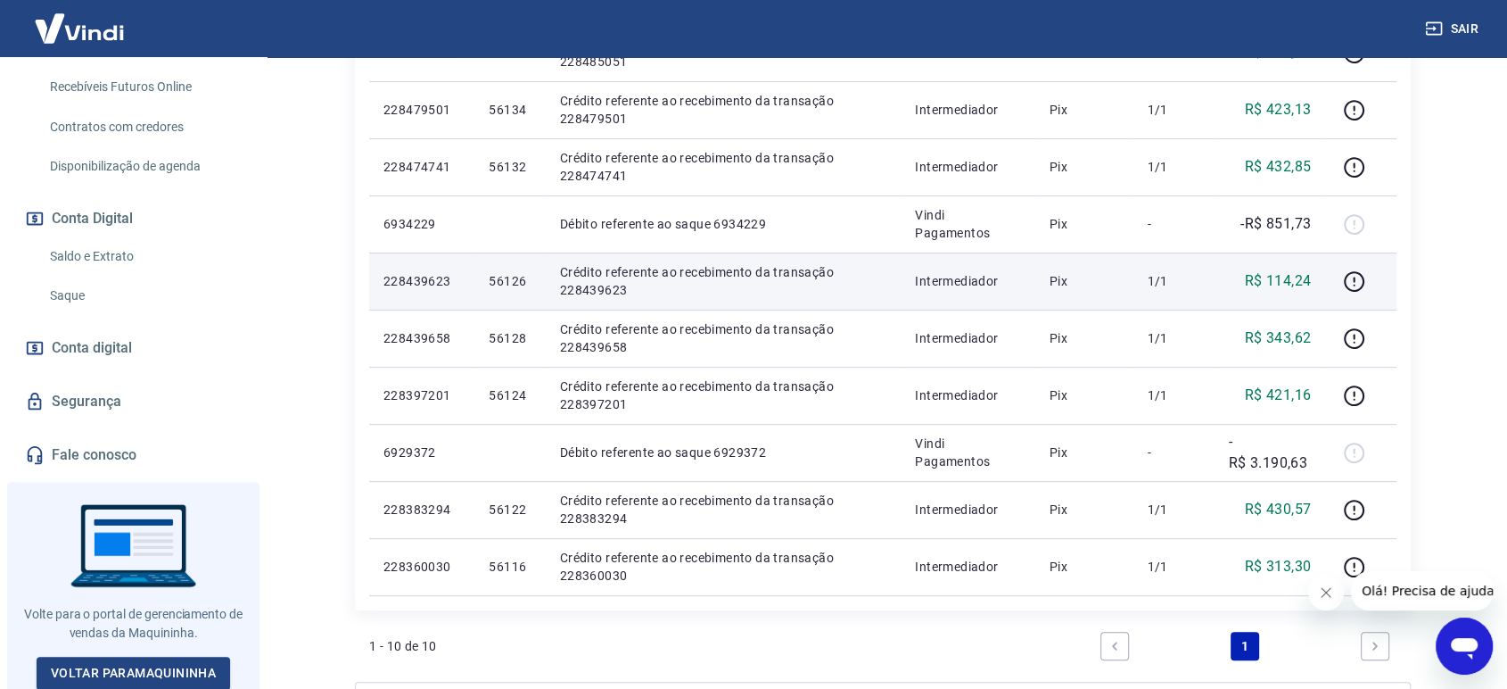
scroll to position [385, 0]
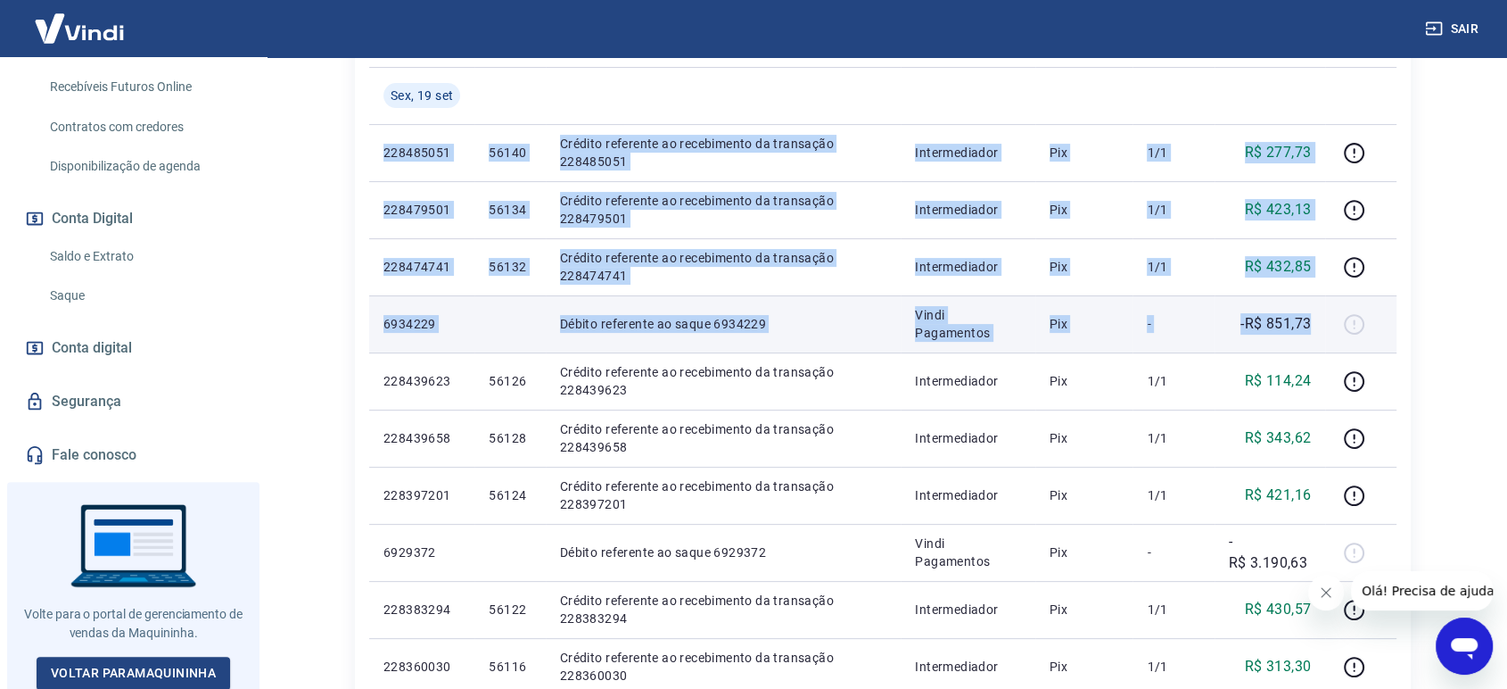
drag, startPoint x: 373, startPoint y: 146, endPoint x: 1322, endPoint y: 319, distance: 964.7
click at [1321, 319] on tbody "[DATE] 228485051 56140 Crédito referente ao recebimento da transação 228485051 …" at bounding box center [883, 381] width 1028 height 628
copy tbody "228485051 56140 Crédito referente ao recebimento da transação 228485051 Interme…"
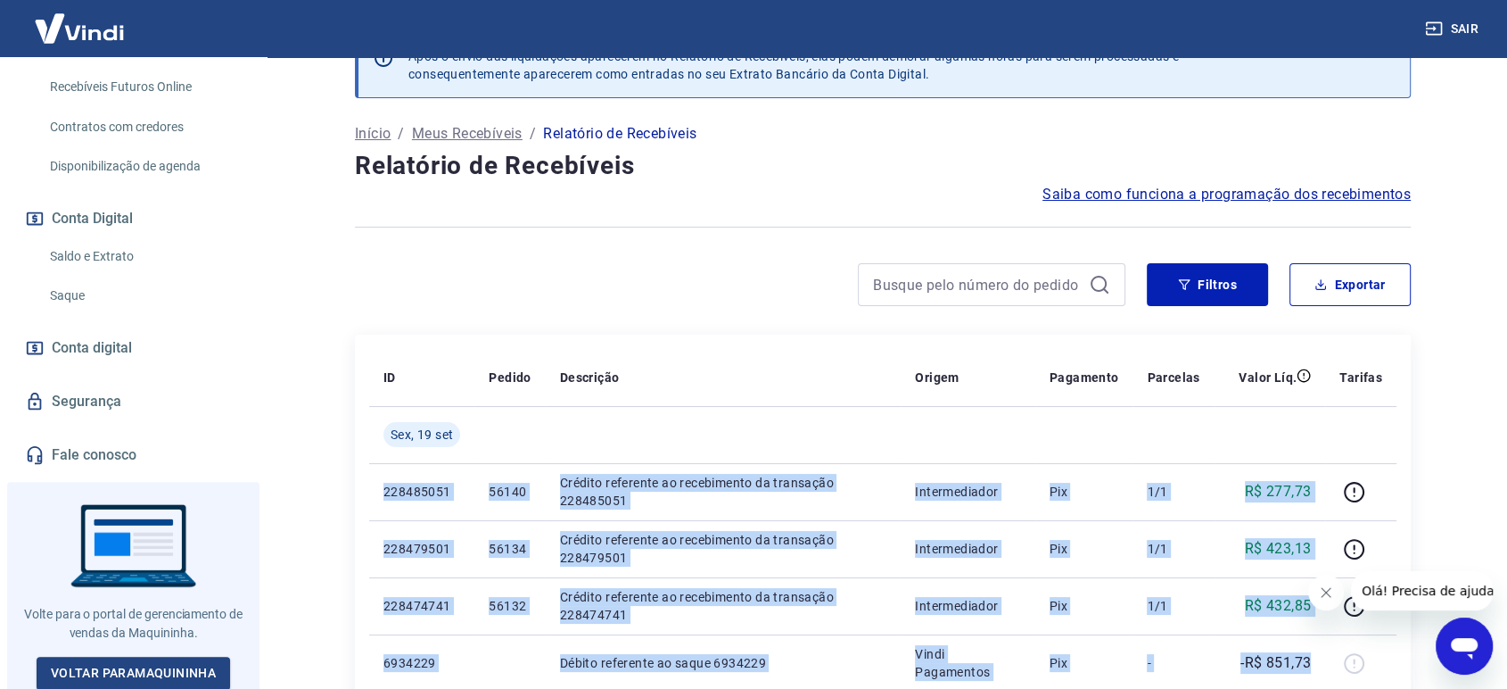
scroll to position [0, 0]
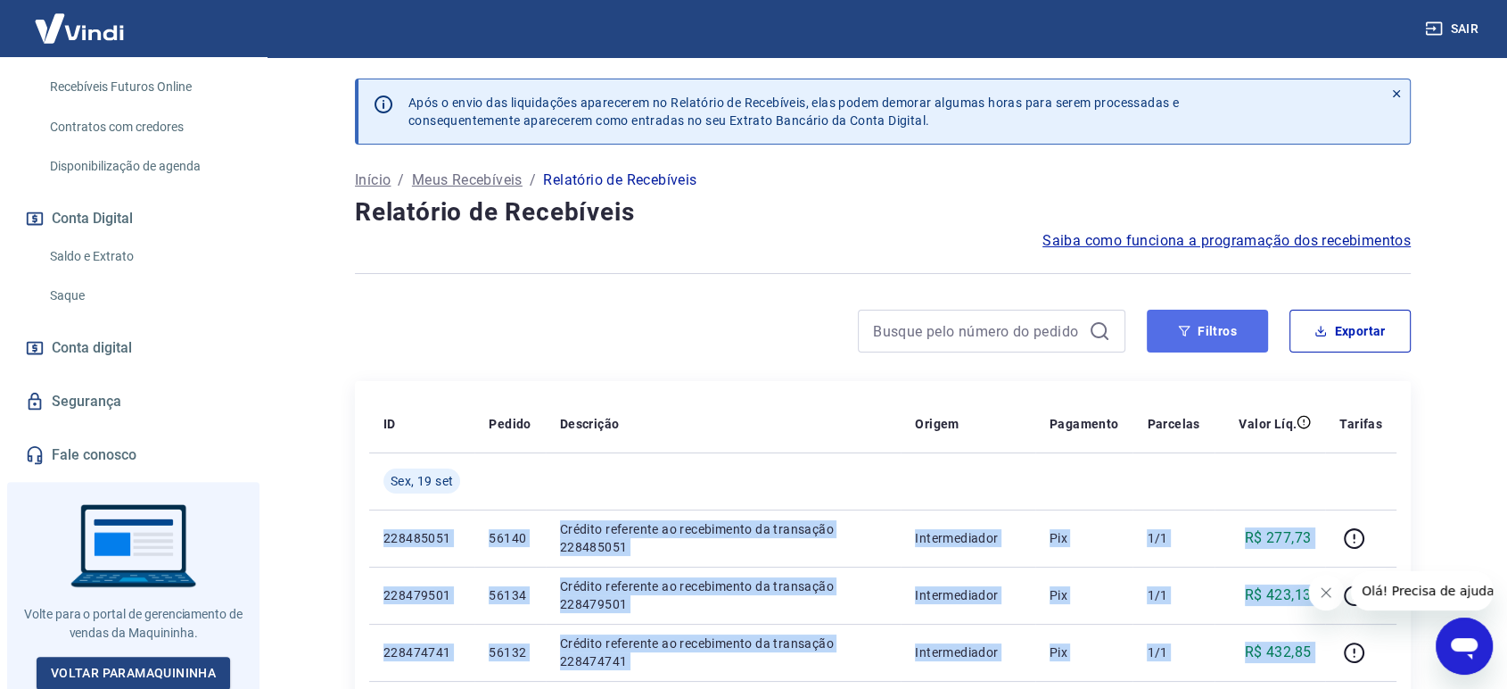
click at [1196, 333] on button "Filtros" at bounding box center [1207, 331] width 121 height 43
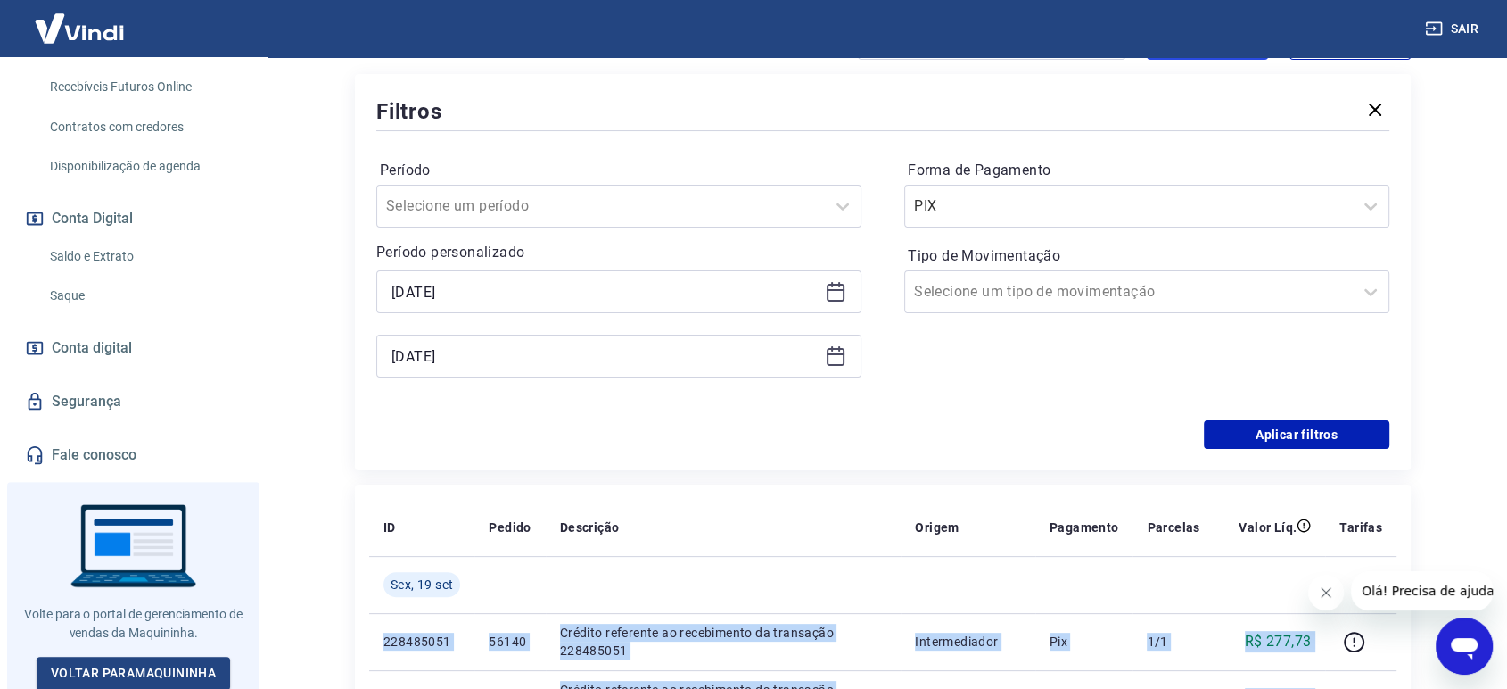
scroll to position [297, 0]
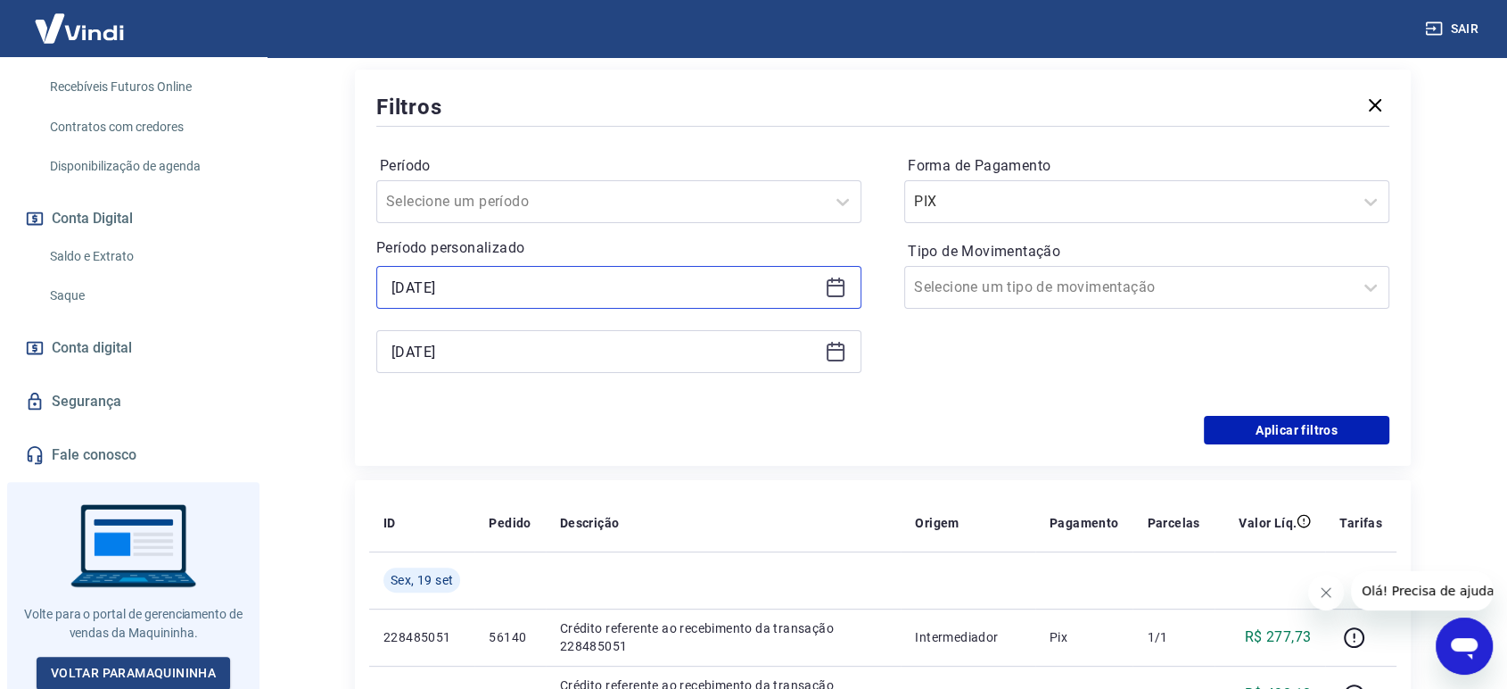
click at [454, 281] on input "[DATE]" at bounding box center [605, 287] width 426 height 27
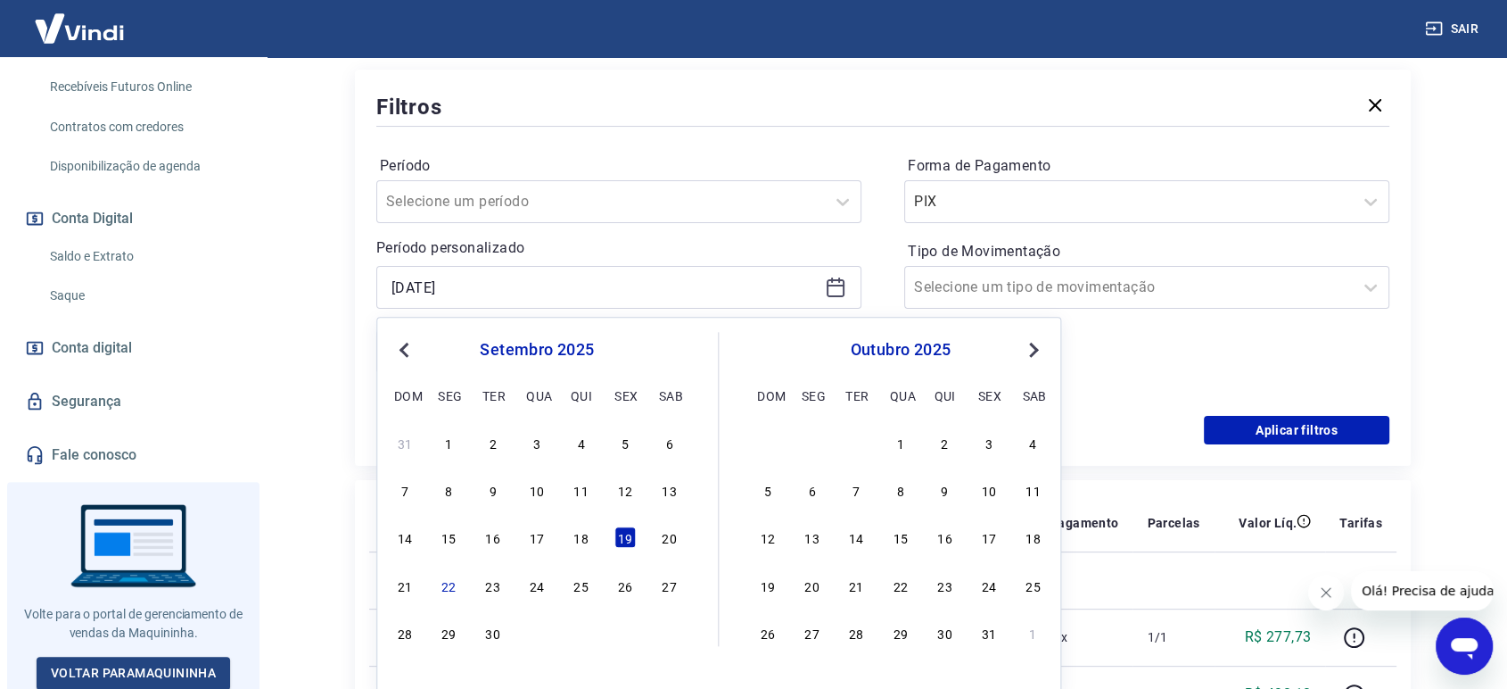
click at [669, 545] on div "20" at bounding box center [669, 537] width 21 height 21
type input "[DATE]"
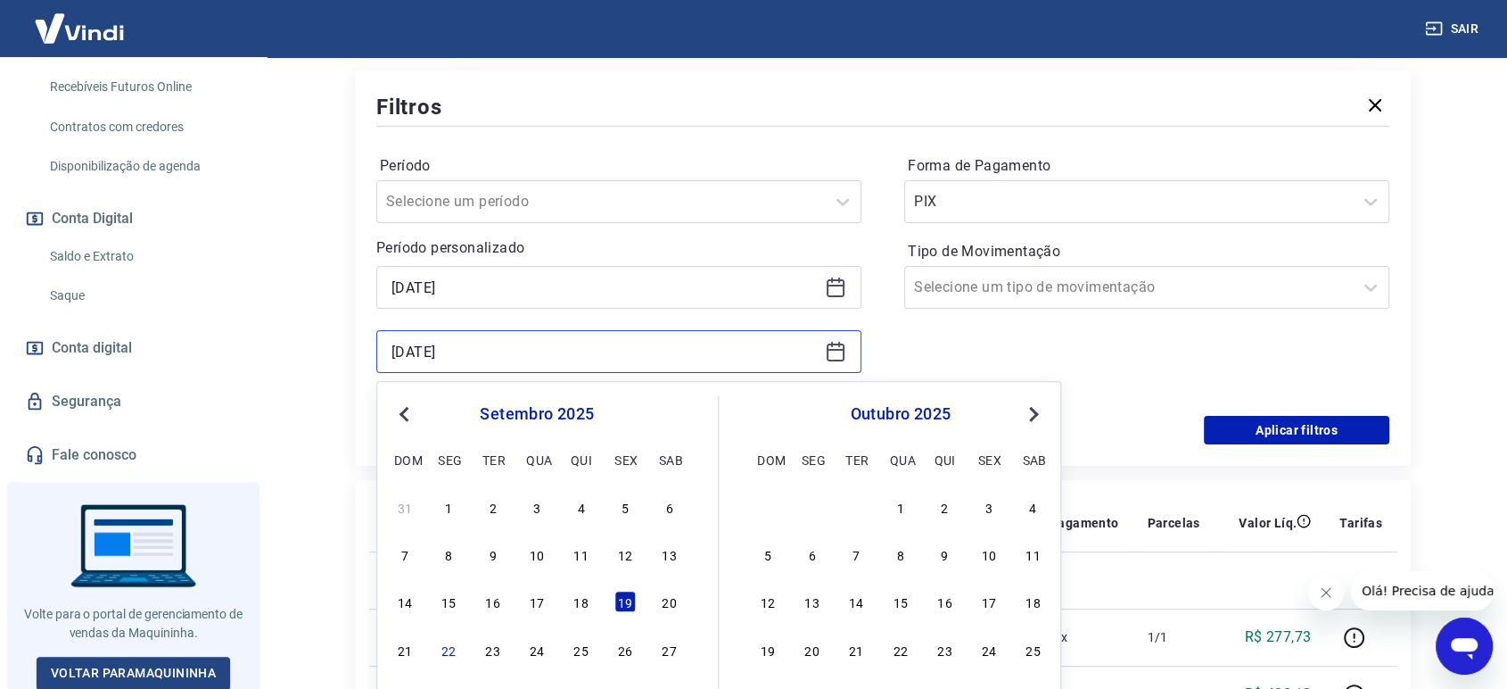
click at [506, 352] on input "[DATE]" at bounding box center [605, 351] width 426 height 27
click at [664, 621] on div "31 1 2 3 4 5 6 7 8 9 10 11 12 13 14 15 16 17 18 19 20 21 22 23 24 25 26 27 28 2…" at bounding box center [537, 602] width 291 height 216
click at [673, 606] on div "20" at bounding box center [669, 601] width 21 height 21
type input "[DATE]"
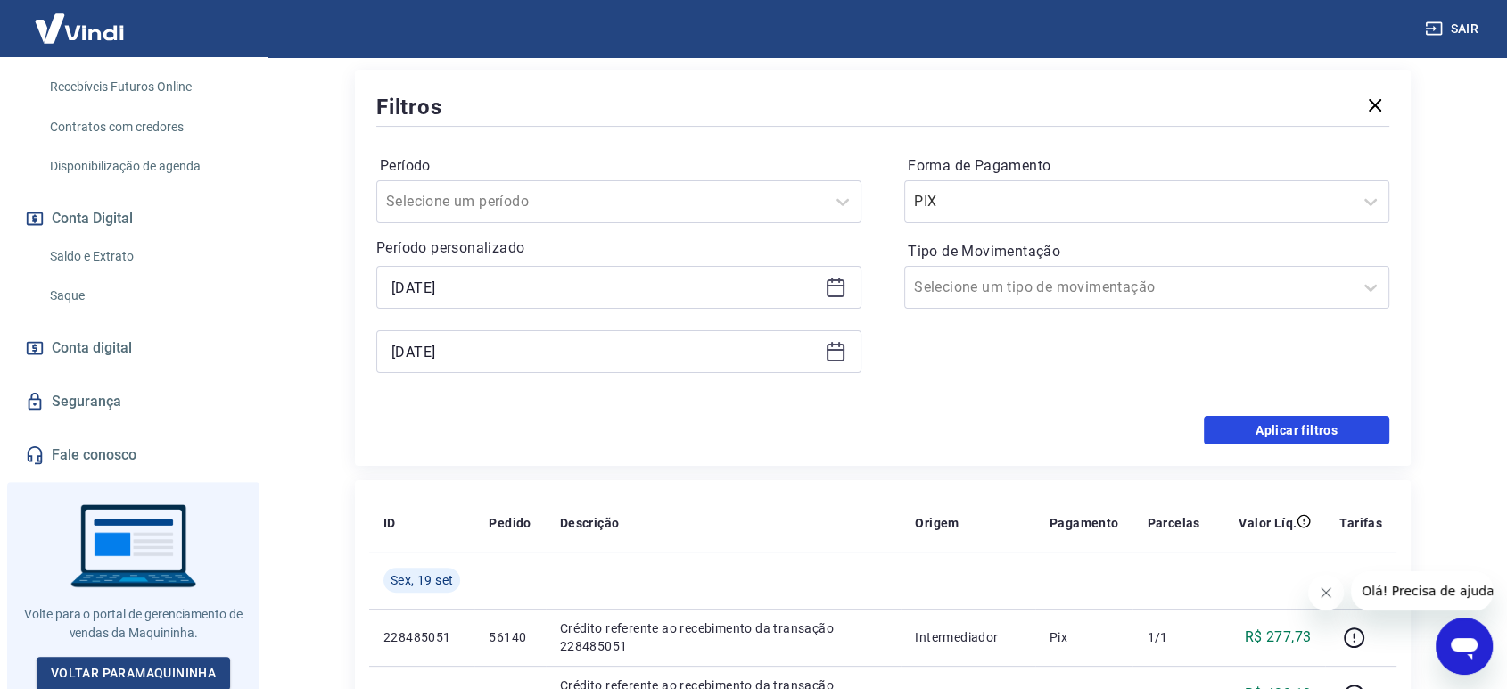
drag, startPoint x: 1259, startPoint y: 425, endPoint x: 962, endPoint y: 404, distance: 298.7
click at [1260, 425] on button "Aplicar filtros" at bounding box center [1297, 430] width 186 height 29
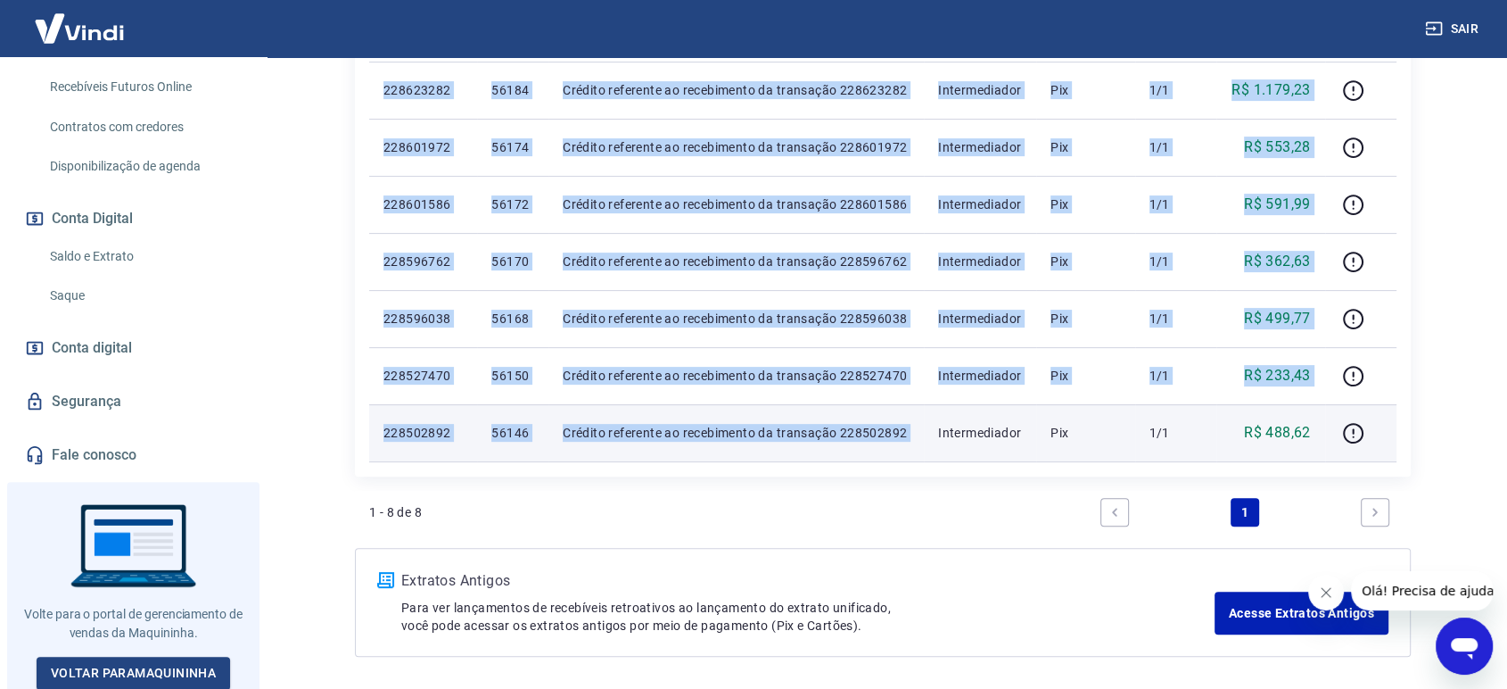
scroll to position [569, 0]
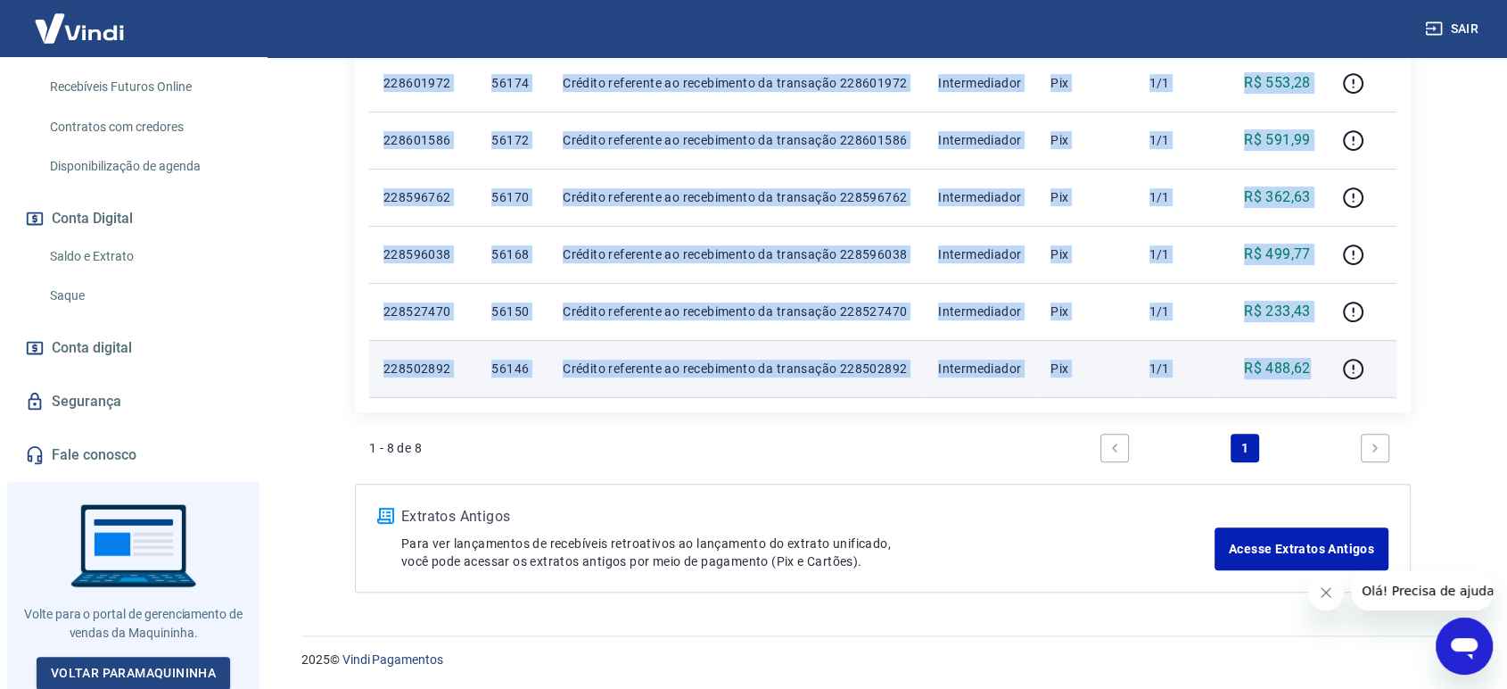
drag, startPoint x: 376, startPoint y: 235, endPoint x: 1321, endPoint y: 366, distance: 953.7
click at [1321, 366] on tbody "[DATE] 228628010 56190 Crédito referente ao recebimento da transação 228628010 …" at bounding box center [883, 140] width 1028 height 514
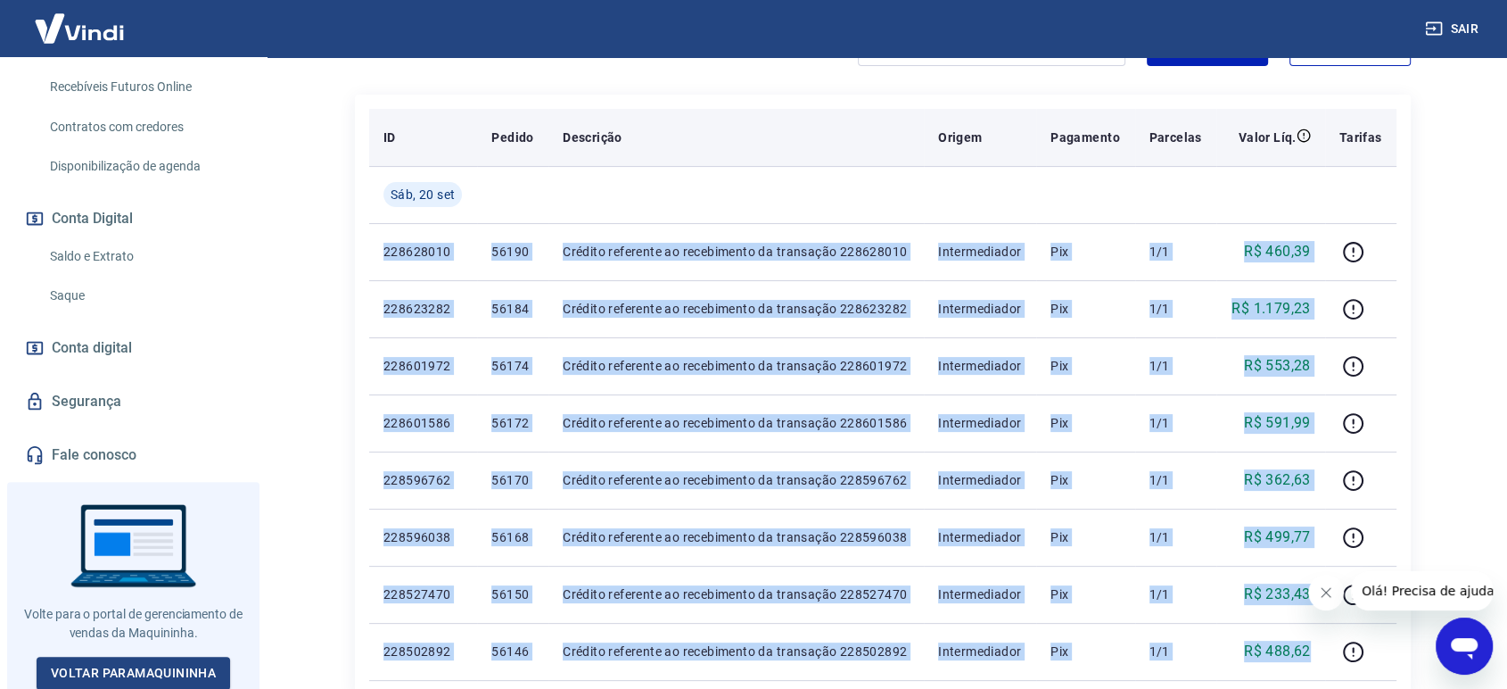
scroll to position [0, 0]
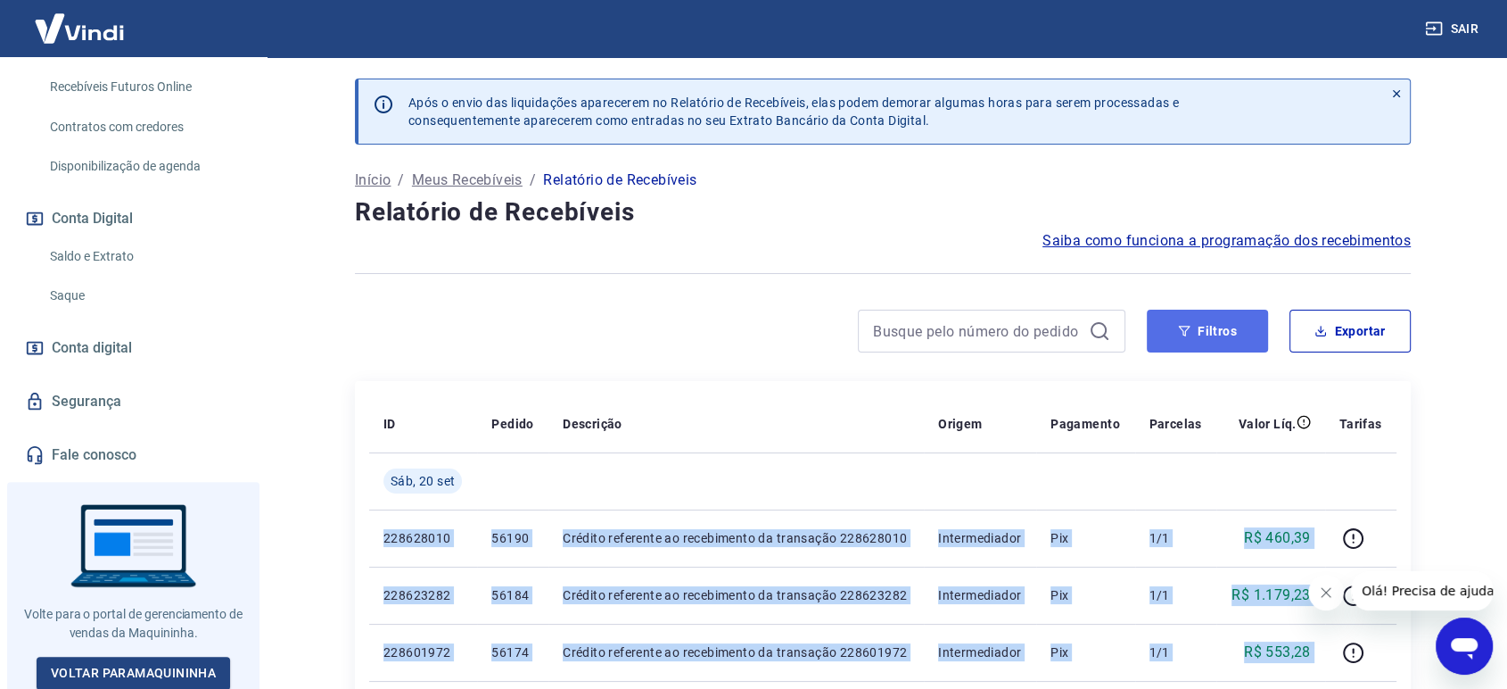
click at [1212, 325] on button "Filtros" at bounding box center [1207, 331] width 121 height 43
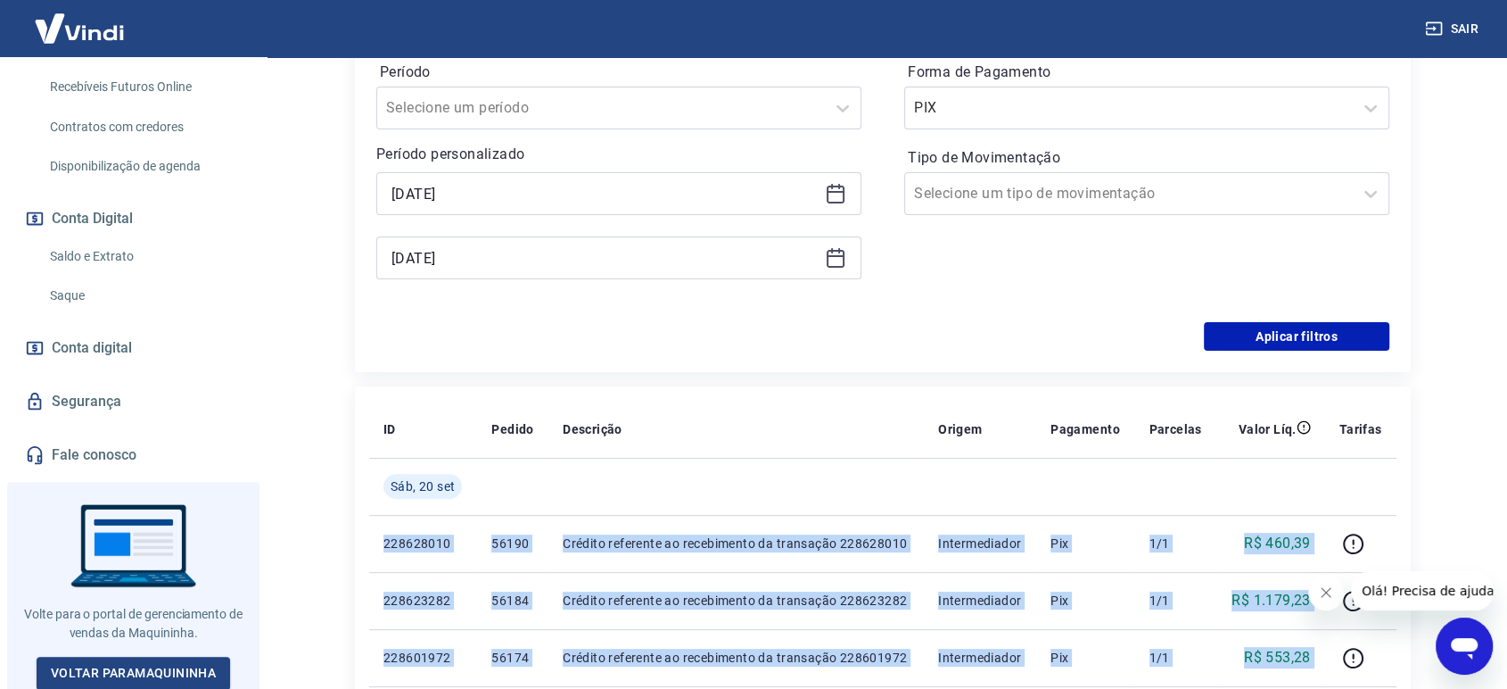
scroll to position [396, 0]
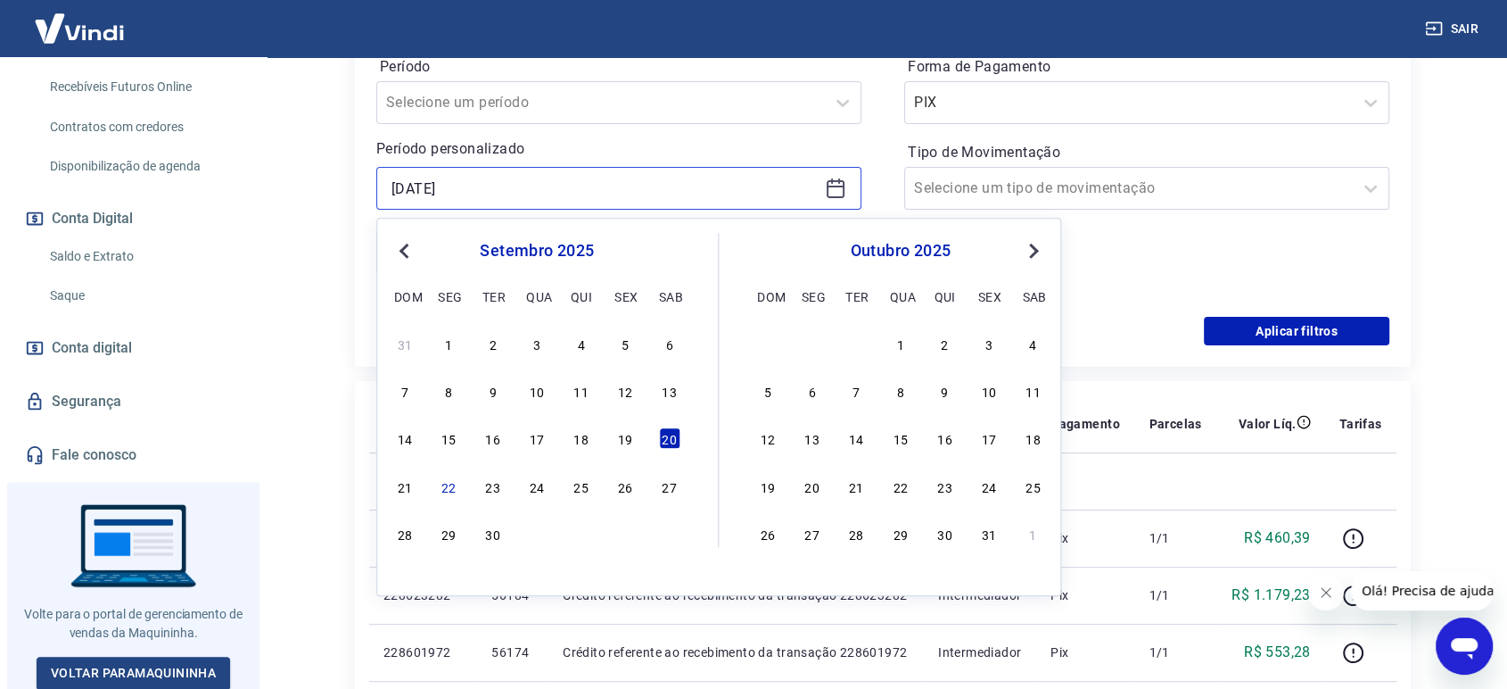
click at [491, 183] on input "[DATE]" at bounding box center [605, 188] width 426 height 27
click at [404, 481] on div "21" at bounding box center [404, 485] width 21 height 21
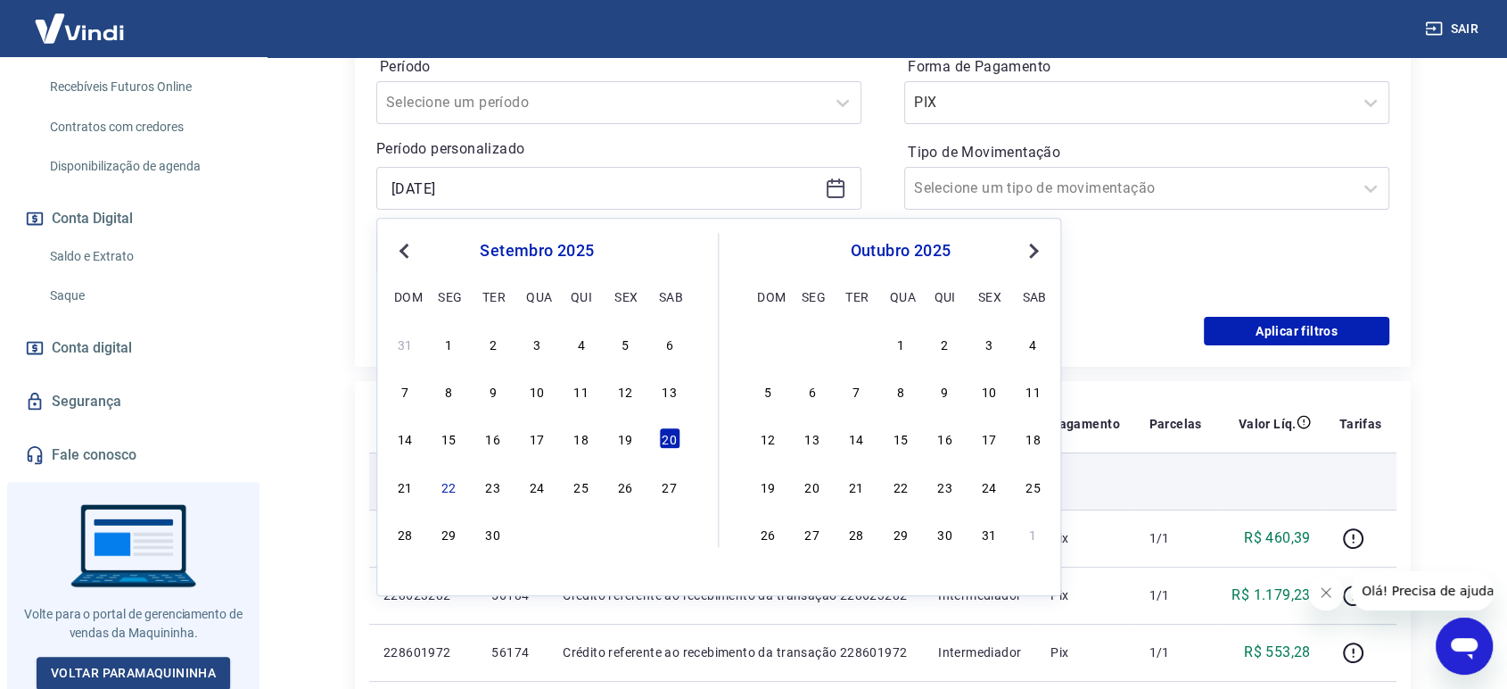
type input "[DATE]"
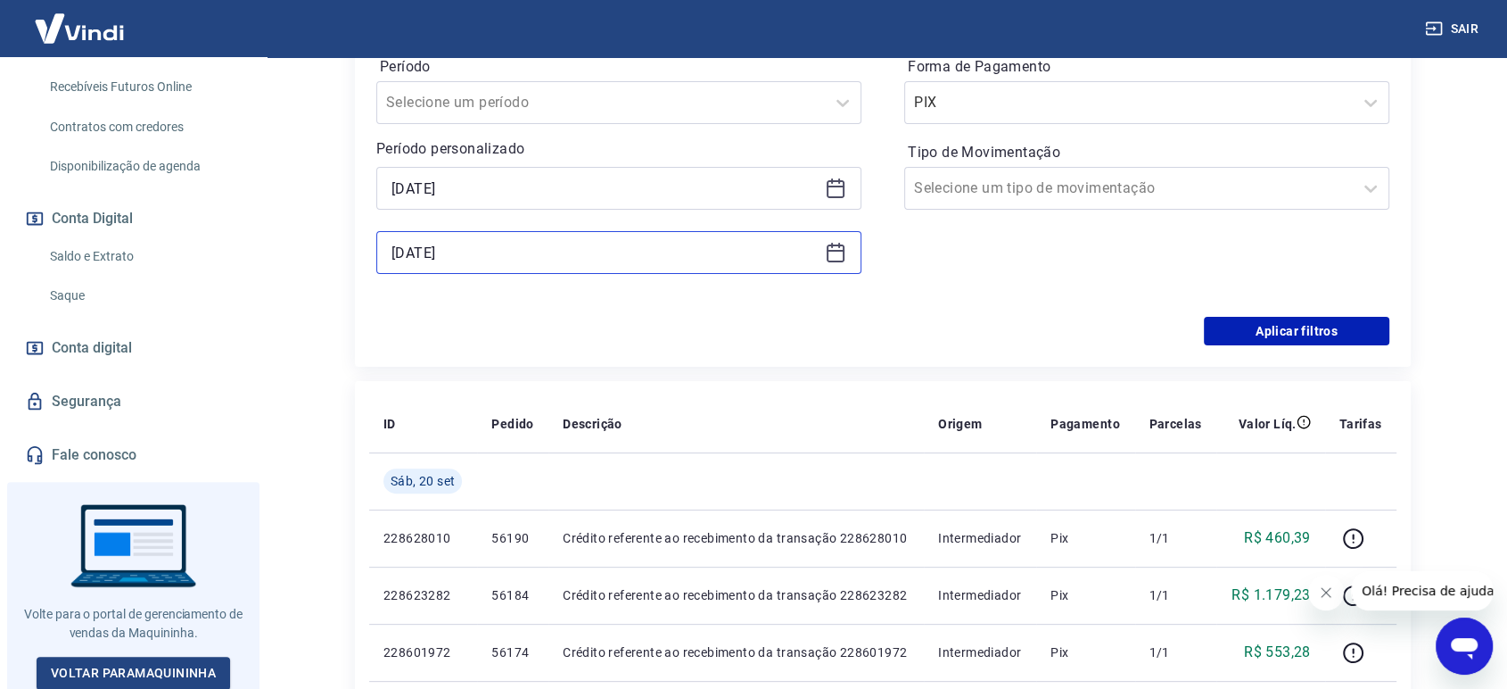
click at [480, 248] on input "[DATE]" at bounding box center [605, 252] width 426 height 27
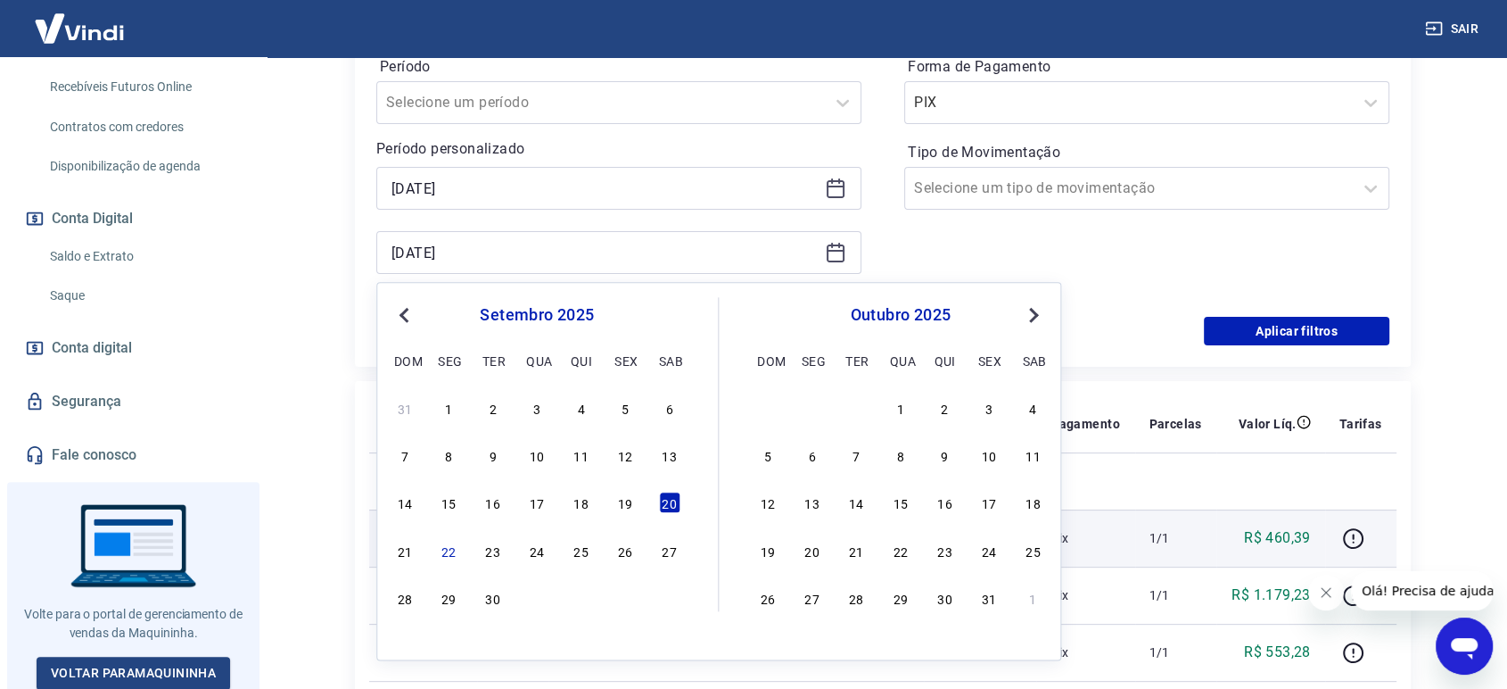
drag, startPoint x: 406, startPoint y: 549, endPoint x: 540, endPoint y: 525, distance: 135.8
click at [403, 548] on div "21" at bounding box center [404, 550] width 21 height 21
type input "[DATE]"
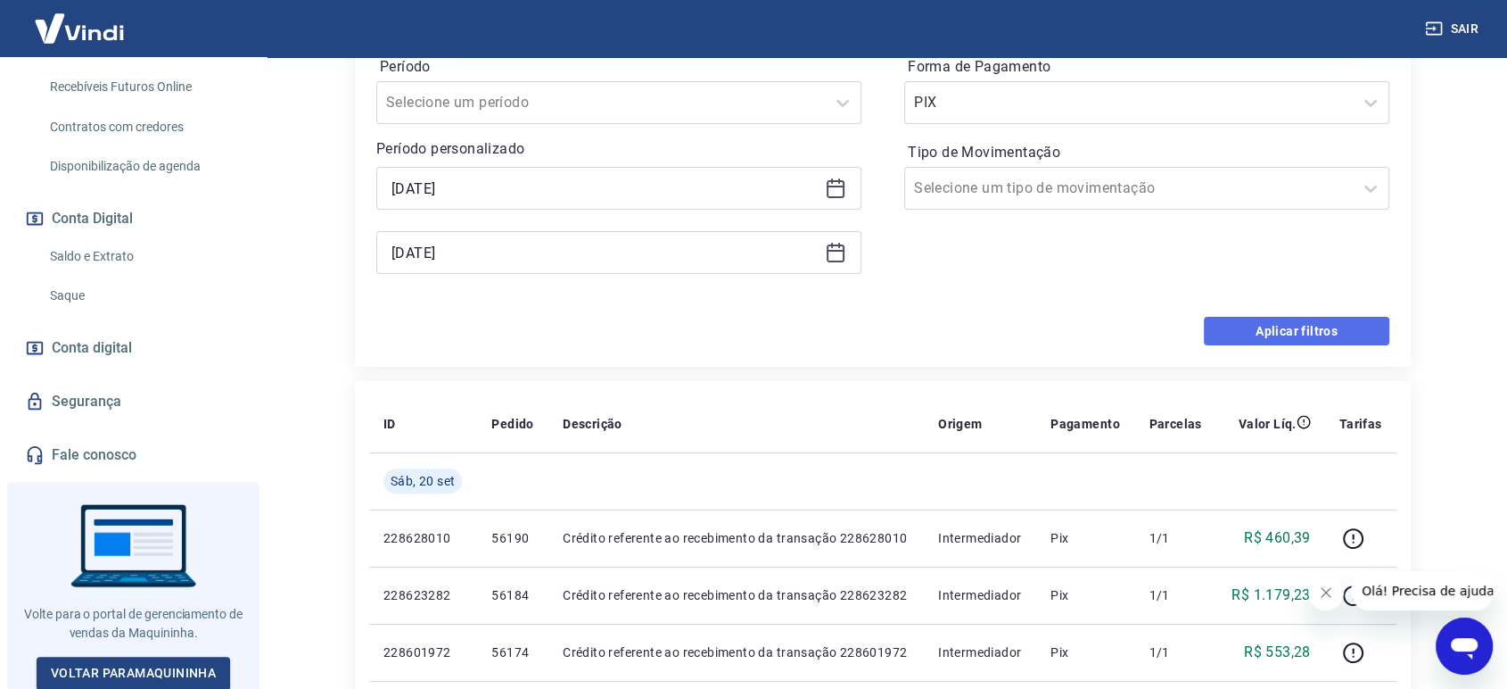
click at [1277, 326] on button "Aplicar filtros" at bounding box center [1297, 331] width 186 height 29
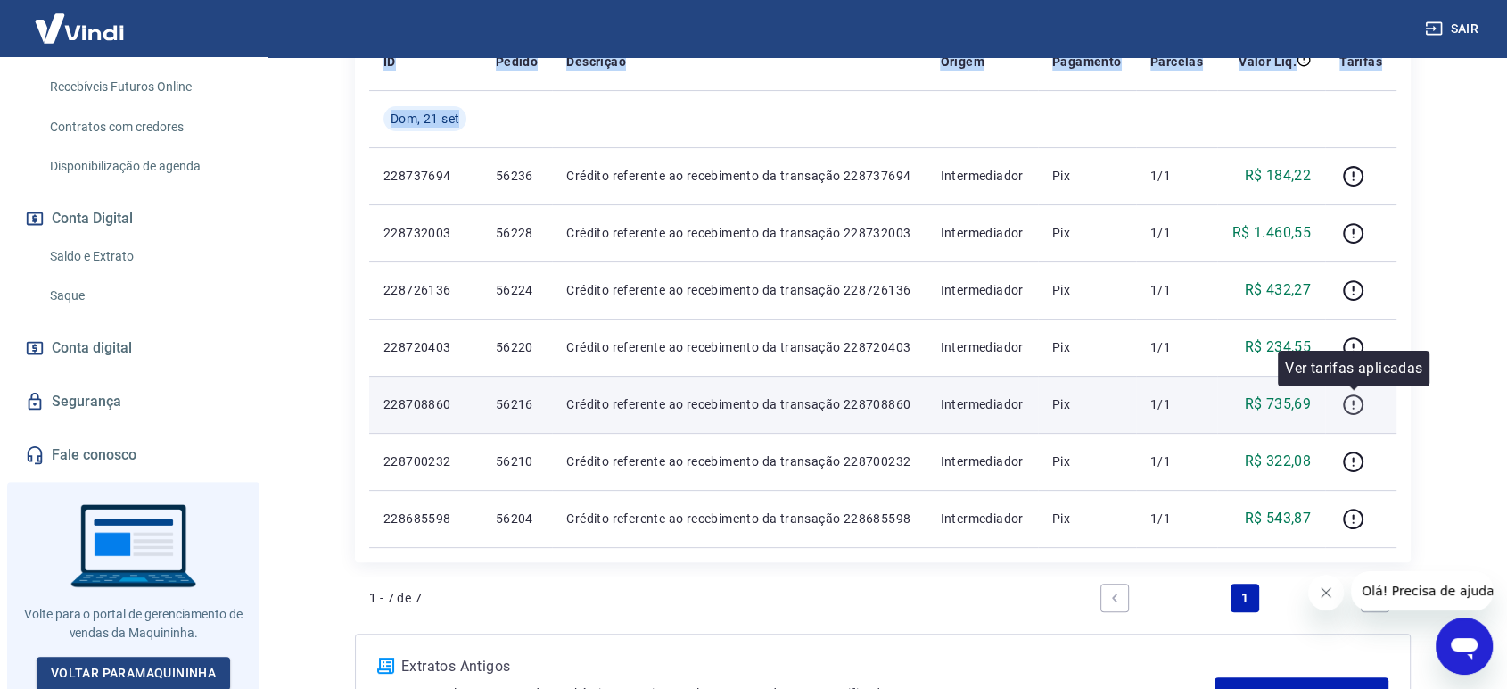
scroll to position [396, 0]
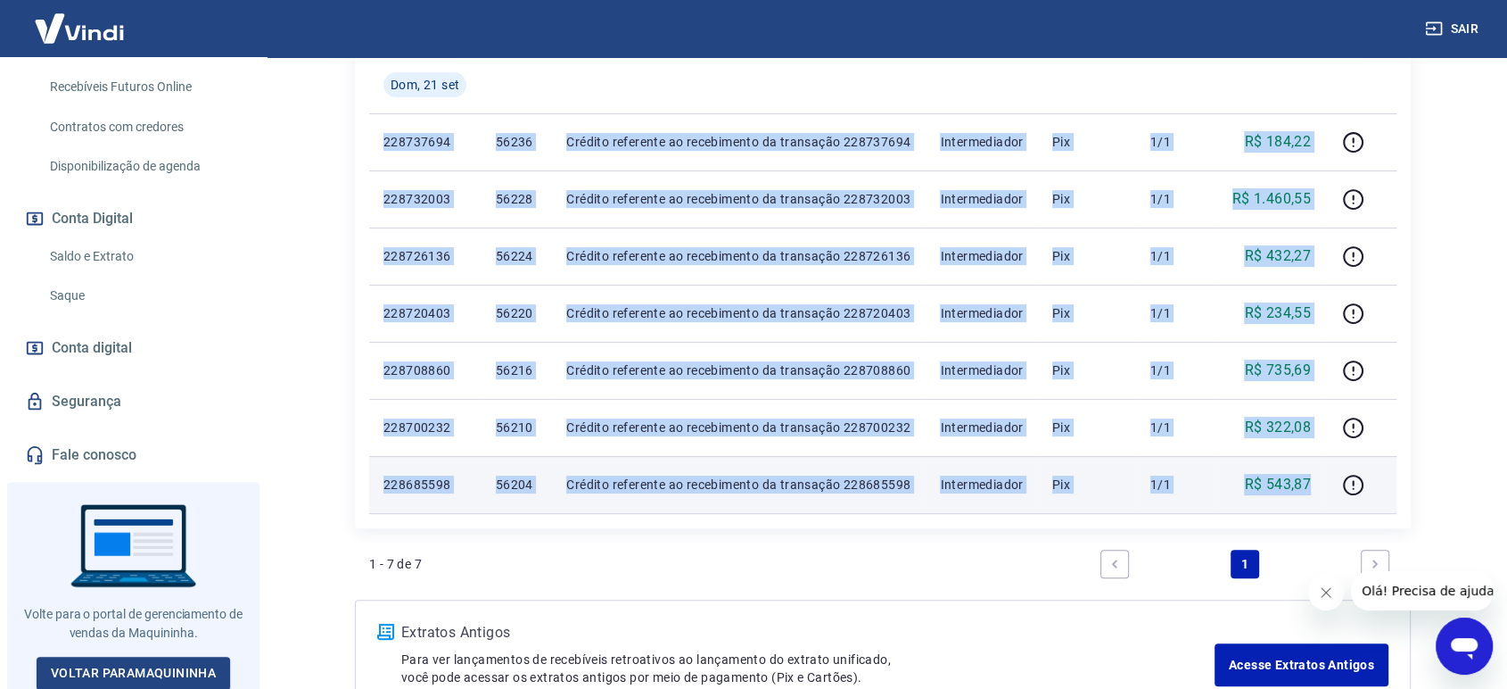
drag, startPoint x: 384, startPoint y: 240, endPoint x: 1311, endPoint y: 484, distance: 959.3
click at [1311, 484] on tbody "[DATE] 228737694 56236 Crédito referente ao recebimento da transação 228737694 …" at bounding box center [883, 284] width 1028 height 457
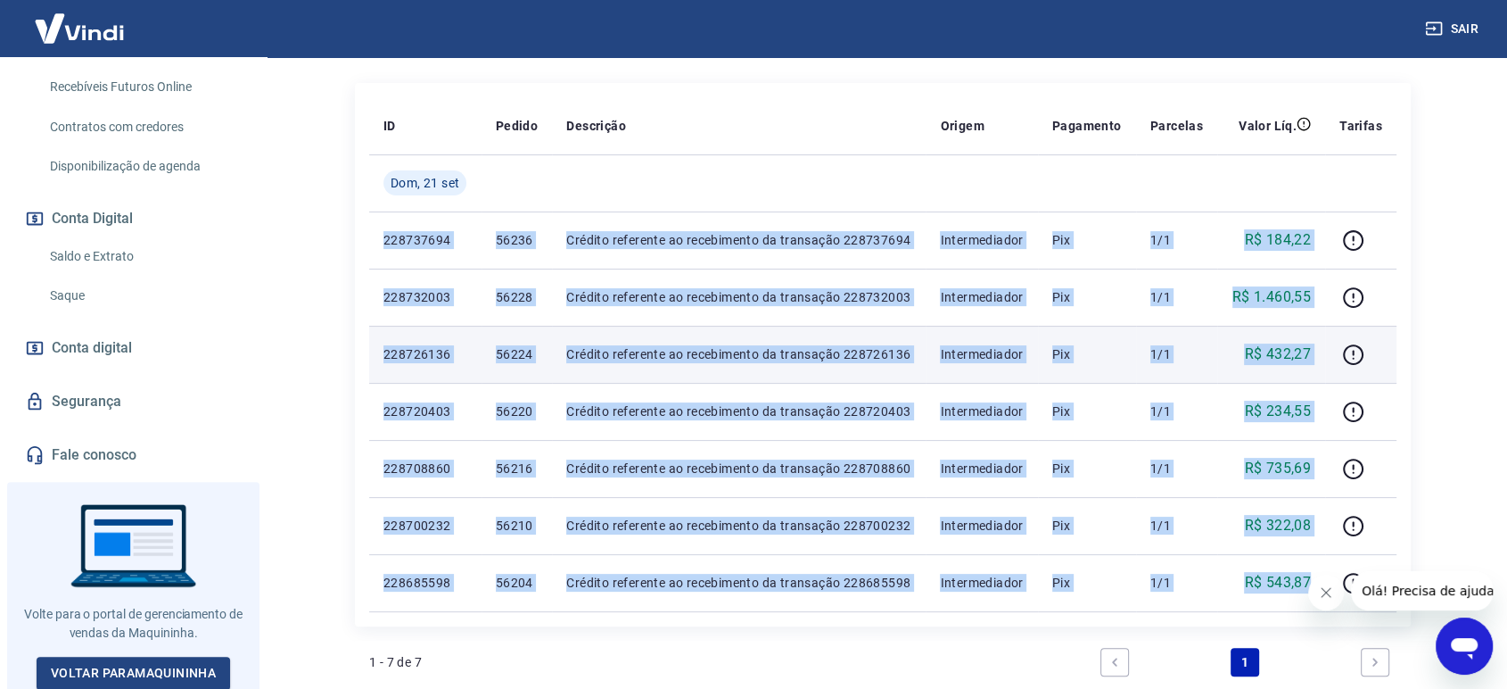
scroll to position [198, 0]
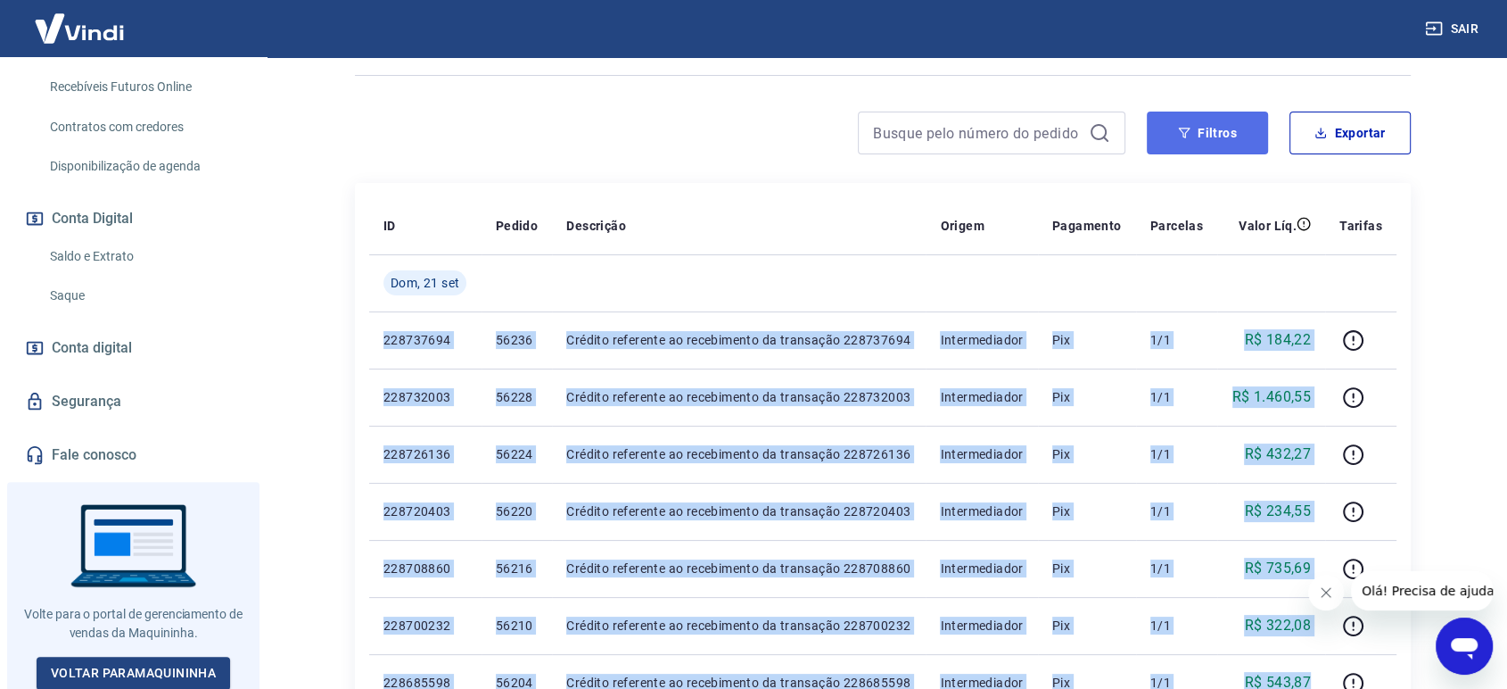
click at [1189, 134] on icon "button" at bounding box center [1184, 133] width 12 height 12
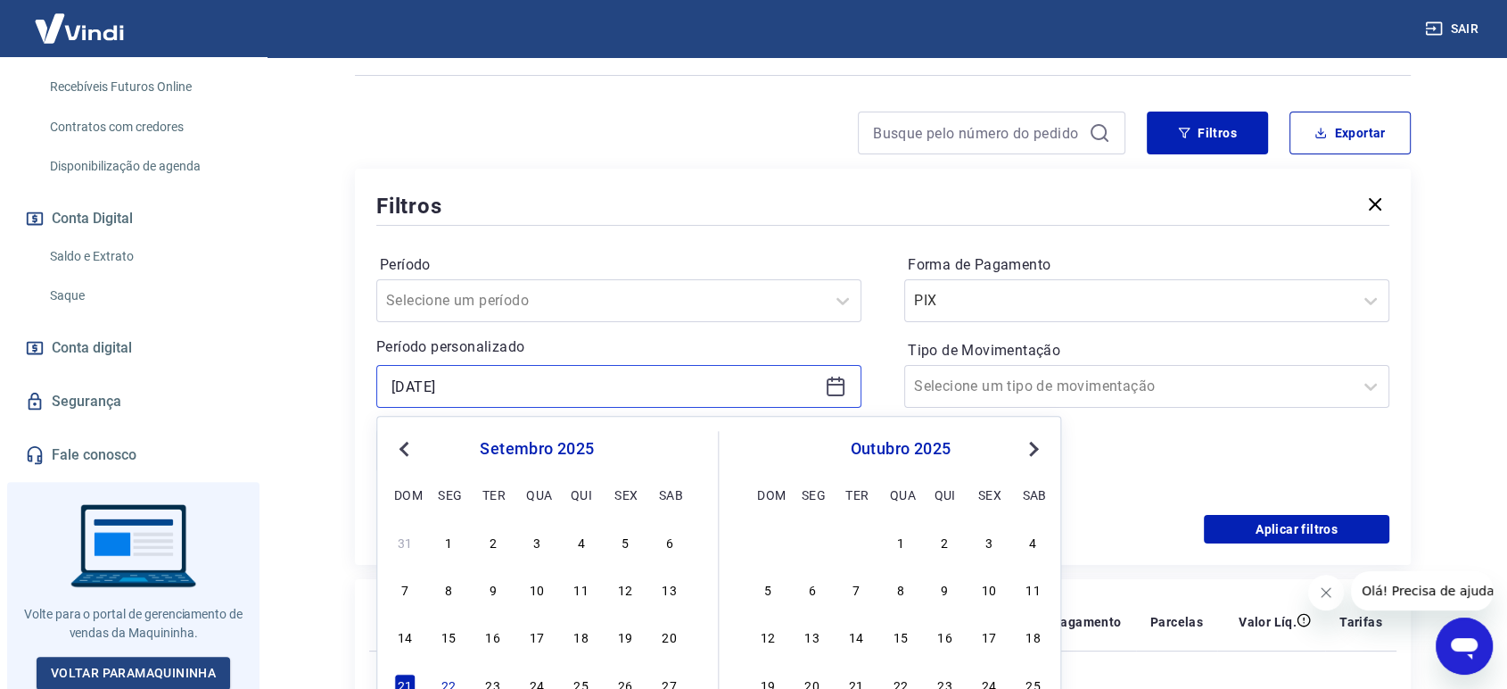
click at [557, 386] on input "[DATE]" at bounding box center [605, 386] width 426 height 27
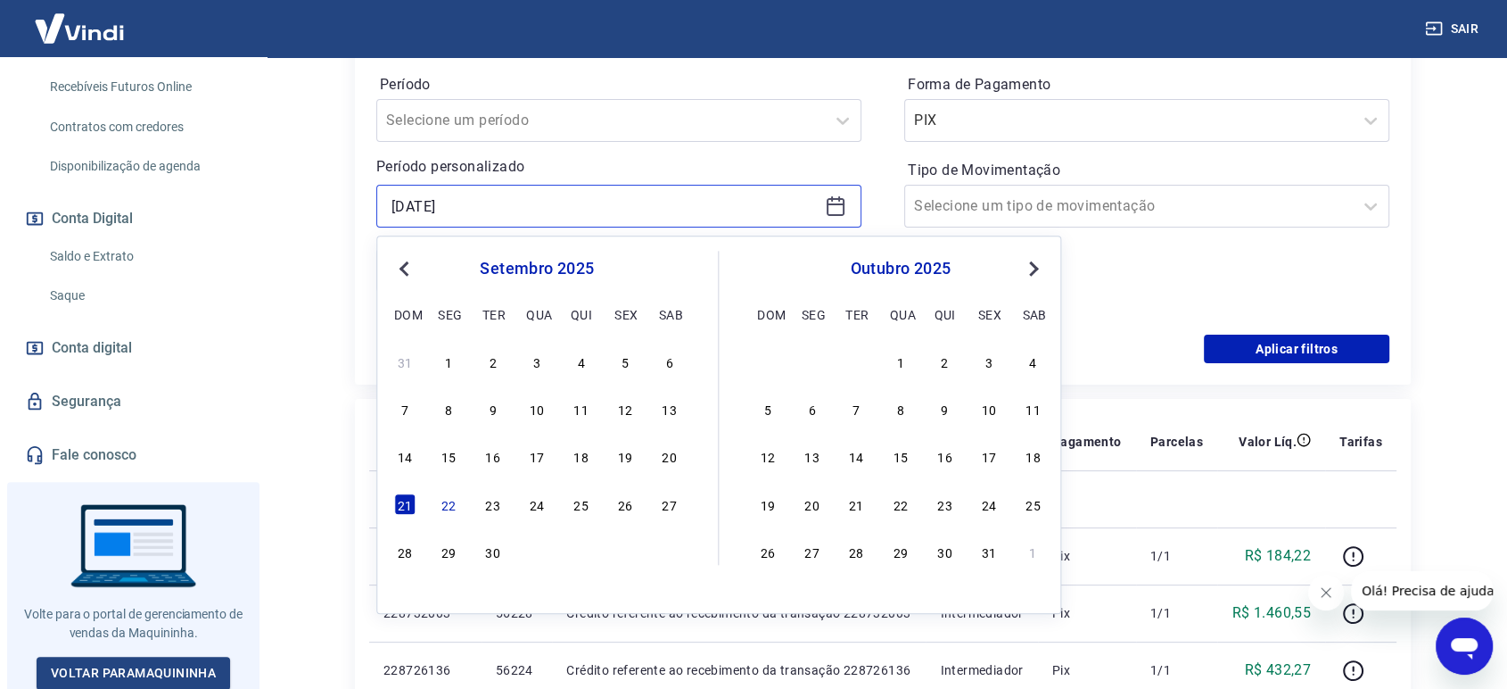
scroll to position [396, 0]
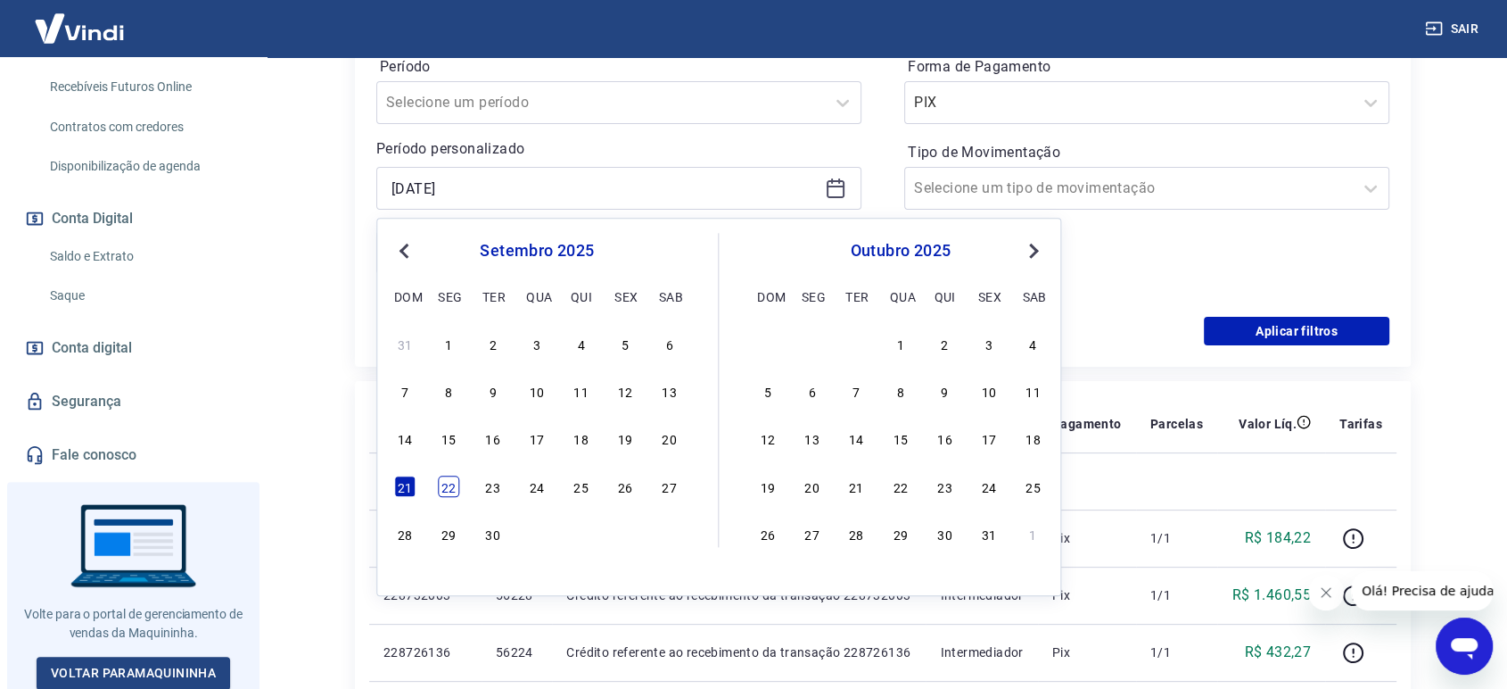
click at [443, 487] on div "22" at bounding box center [448, 485] width 21 height 21
type input "[DATE]"
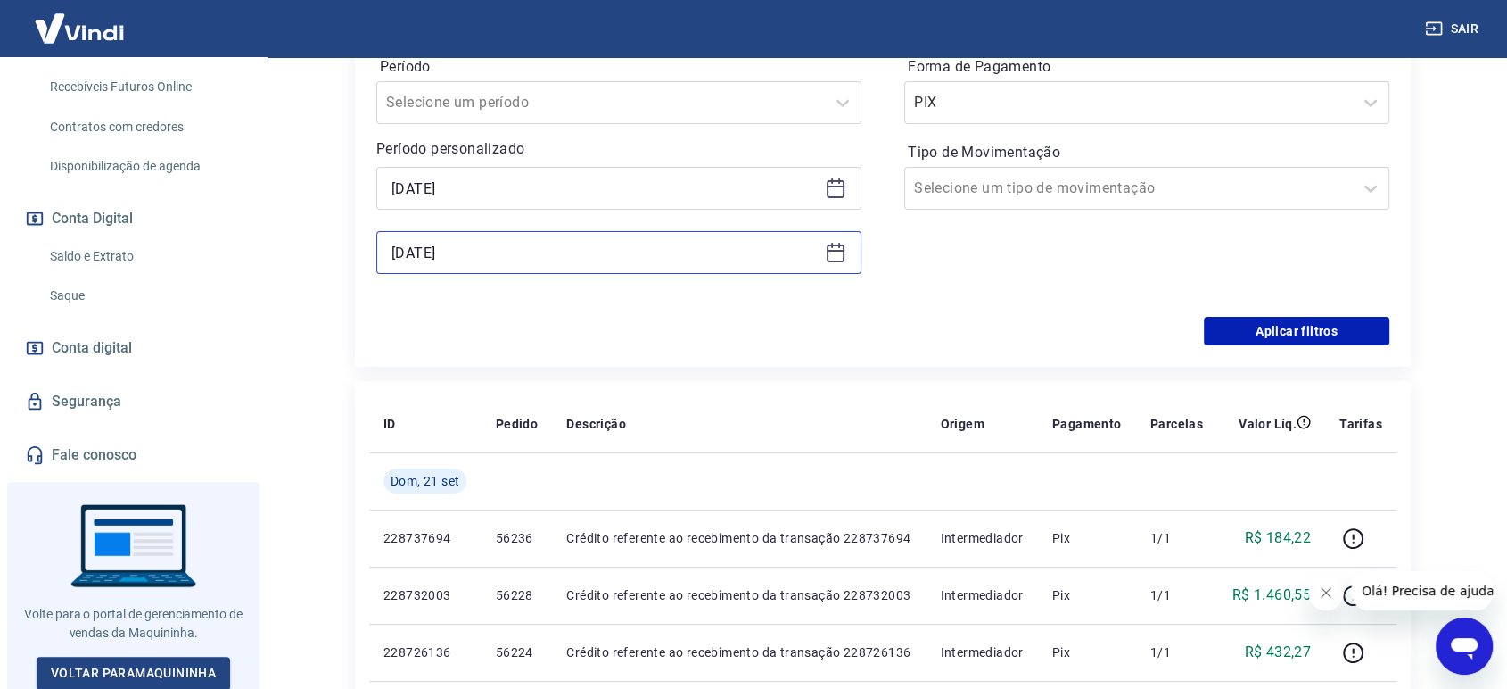
click at [486, 255] on input "[DATE]" at bounding box center [605, 252] width 426 height 27
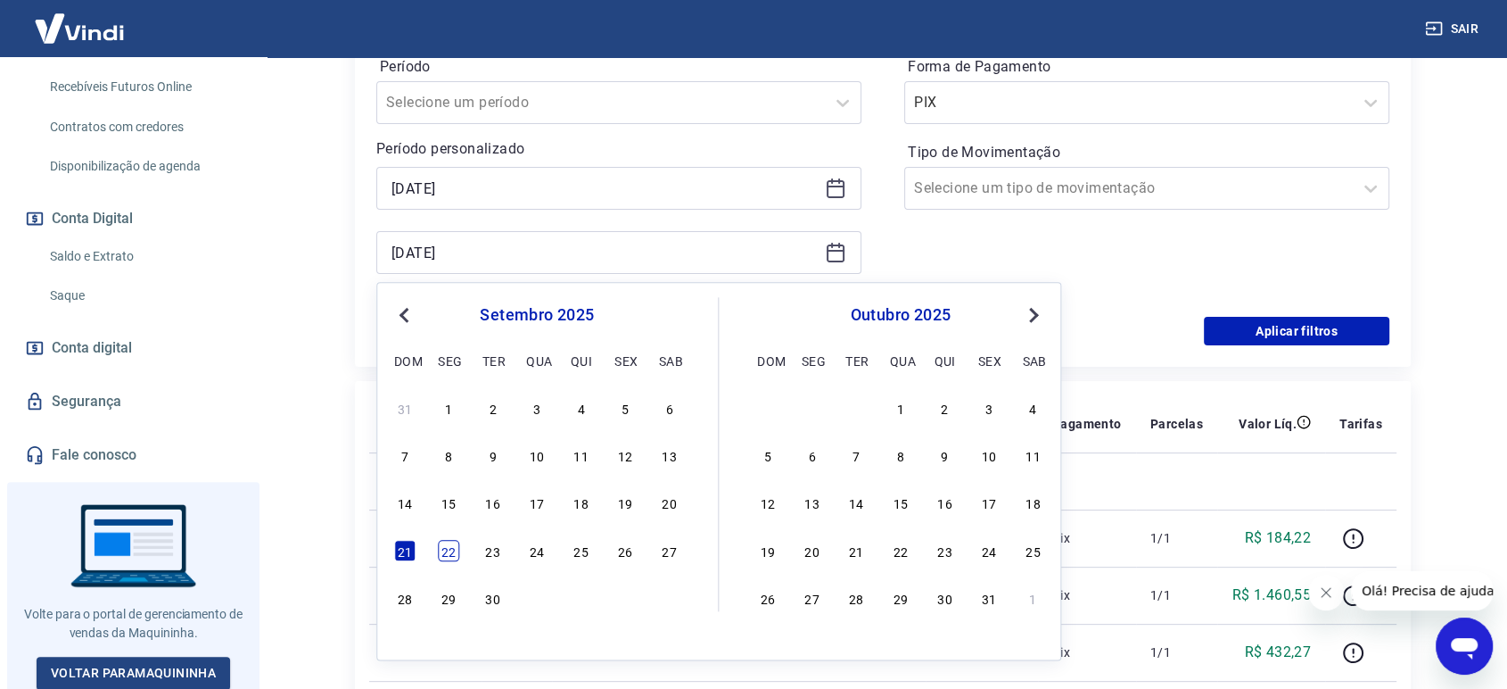
click at [446, 550] on div "22" at bounding box center [448, 550] width 21 height 21
type input "[DATE]"
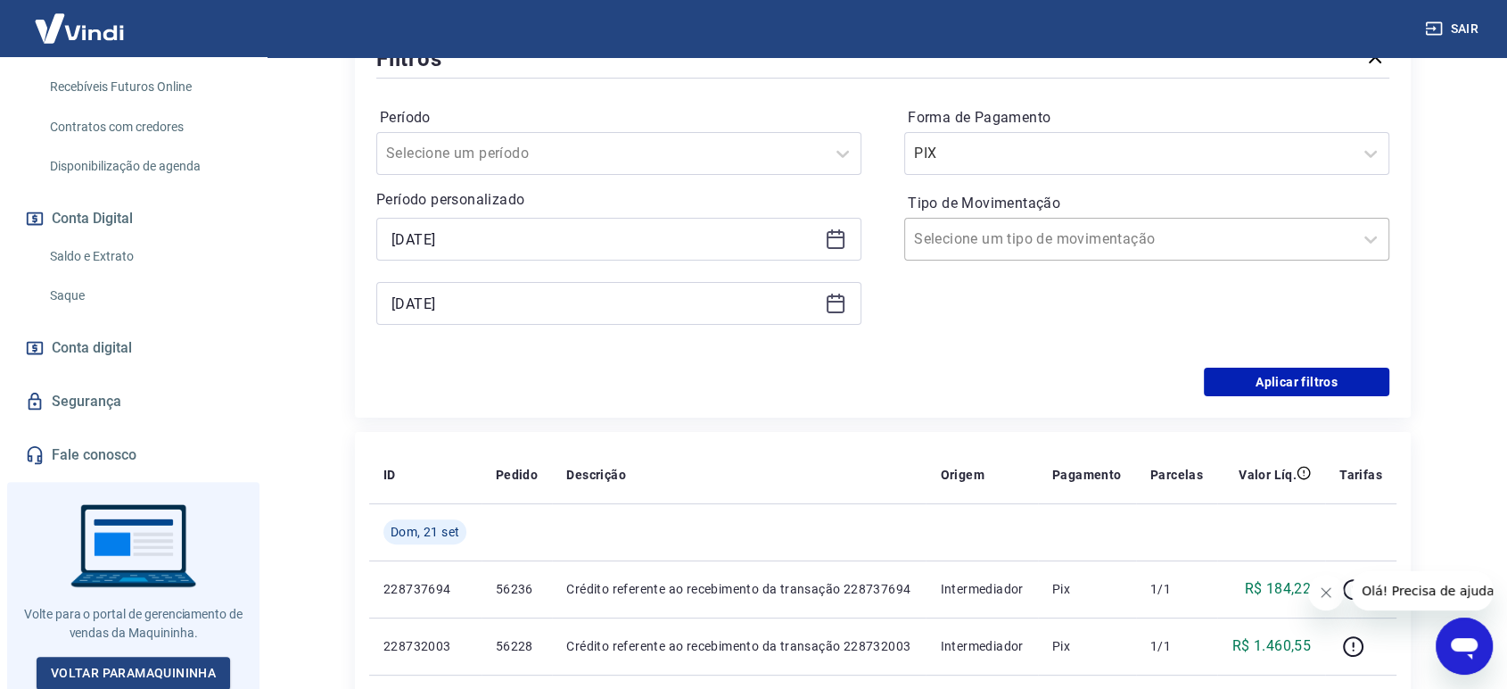
scroll to position [297, 0]
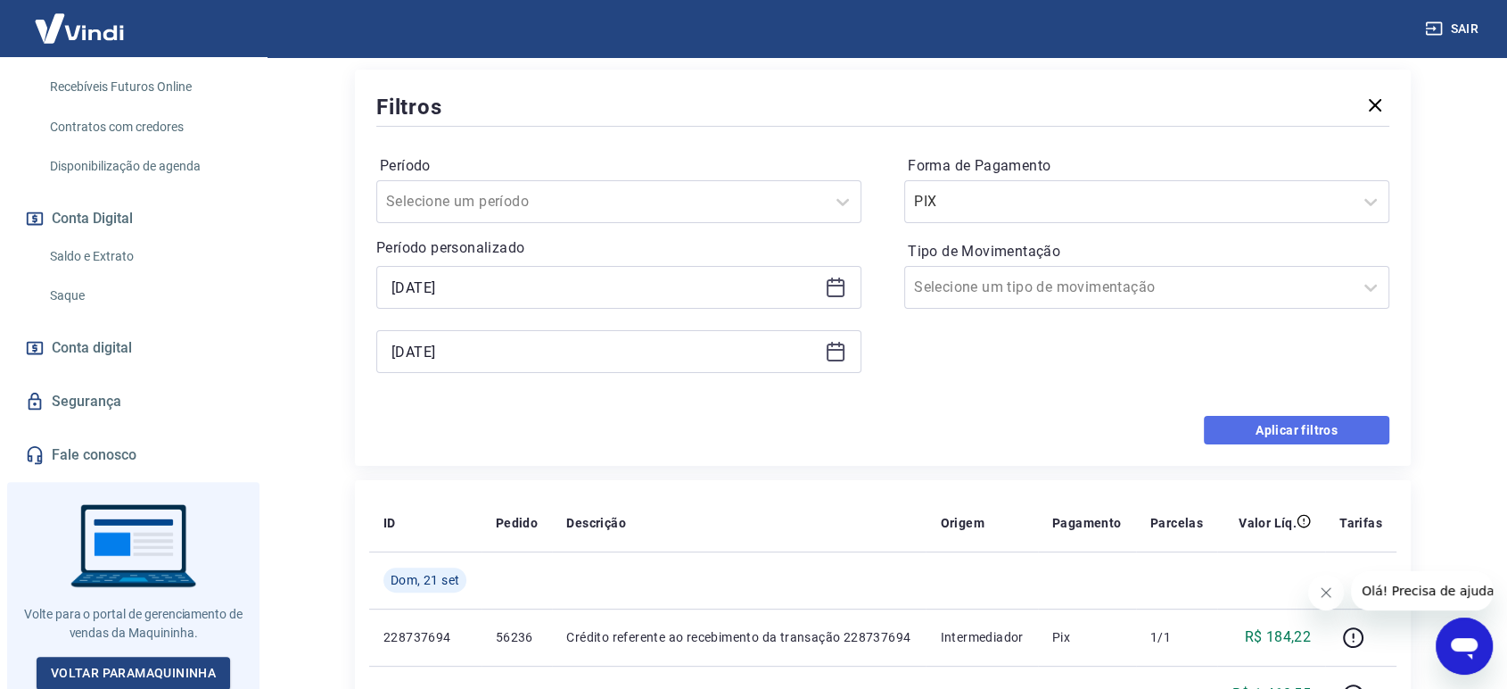
click at [1268, 430] on button "Aplicar filtros" at bounding box center [1297, 430] width 186 height 29
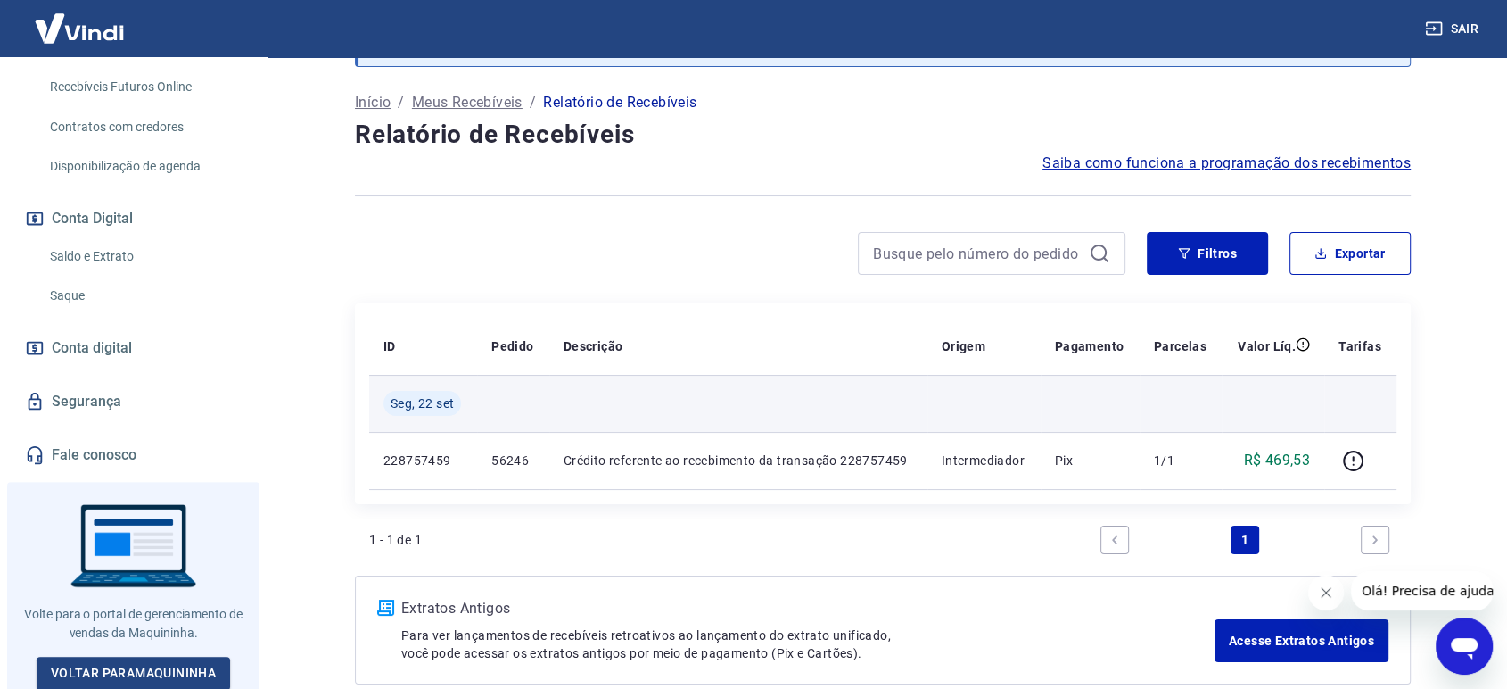
scroll to position [99, 0]
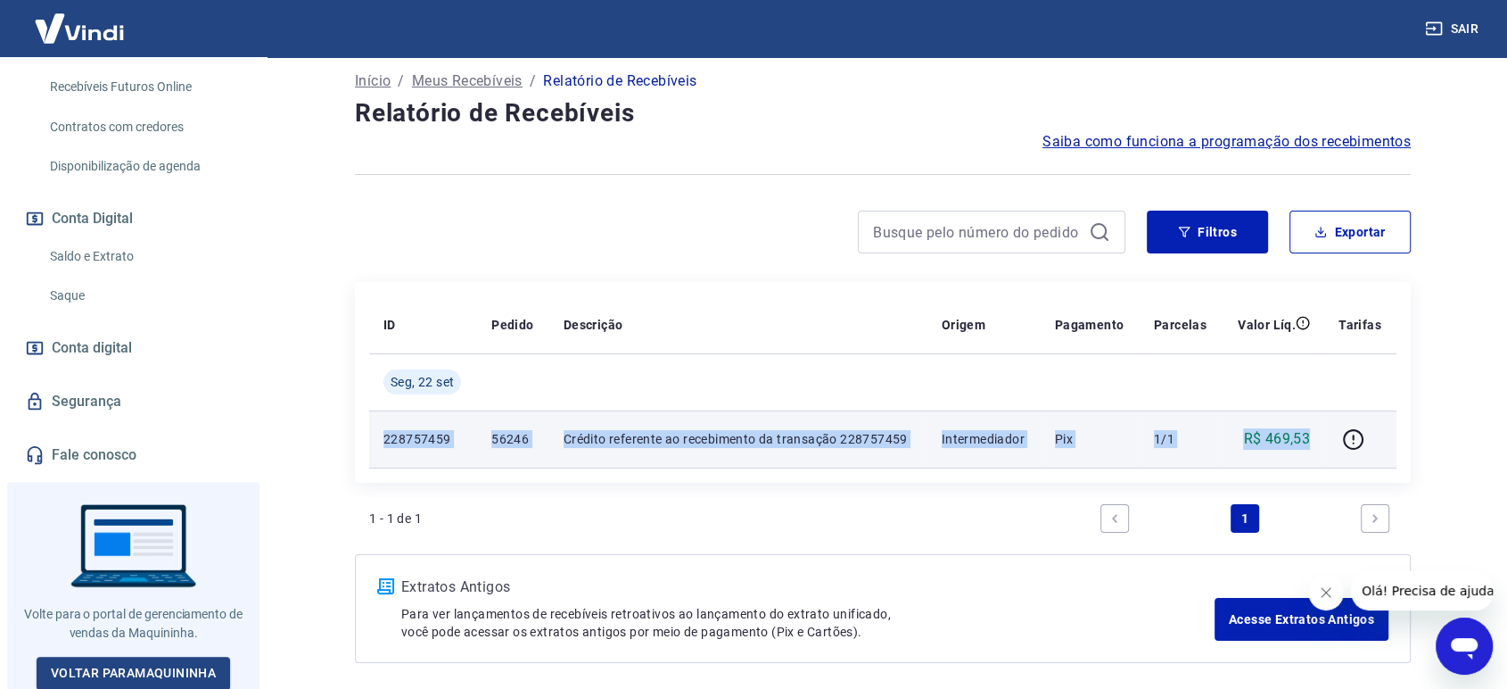
drag, startPoint x: 384, startPoint y: 436, endPoint x: 1317, endPoint y: 426, distance: 933.1
click at [1317, 426] on tr "228757459 56246 Crédito referente ao recebimento da transação 228757459 Interme…" at bounding box center [883, 438] width 1028 height 57
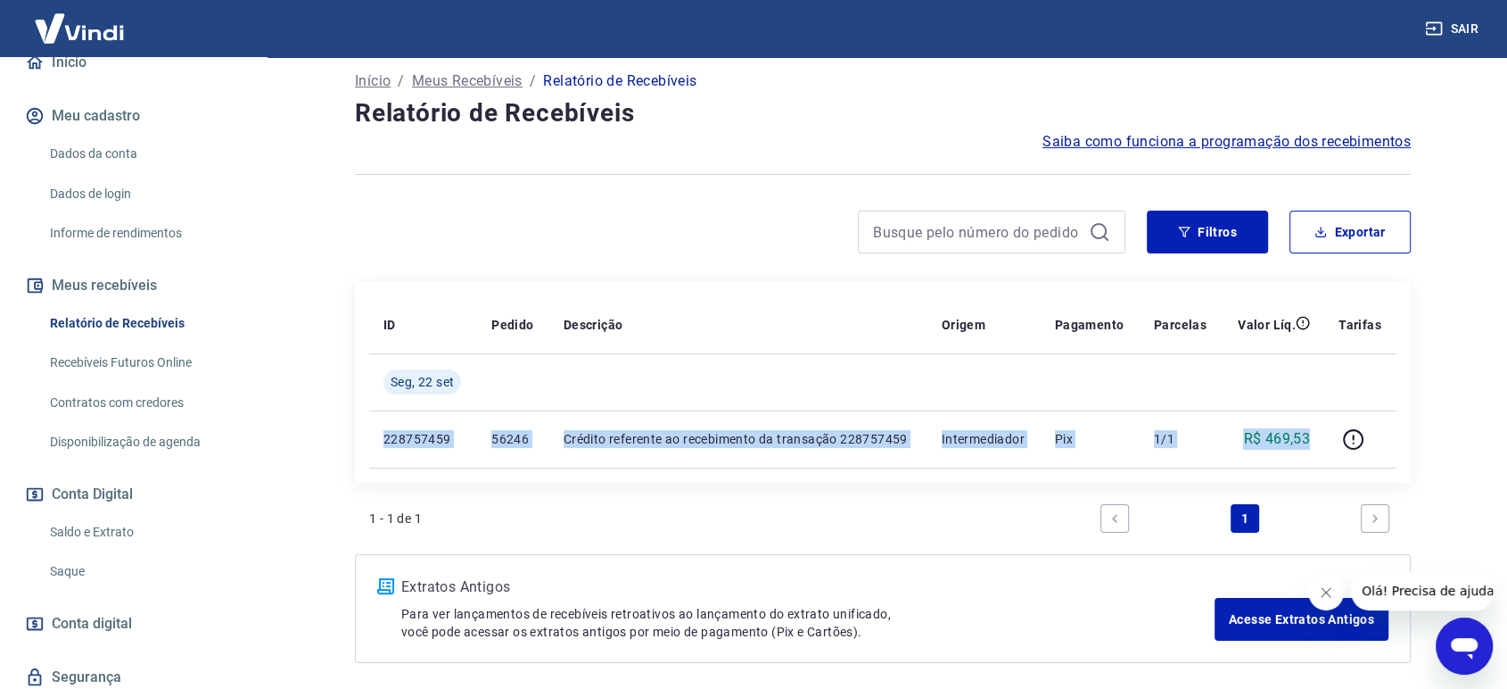
scroll to position [159, 0]
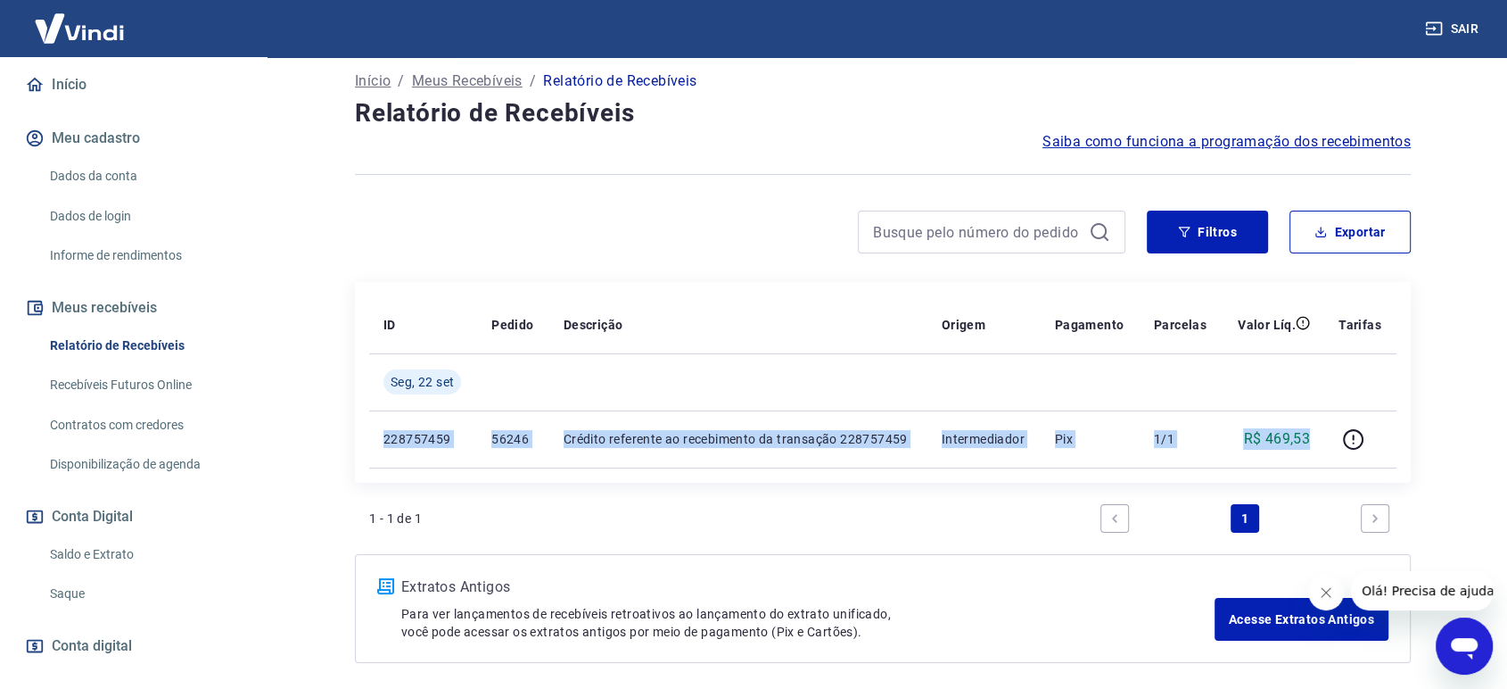
click at [123, 379] on link "Recebíveis Futuros Online" at bounding box center [144, 385] width 202 height 37
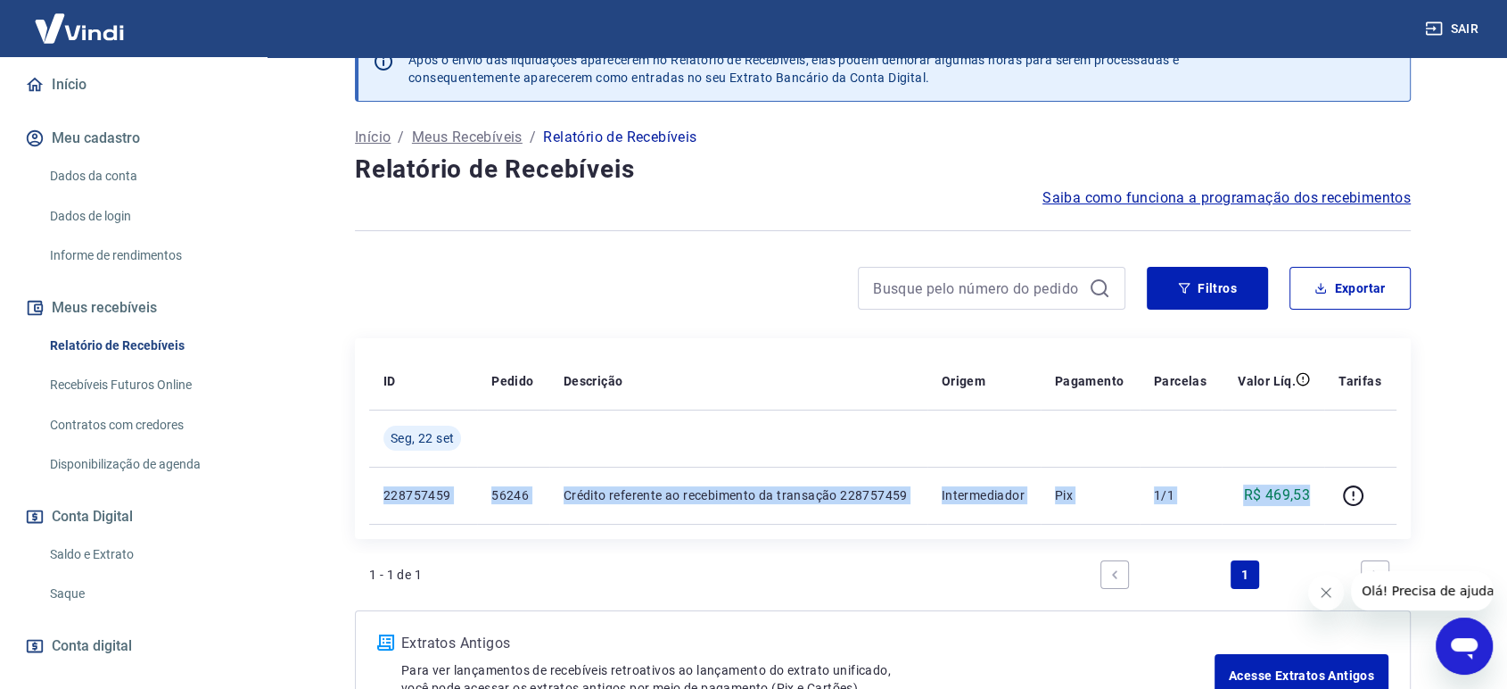
scroll to position [0, 0]
